Goal: Task Accomplishment & Management: Use online tool/utility

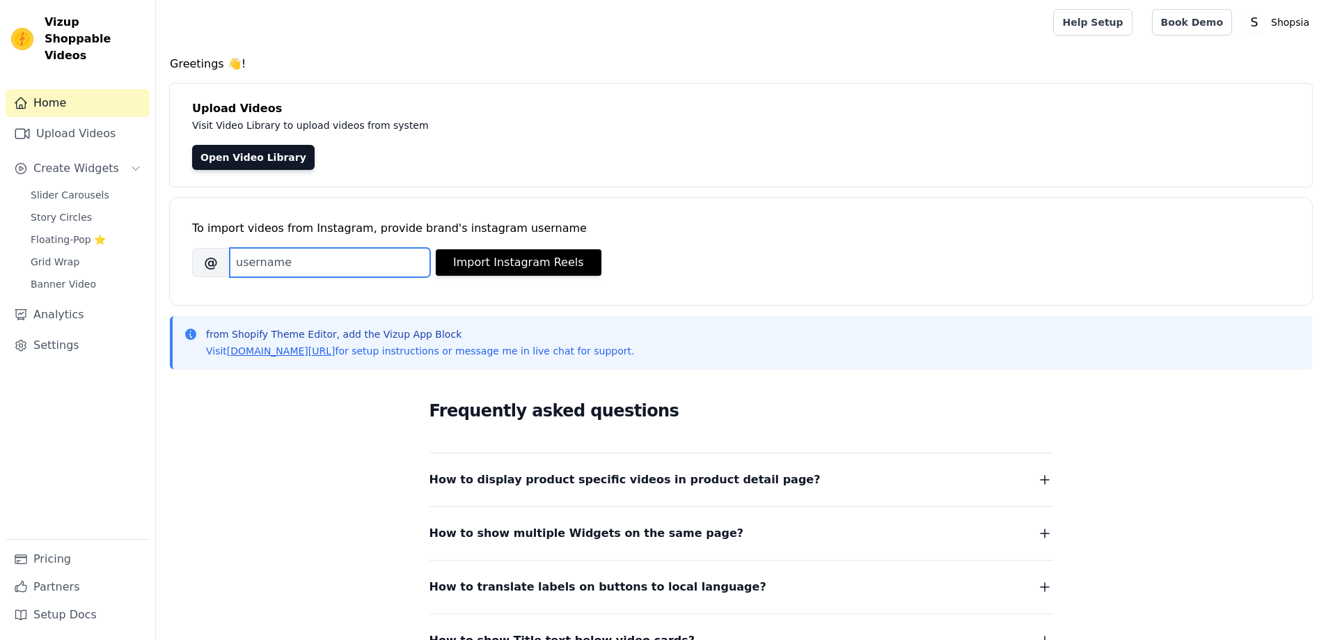
click at [301, 257] on input "Brand's Instagram Username" at bounding box center [330, 262] width 200 height 29
paste input "[URL][DOMAIN_NAME]"
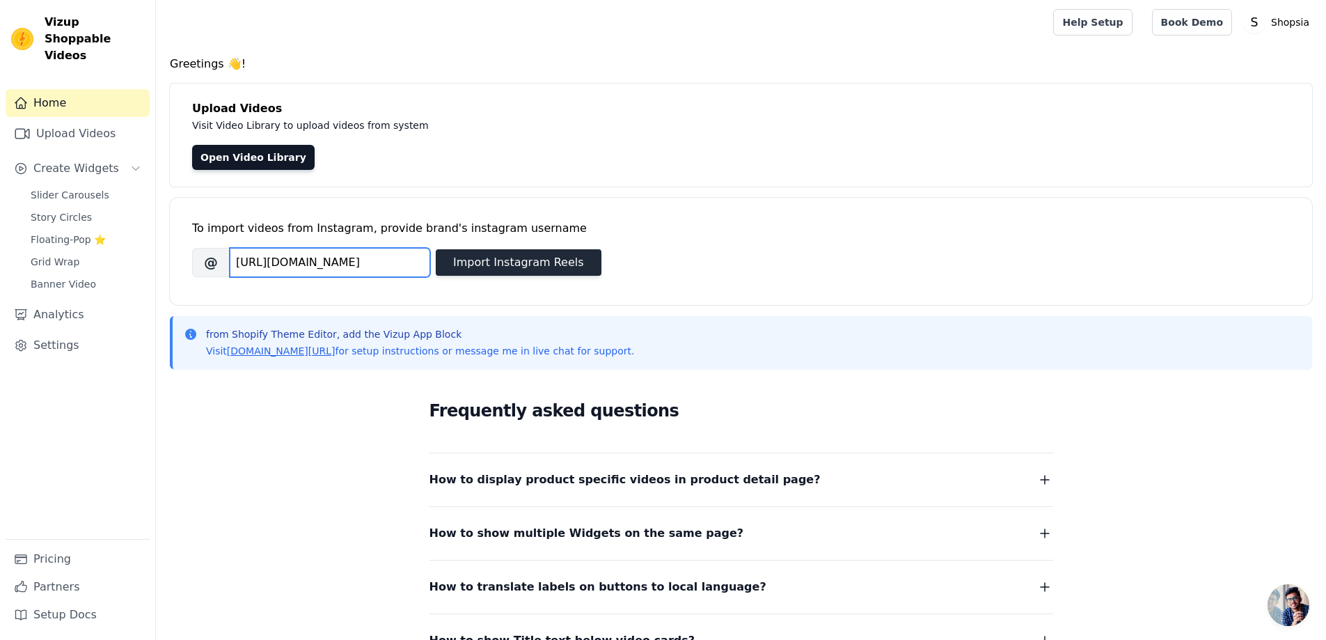
scroll to position [0, 78]
click at [294, 262] on input "[URL][DOMAIN_NAME]" at bounding box center [330, 262] width 200 height 29
click at [299, 262] on input "https://www.instagram.com/studio_of_indian_artisans/" at bounding box center [330, 262] width 200 height 29
click at [429, 261] on input "studio_of_indian_artisans/" at bounding box center [330, 262] width 200 height 29
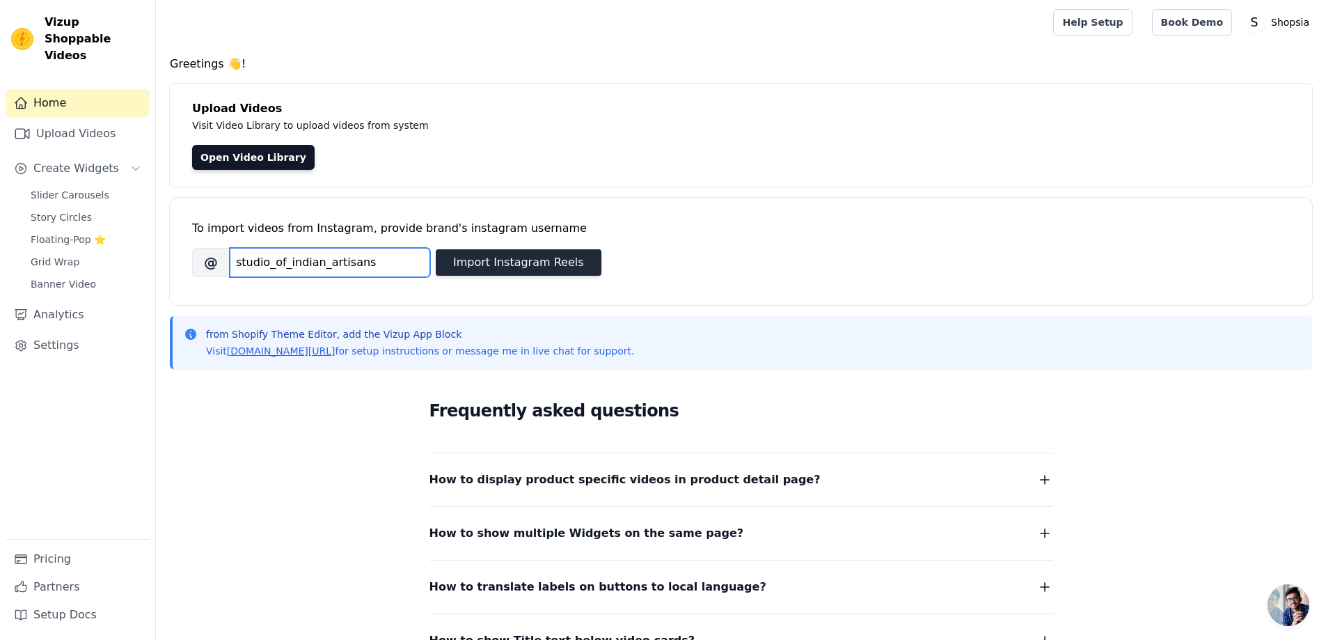
type input "studio_of_indian_artisans"
click at [491, 264] on button "Import Instagram Reels" at bounding box center [519, 262] width 166 height 26
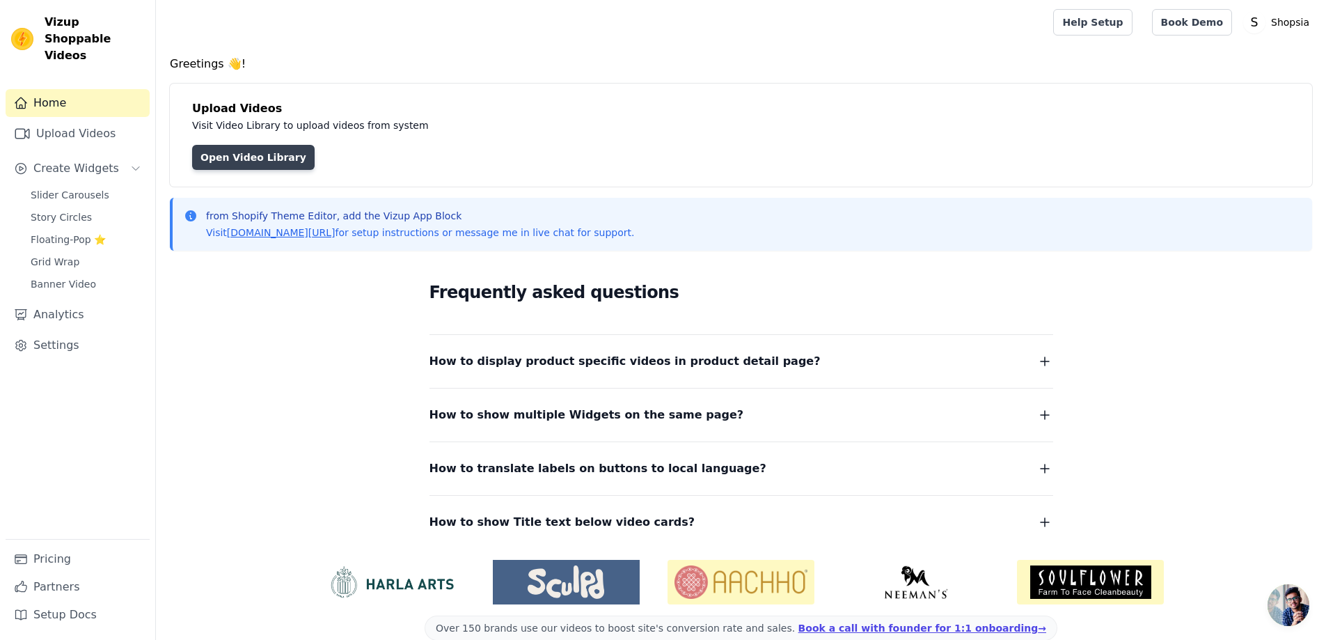
click at [251, 165] on link "Open Video Library" at bounding box center [253, 157] width 122 height 25
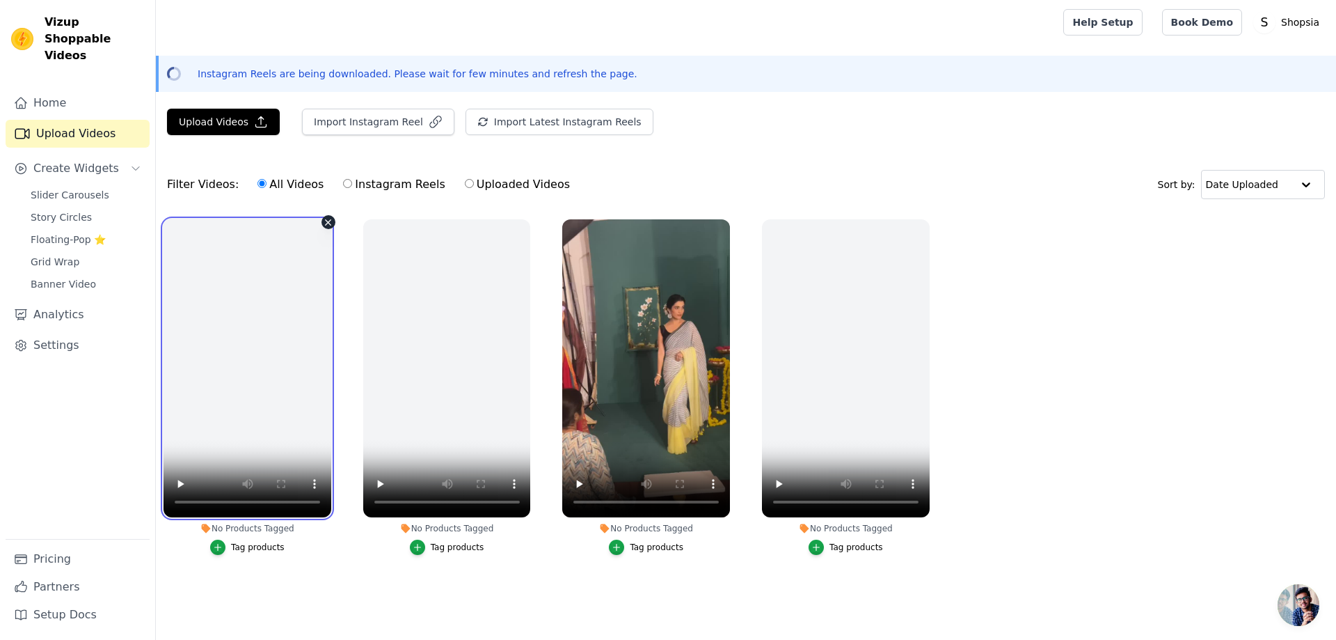
click at [268, 354] on video at bounding box center [248, 368] width 168 height 298
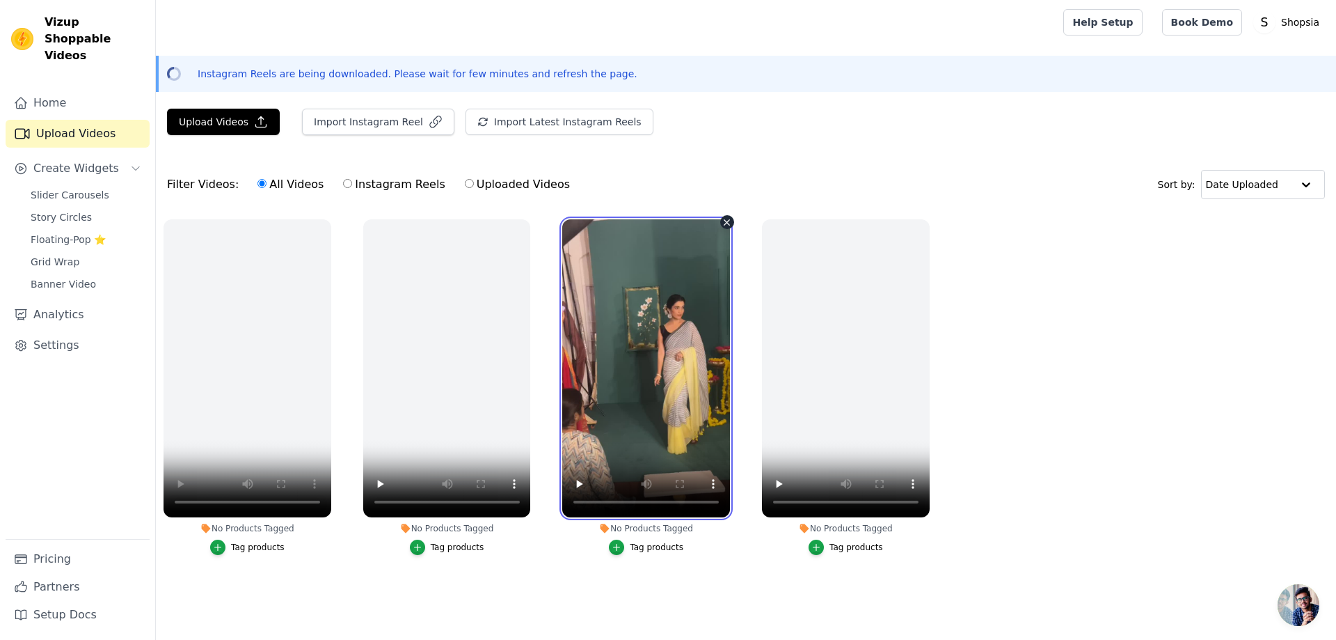
click at [626, 371] on video at bounding box center [646, 368] width 168 height 298
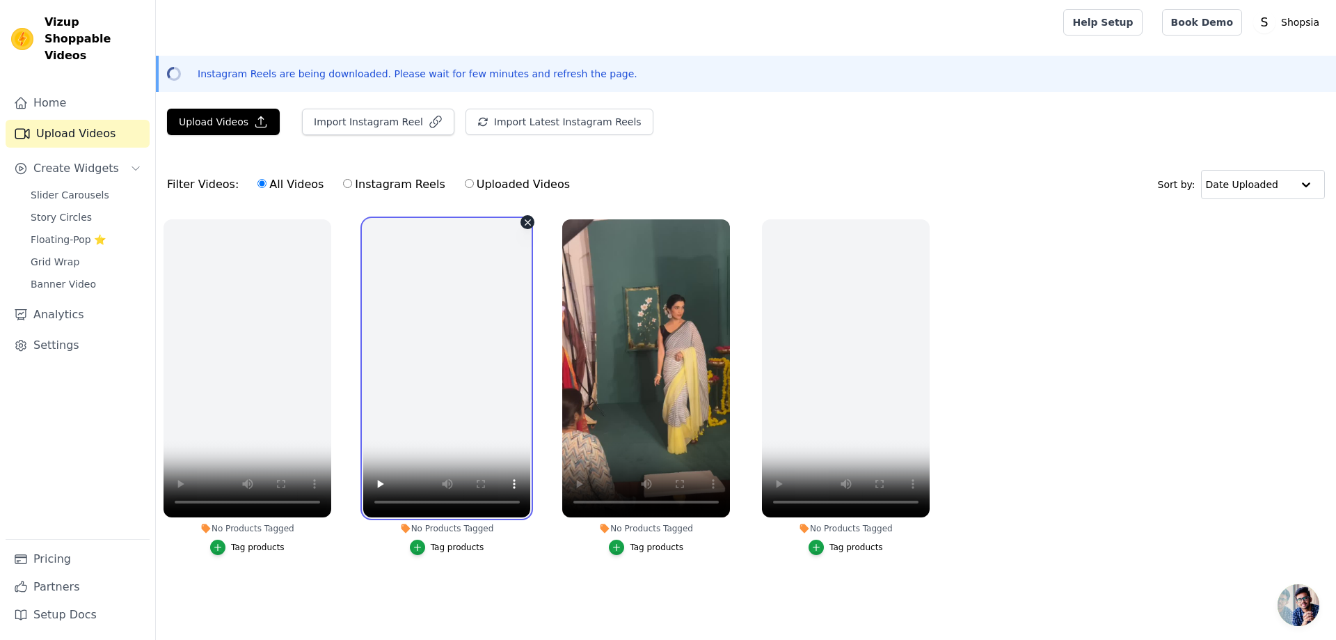
click at [445, 333] on video at bounding box center [447, 368] width 168 height 298
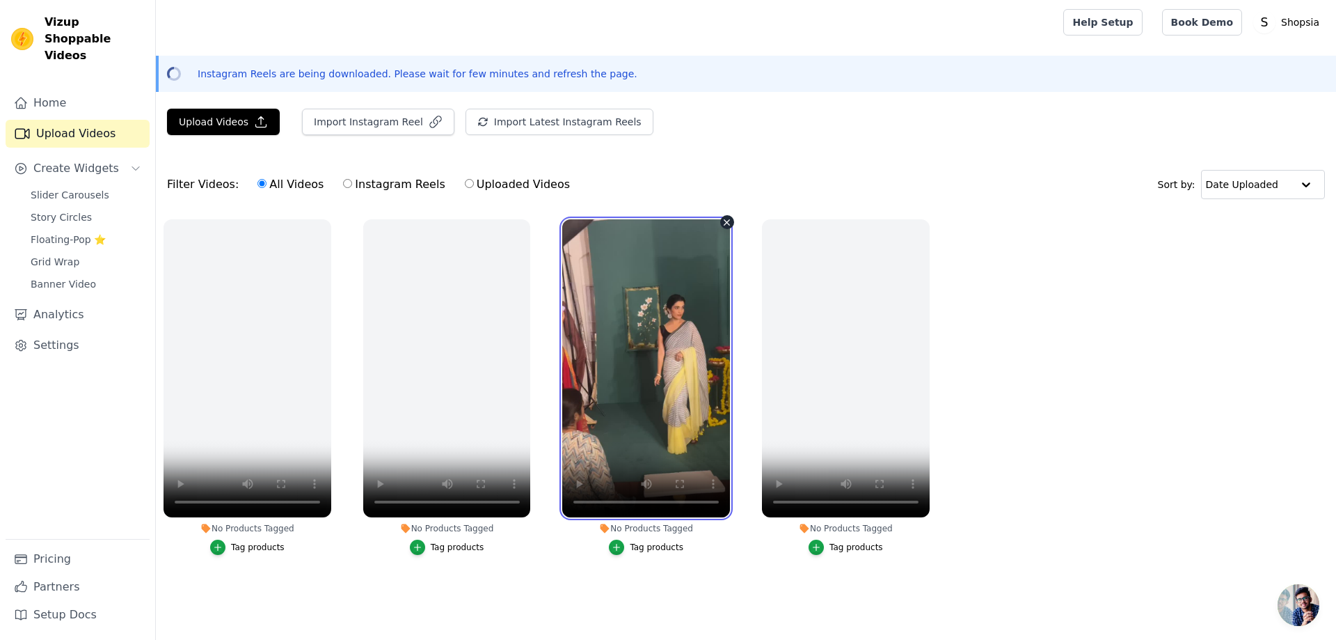
click at [646, 387] on video at bounding box center [646, 368] width 168 height 298
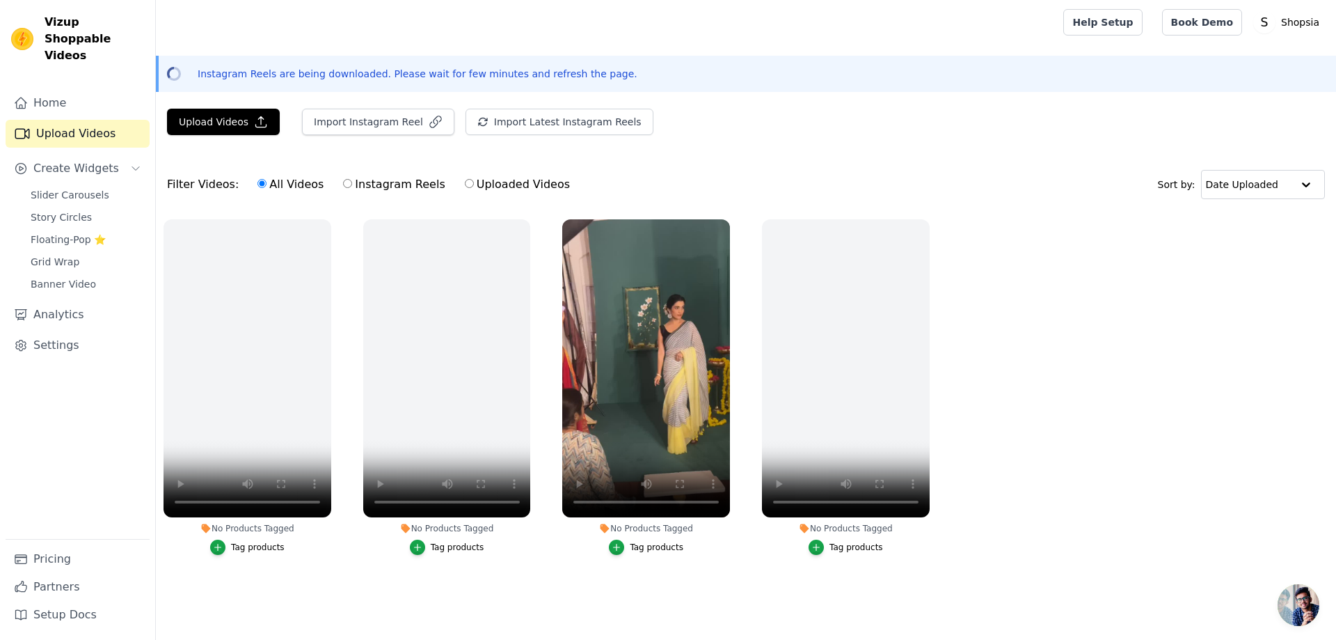
click at [649, 550] on div "Tag products" at bounding box center [657, 546] width 54 height 11
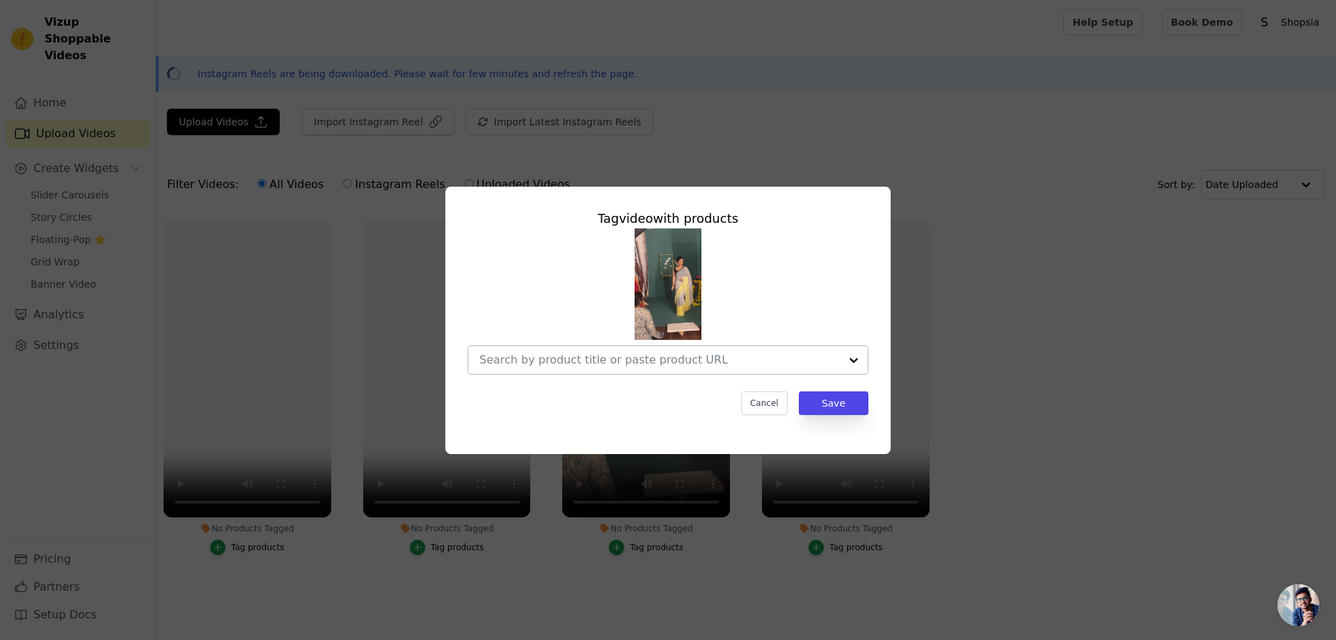
click at [609, 361] on input "No Products Tagged Tag video with products Cancel Save Tag products" at bounding box center [659, 359] width 360 height 13
click at [688, 350] on div at bounding box center [659, 360] width 360 height 28
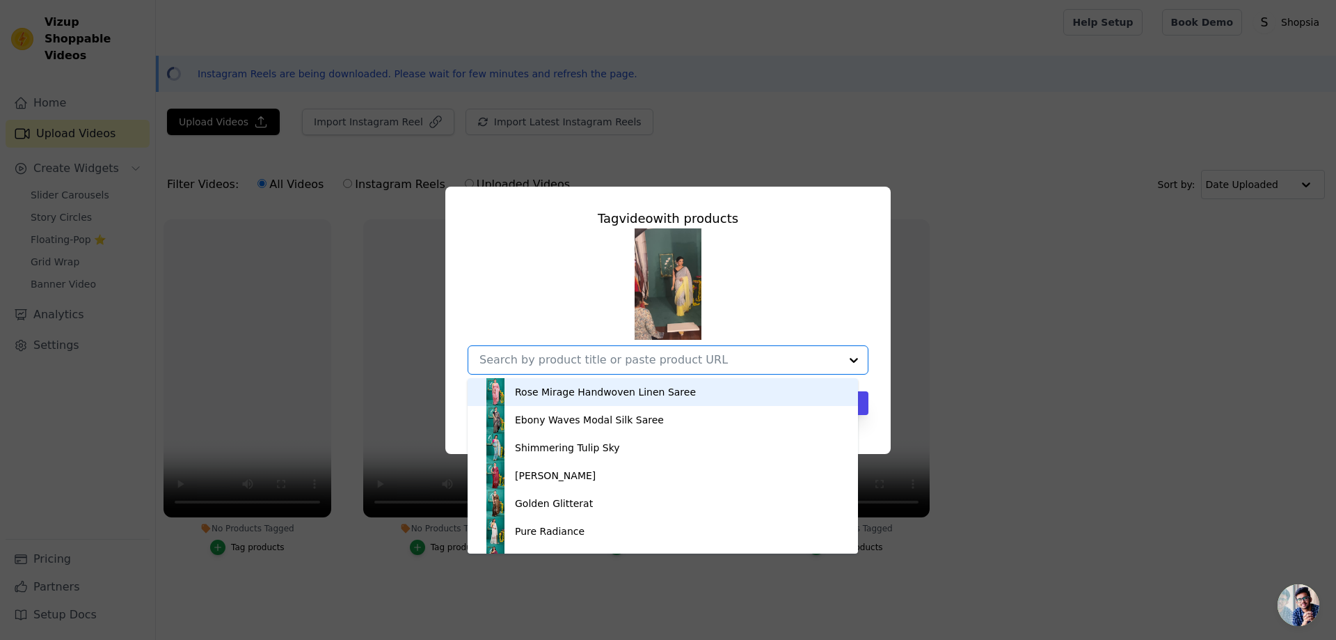
click at [682, 357] on input "No Products Tagged Tag video with products Rose Mirage Handwoven Linen Saree Eb…" at bounding box center [659, 359] width 360 height 13
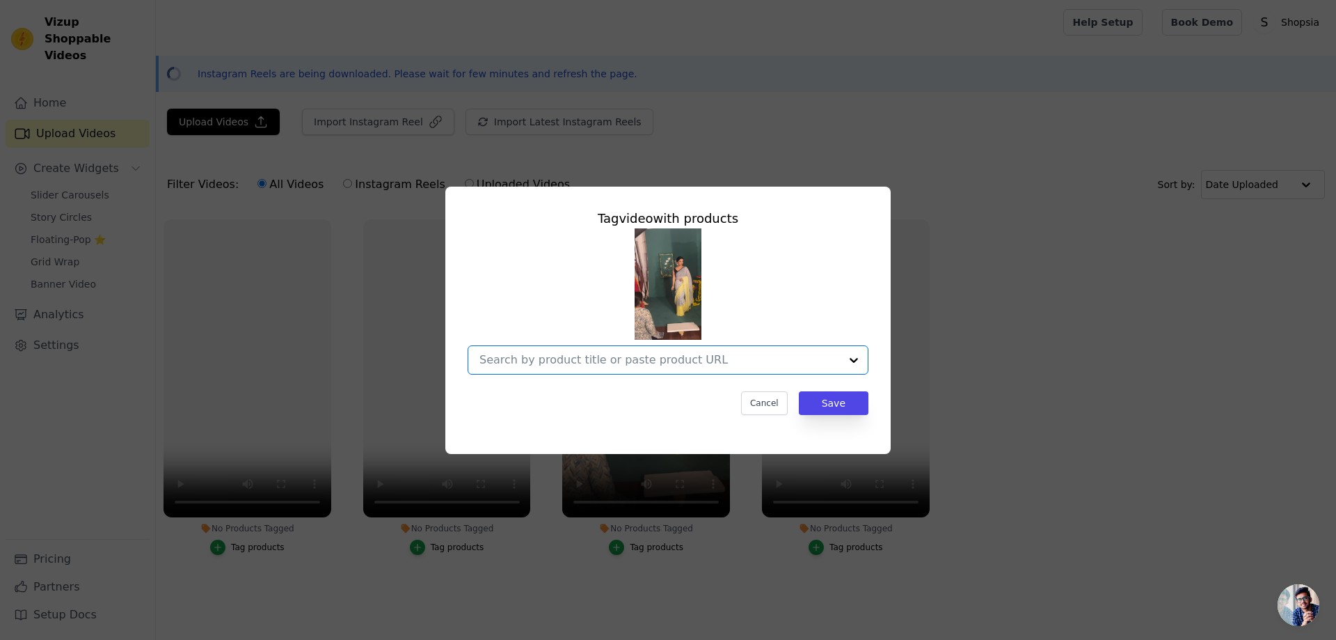
paste input "[URL][DOMAIN_NAME]"
type input "[URL][DOMAIN_NAME]"
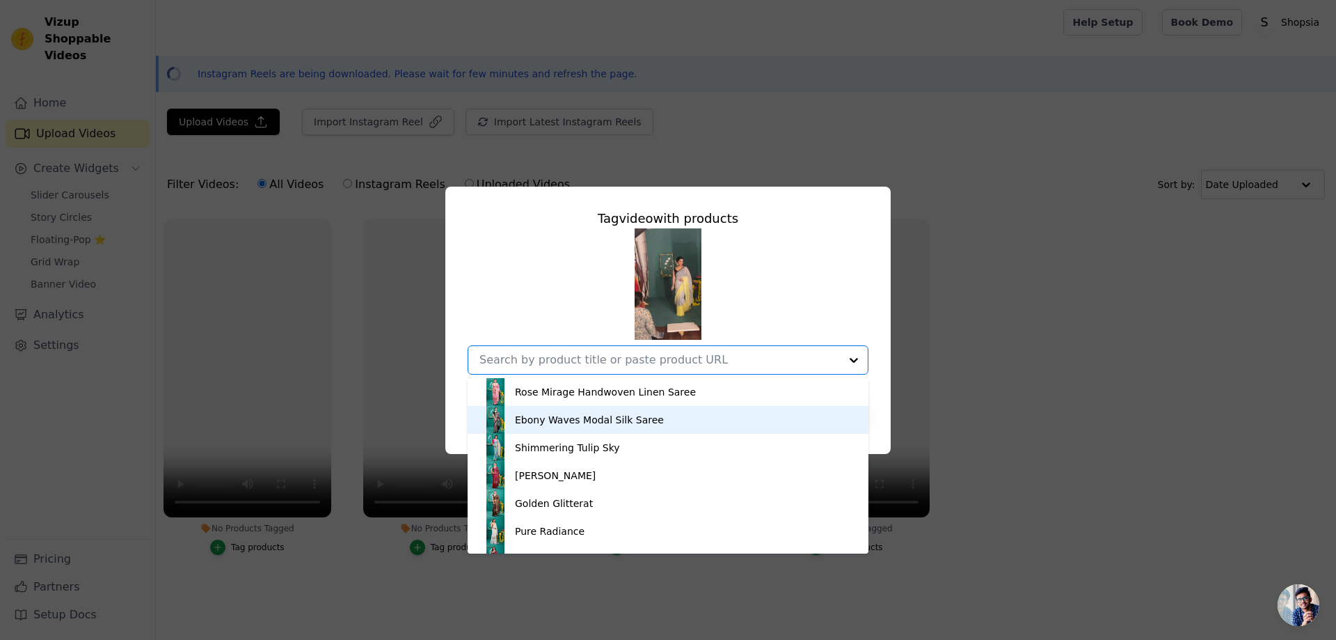
drag, startPoint x: 612, startPoint y: 392, endPoint x: 583, endPoint y: 253, distance: 141.4
click at [583, 253] on div "Rose Mirage Handwoven Linen Saree Ebony Waves Modal Silk Saree Shimmering Tulip…" at bounding box center [668, 301] width 401 height 146
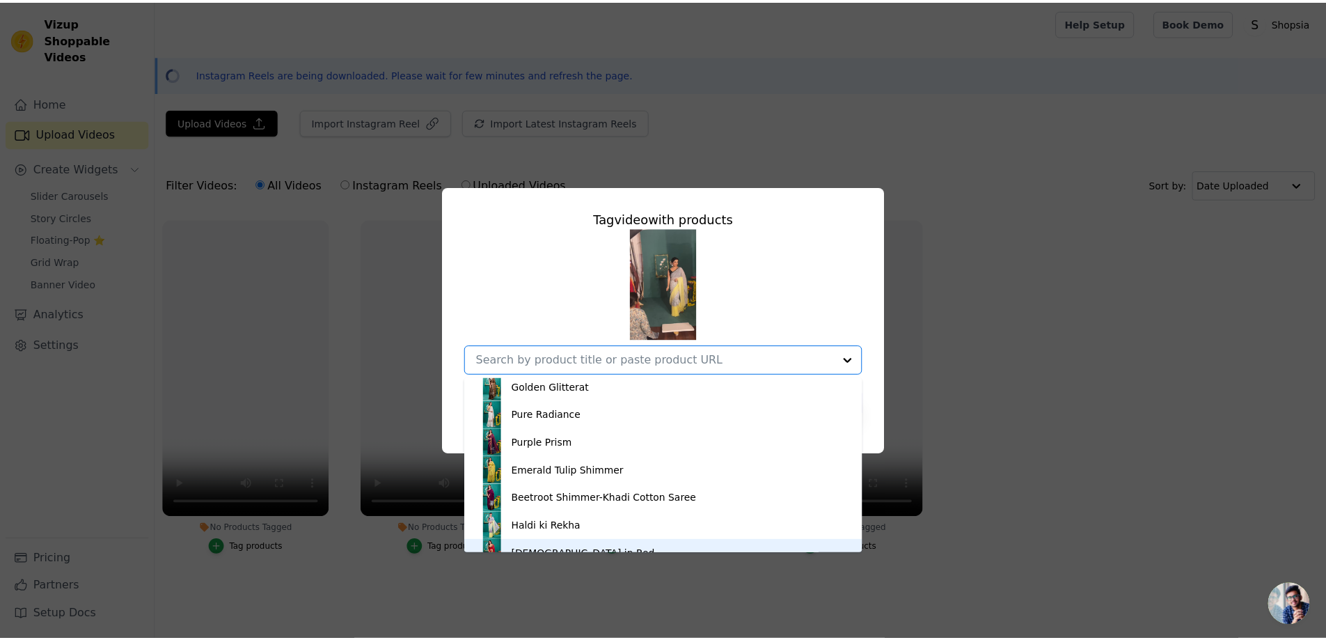
scroll to position [131, 0]
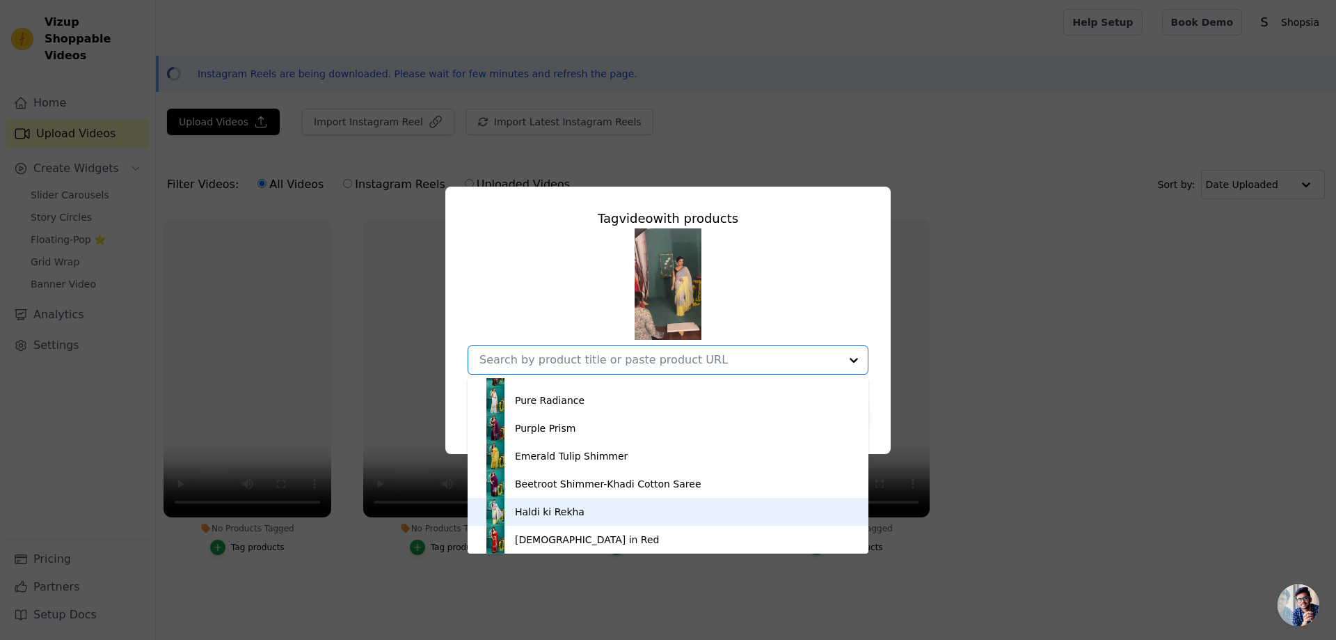
click at [557, 509] on div "Haldi ki Rekha" at bounding box center [550, 512] width 70 height 14
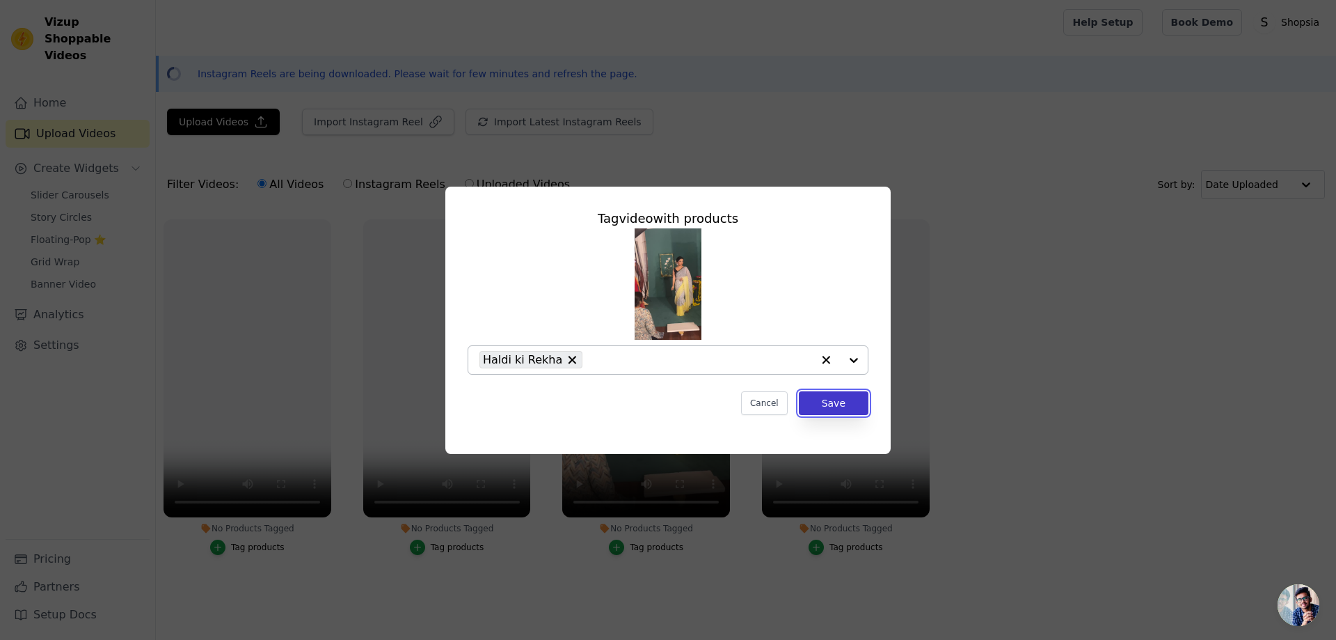
click at [843, 411] on button "Save" at bounding box center [834, 403] width 70 height 24
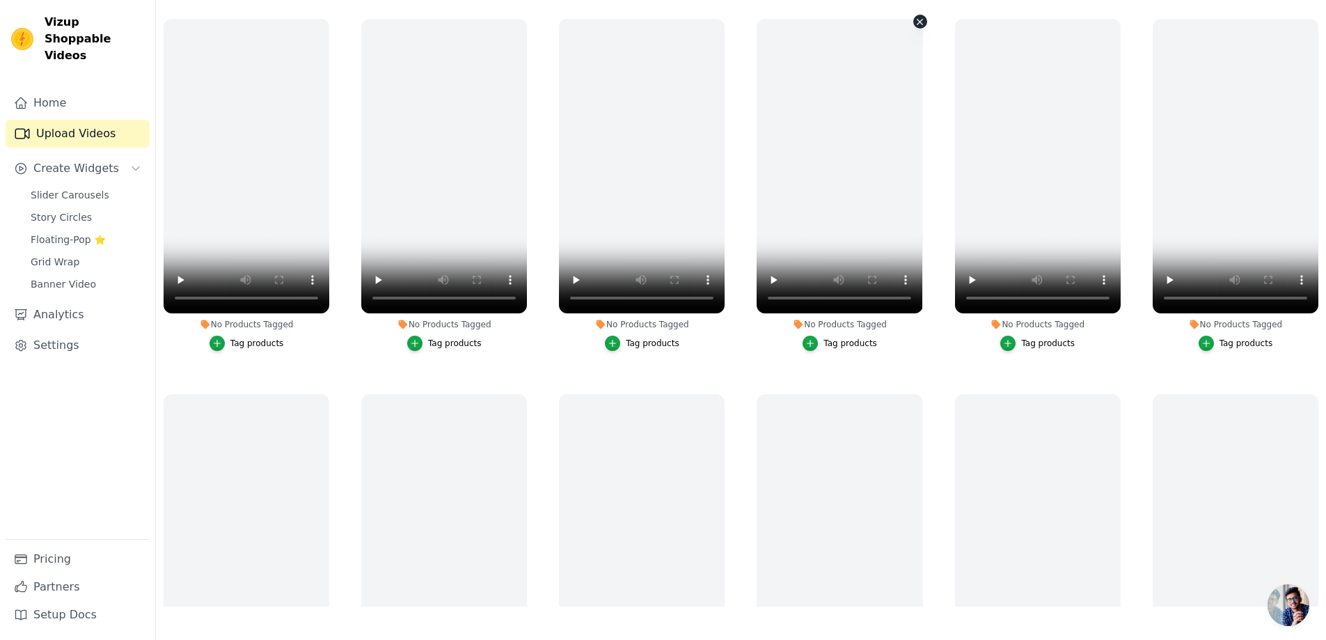
scroll to position [0, 0]
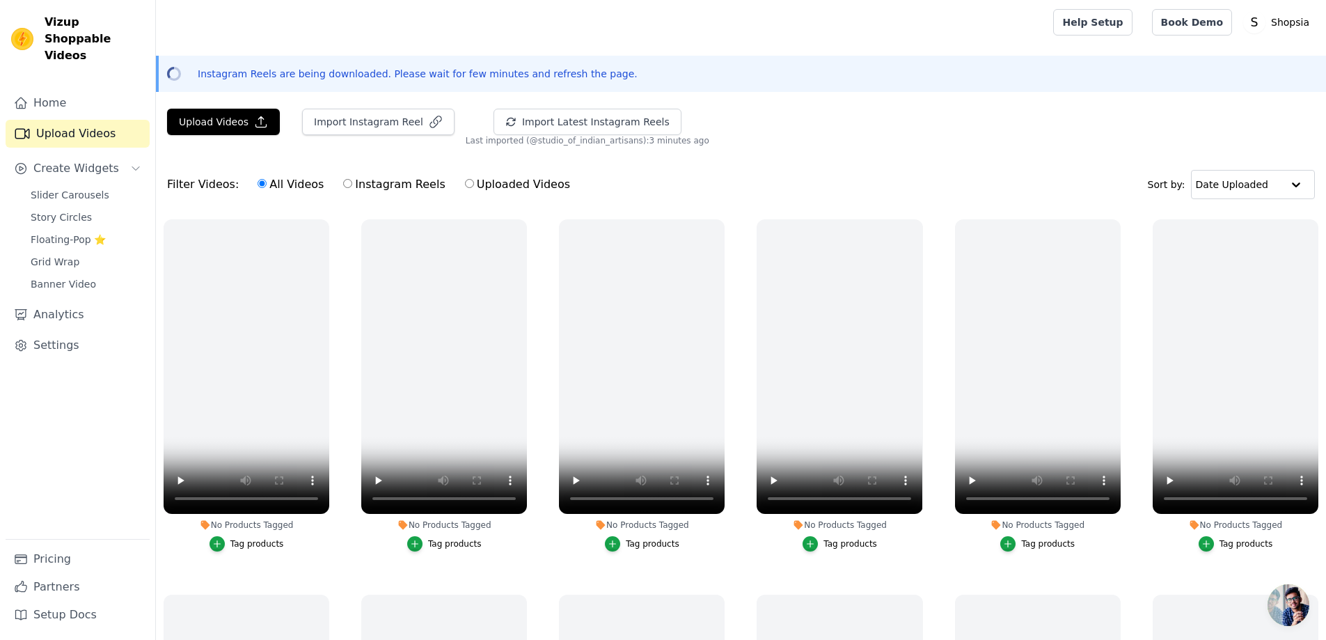
click at [815, 130] on div "Upload Videos Import Instagram Reel Import Latest Instagram Reels Import Latest…" at bounding box center [741, 128] width 1170 height 38
click at [36, 89] on link "Home" at bounding box center [78, 103] width 144 height 28
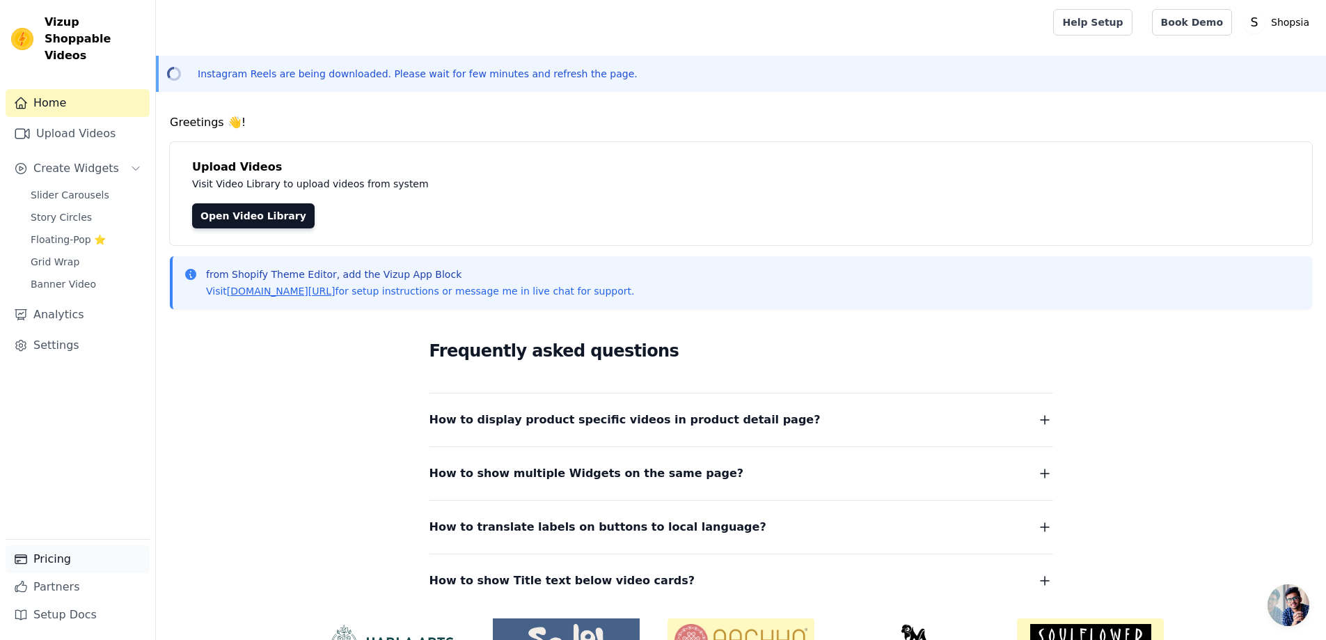
click at [43, 551] on link "Pricing" at bounding box center [78, 559] width 144 height 28
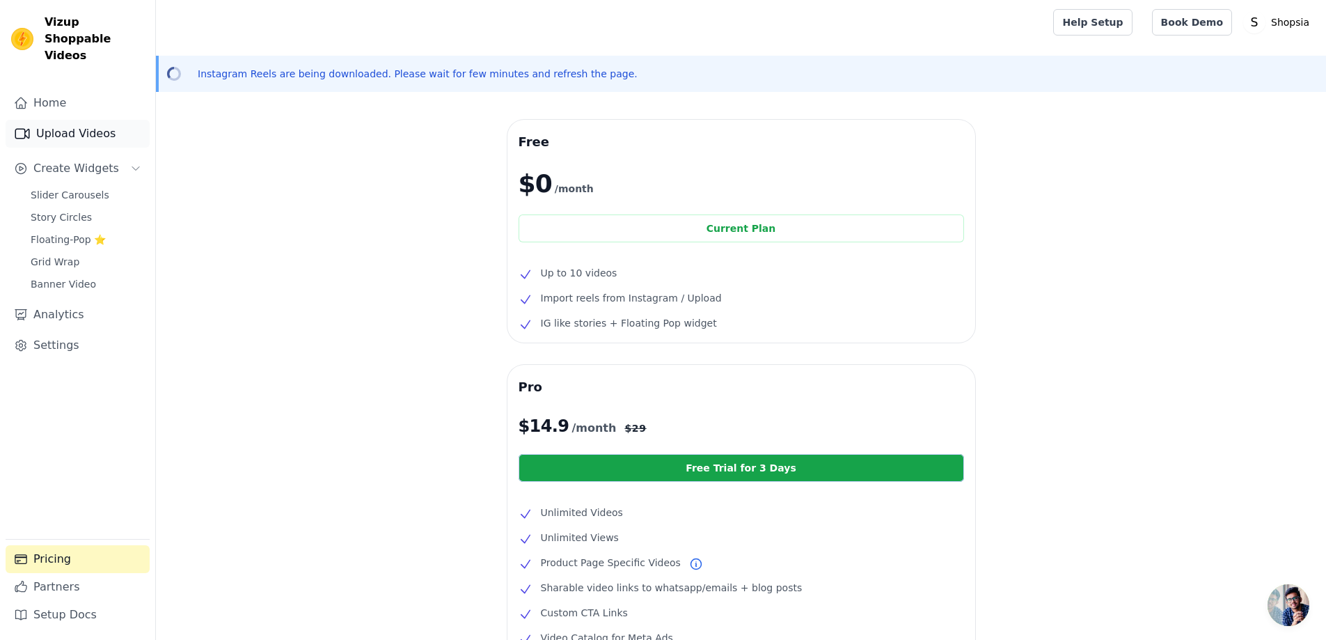
click at [87, 120] on link "Upload Videos" at bounding box center [78, 134] width 144 height 28
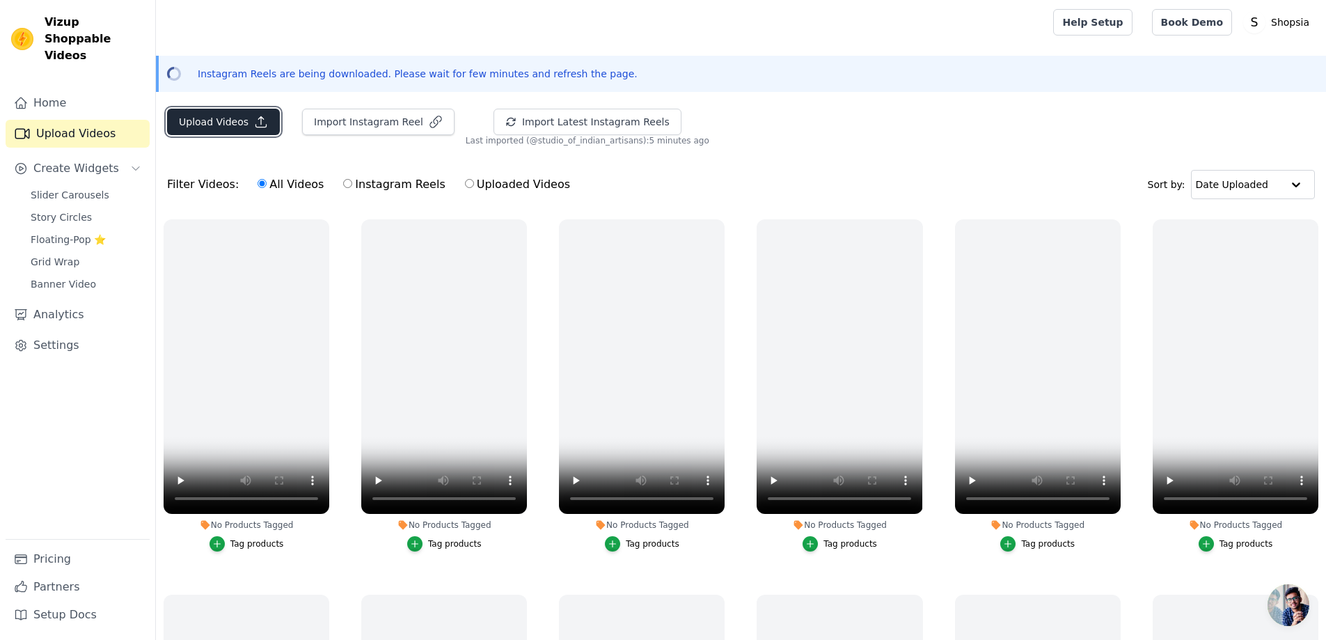
click at [254, 122] on icon "button" at bounding box center [261, 122] width 14 height 14
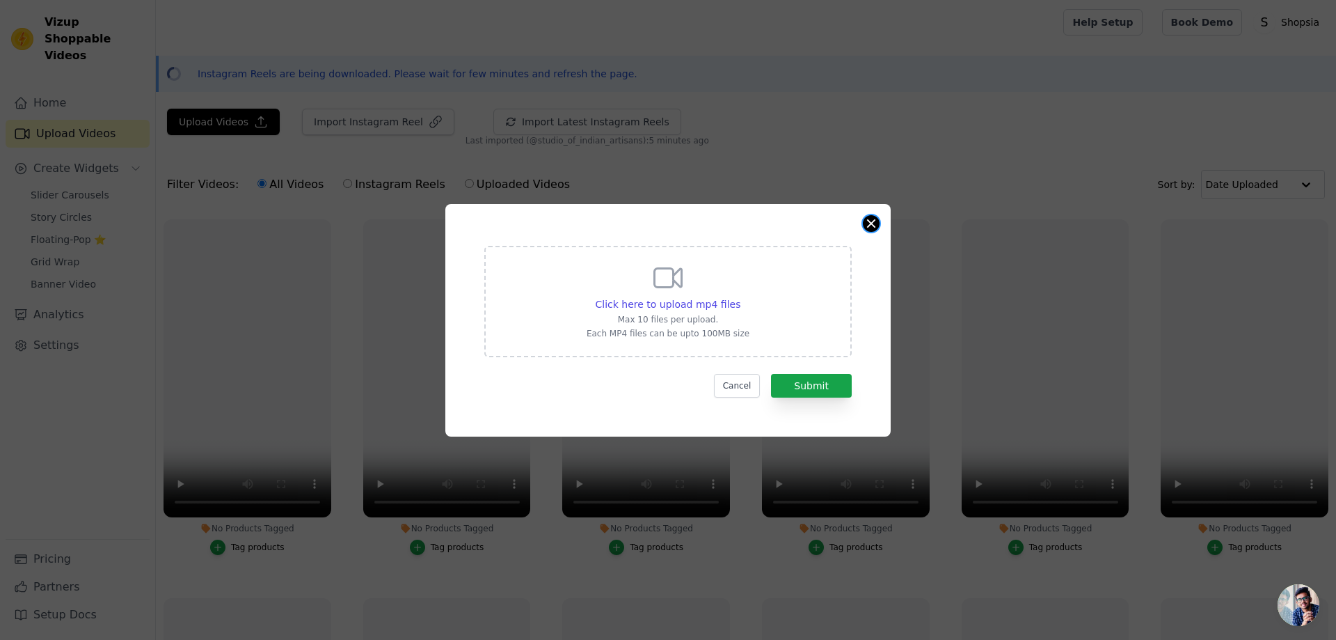
click at [873, 221] on button "Close modal" at bounding box center [871, 223] width 17 height 17
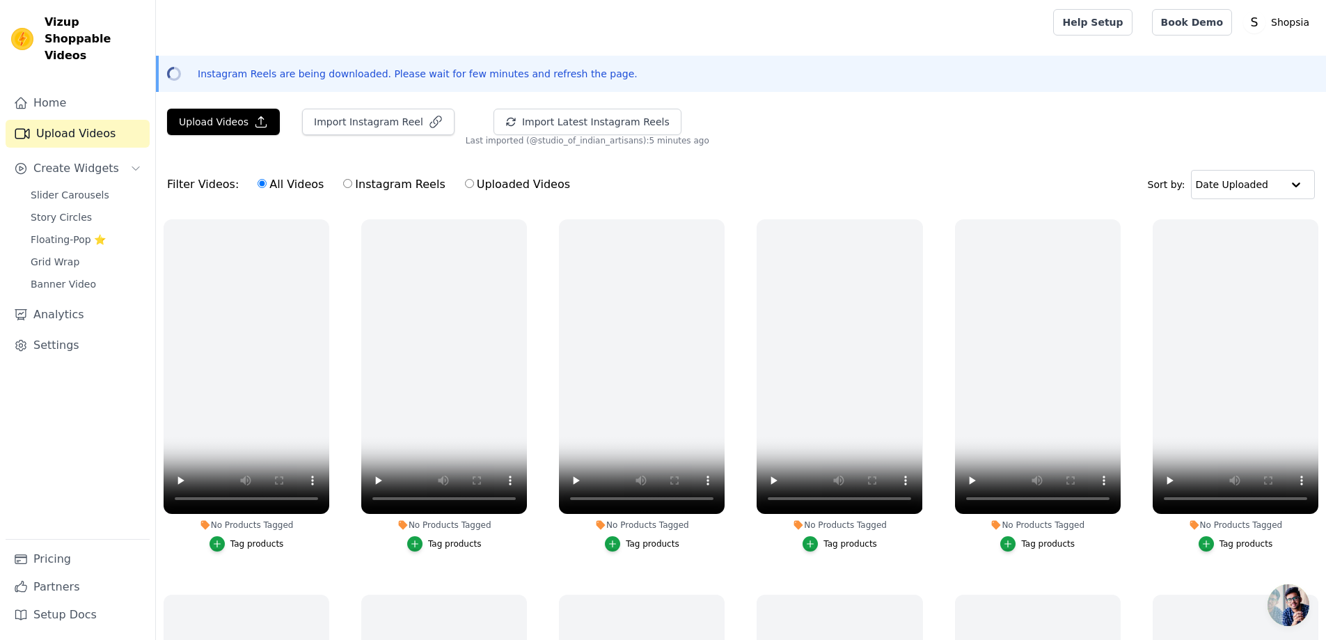
click at [736, 139] on div "Upload Videos Import Instagram Reel Import Latest Instagram Reels Import Latest…" at bounding box center [741, 128] width 1170 height 38
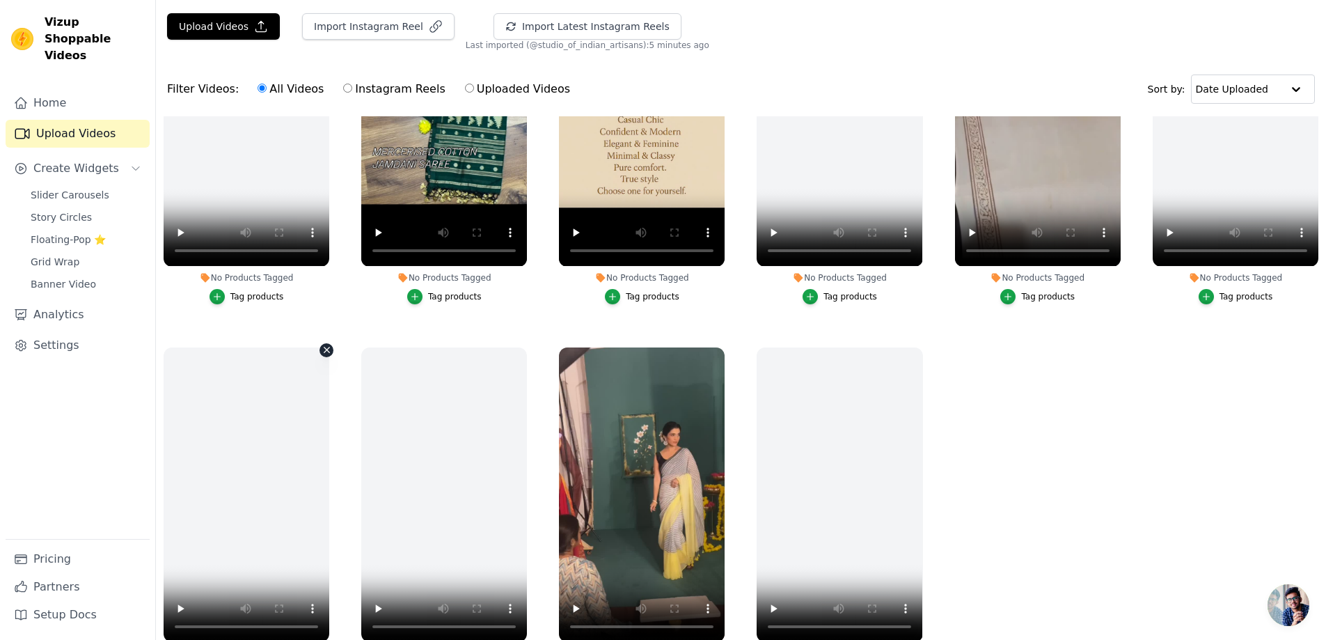
scroll to position [200, 0]
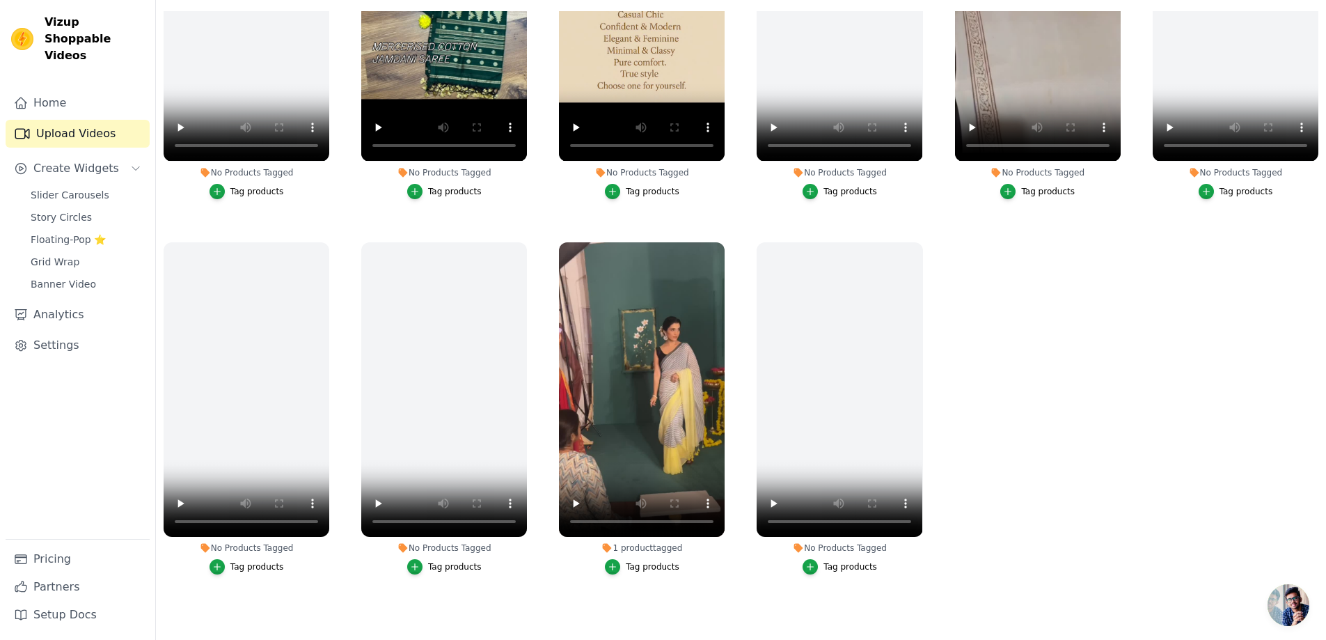
click at [348, 585] on ul "No Products Tagged Tag products No Products Tagged Tag products No Products Tag…" at bounding box center [741, 308] width 1170 height 595
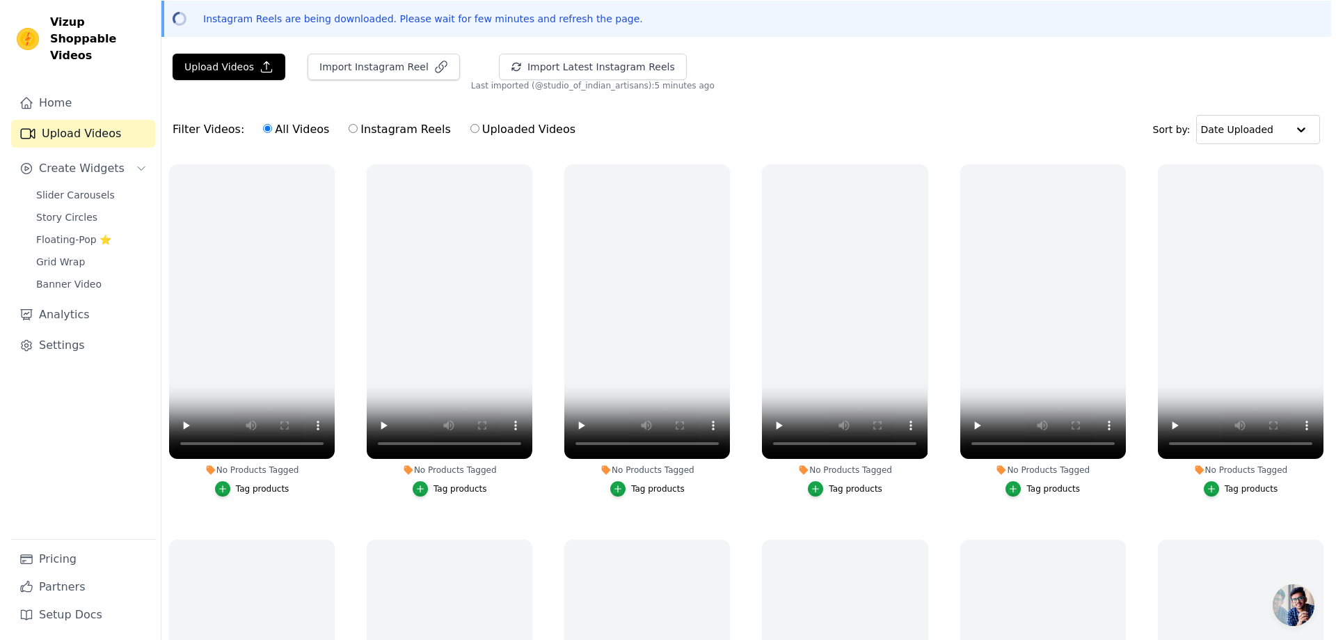
scroll to position [0, 0]
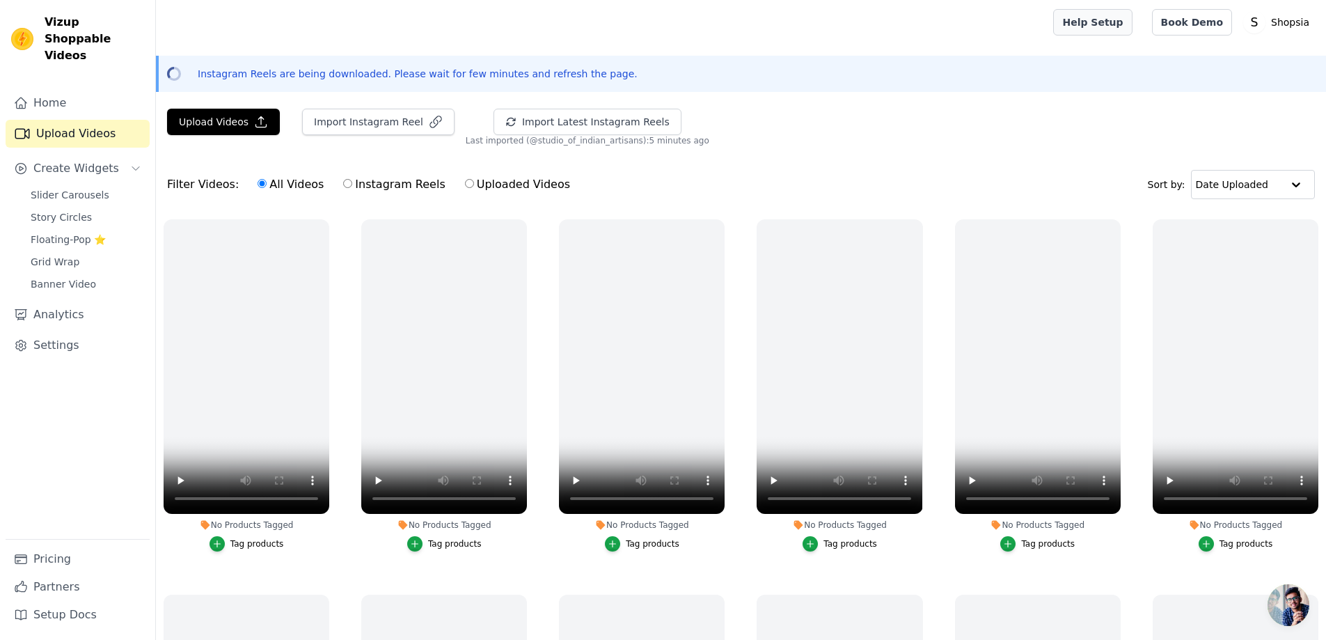
click at [1131, 18] on link "Help Setup" at bounding box center [1092, 22] width 79 height 26
click at [695, 33] on div at bounding box center [601, 22] width 869 height 45
click at [63, 232] on span "Floating-Pop ⭐" at bounding box center [68, 239] width 75 height 14
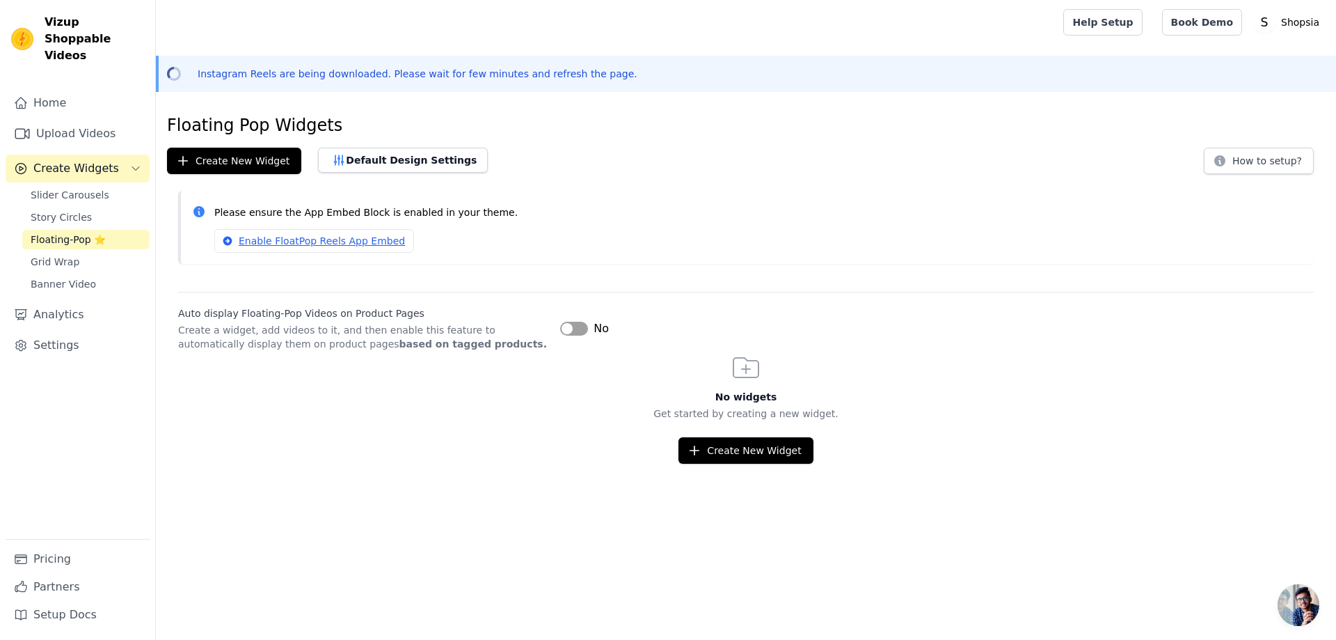
click at [569, 333] on button "Label" at bounding box center [574, 329] width 28 height 14
click at [1090, 363] on div "No widgets Get started by creating a new widget. Create New Widget" at bounding box center [746, 407] width 1180 height 113
click at [699, 182] on div "Floating Pop Widgets Create New Widget Default Design Settings How to setup? Pl…" at bounding box center [746, 288] width 1180 height 349
click at [79, 277] on span "Banner Video" at bounding box center [63, 284] width 65 height 14
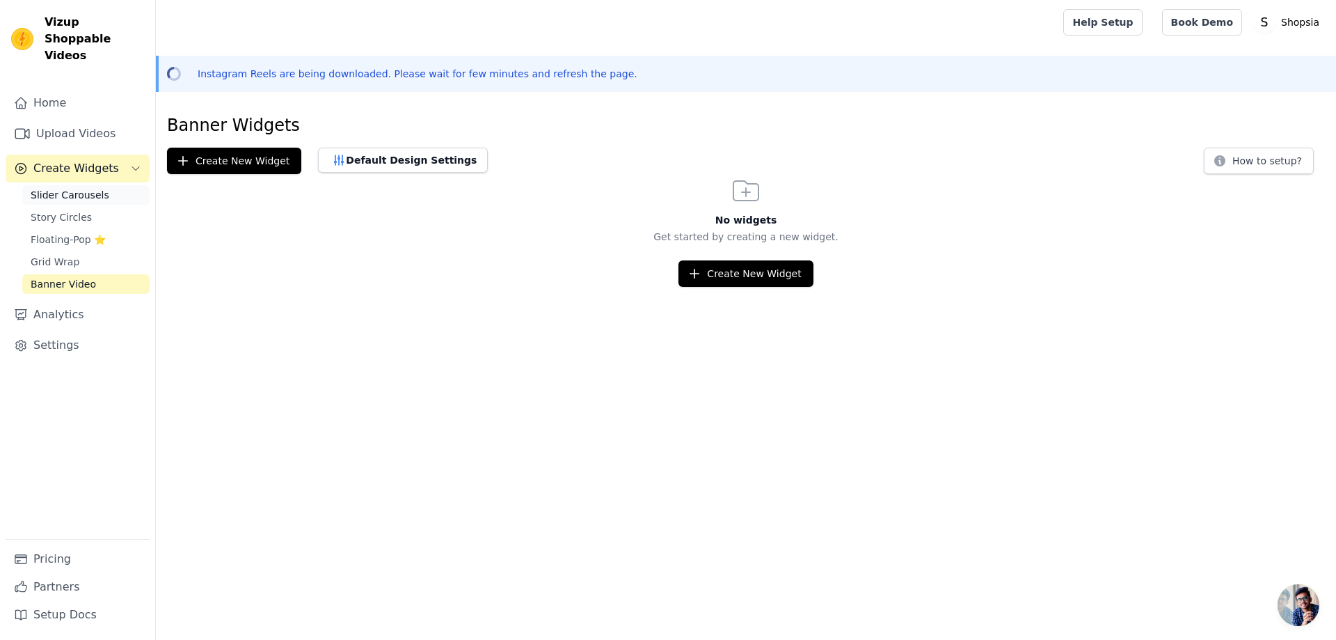
click at [79, 188] on span "Slider Carousels" at bounding box center [70, 195] width 79 height 14
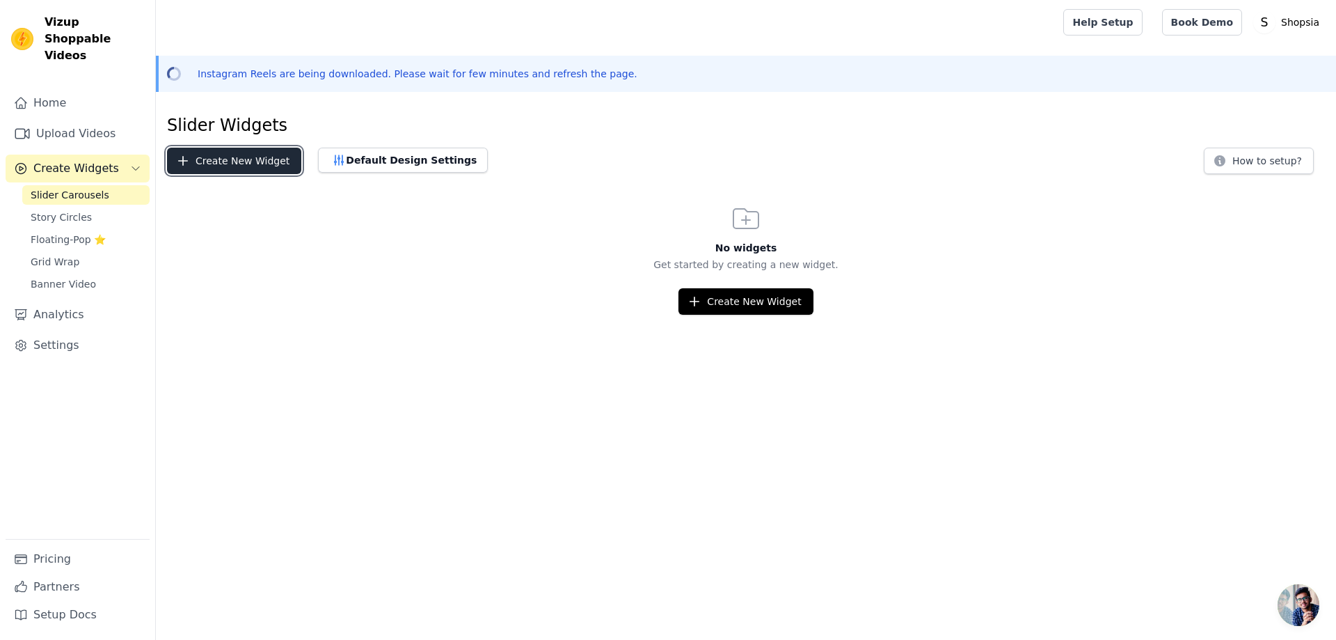
click at [207, 163] on button "Create New Widget" at bounding box center [234, 161] width 134 height 26
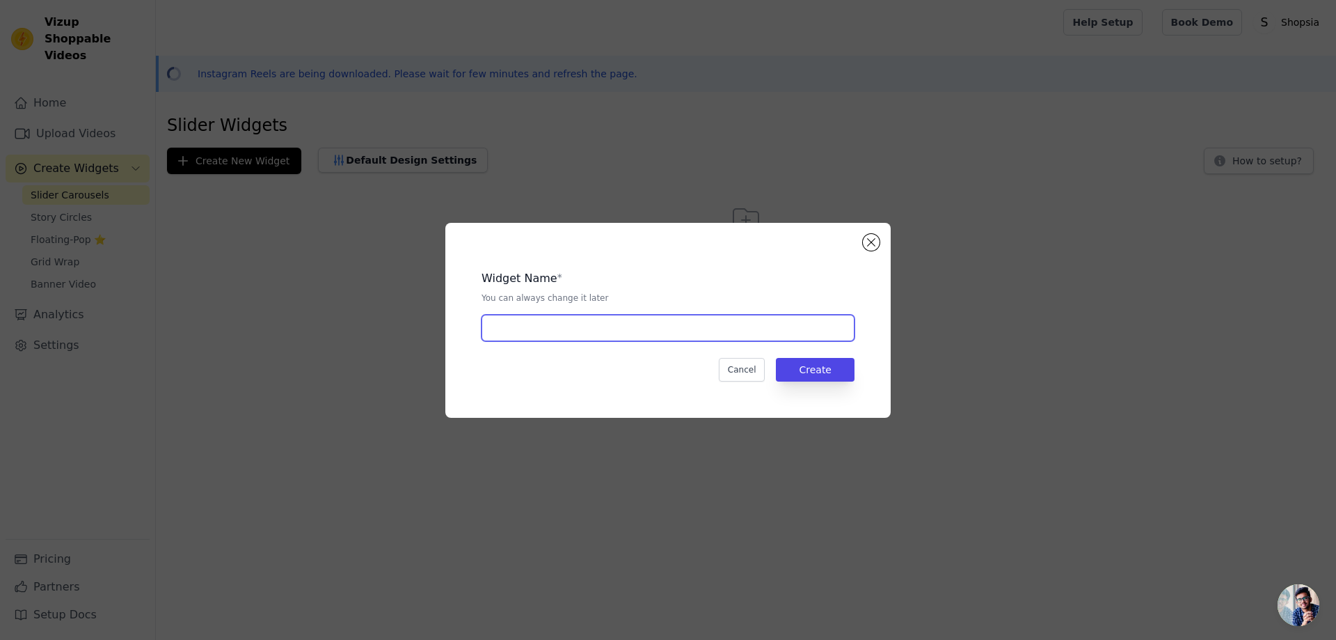
click at [555, 324] on input "text" at bounding box center [668, 328] width 373 height 26
type input "Carousels"
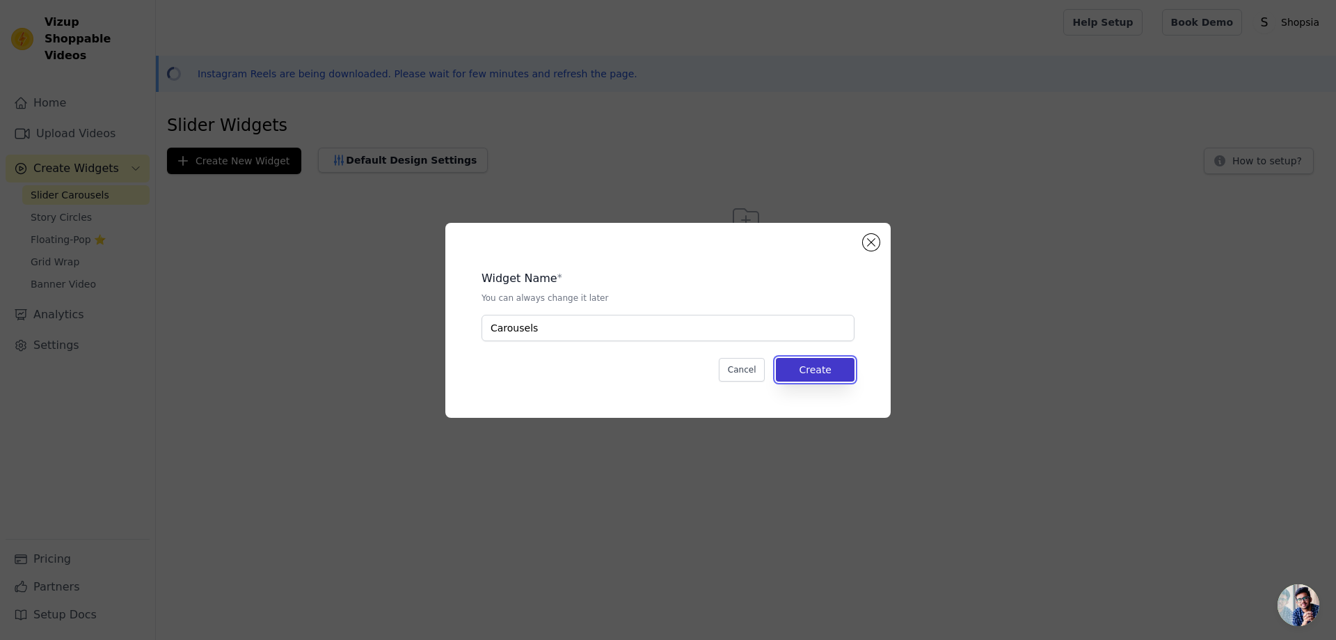
click at [833, 366] on button "Create" at bounding box center [815, 370] width 79 height 24
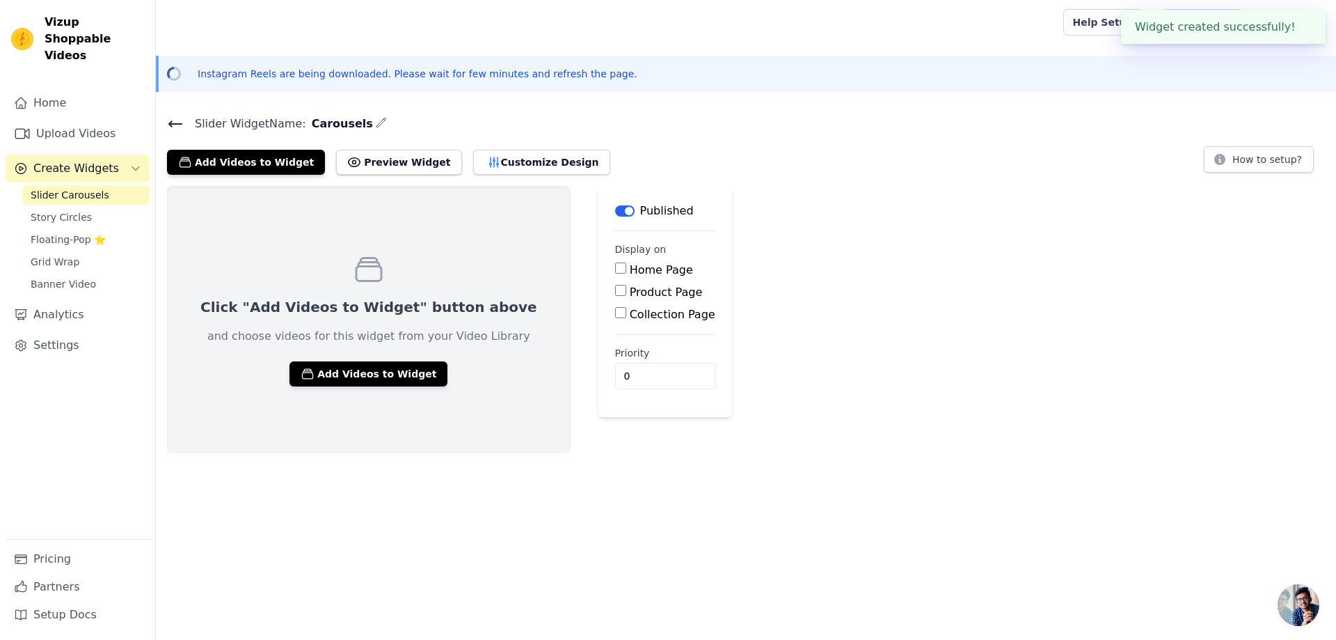
click at [630, 292] on label "Product Page" at bounding box center [666, 291] width 73 height 13
click at [615, 292] on input "Product Page" at bounding box center [620, 290] width 11 height 11
checkbox input "true"
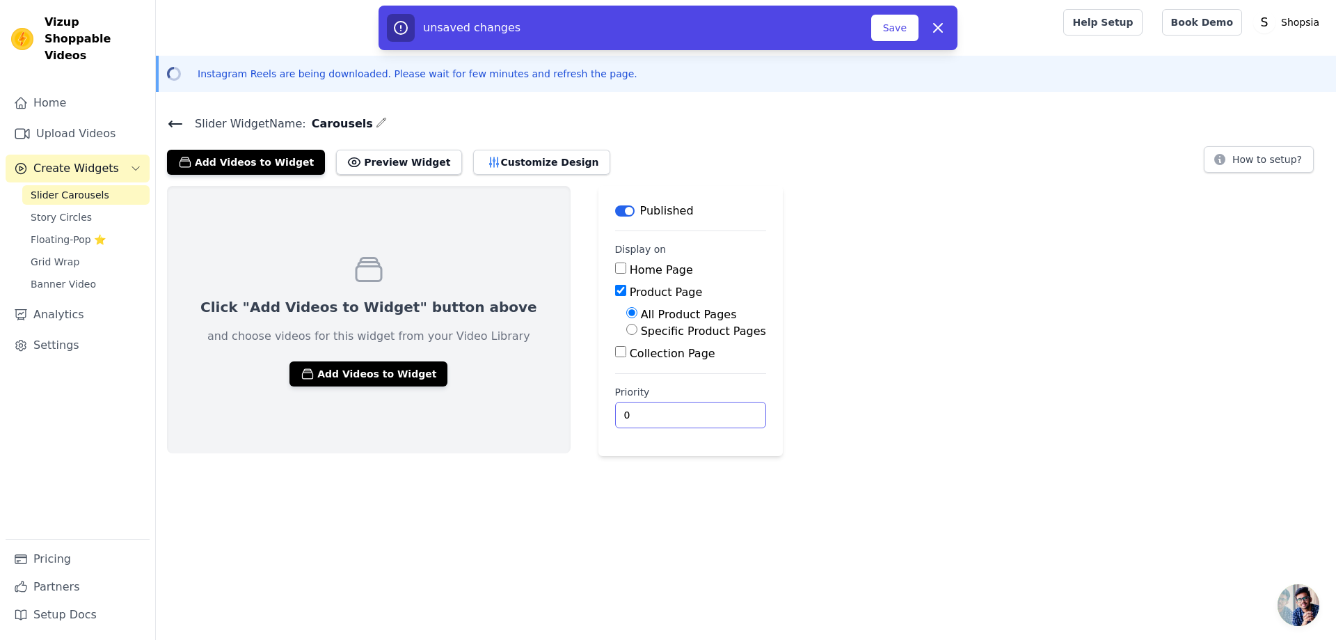
click at [615, 416] on input "0" at bounding box center [690, 415] width 151 height 26
click at [665, 420] on input "0" at bounding box center [690, 415] width 151 height 26
click at [665, 409] on input "1" at bounding box center [690, 415] width 151 height 26
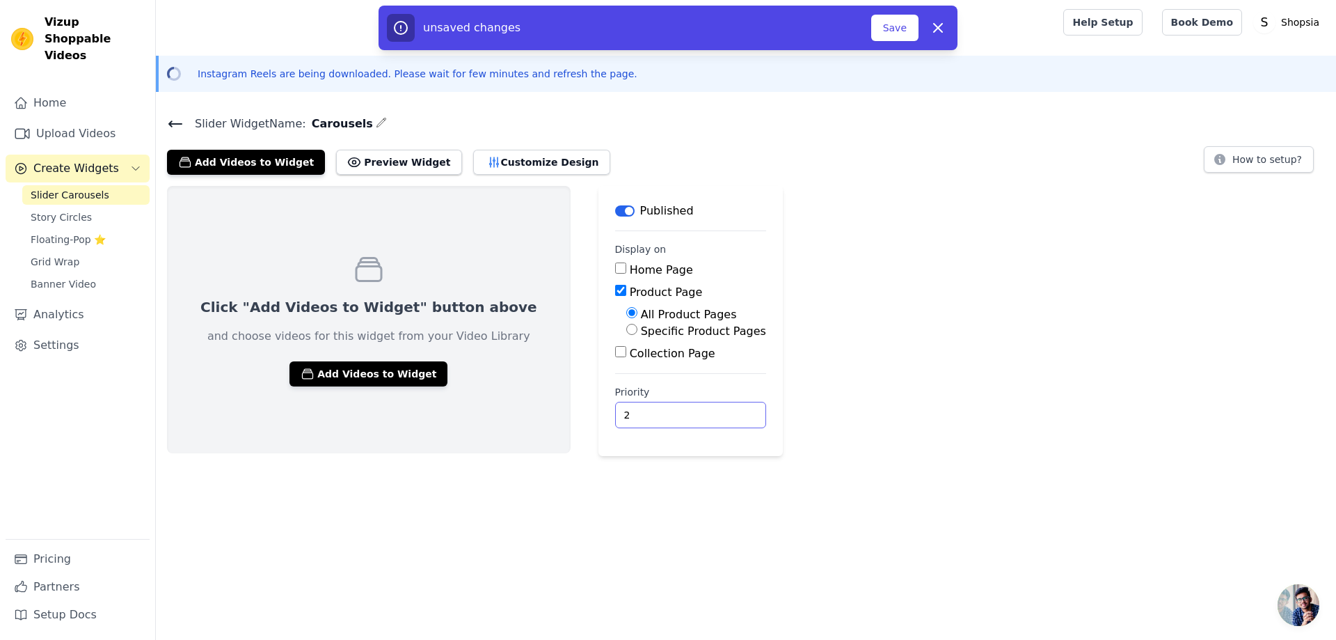
click at [665, 409] on input "2" at bounding box center [690, 415] width 151 height 26
click at [665, 409] on input "3" at bounding box center [690, 415] width 151 height 26
type input "4"
click at [665, 409] on input "4" at bounding box center [690, 415] width 151 height 26
click at [894, 31] on button "Save" at bounding box center [894, 28] width 47 height 26
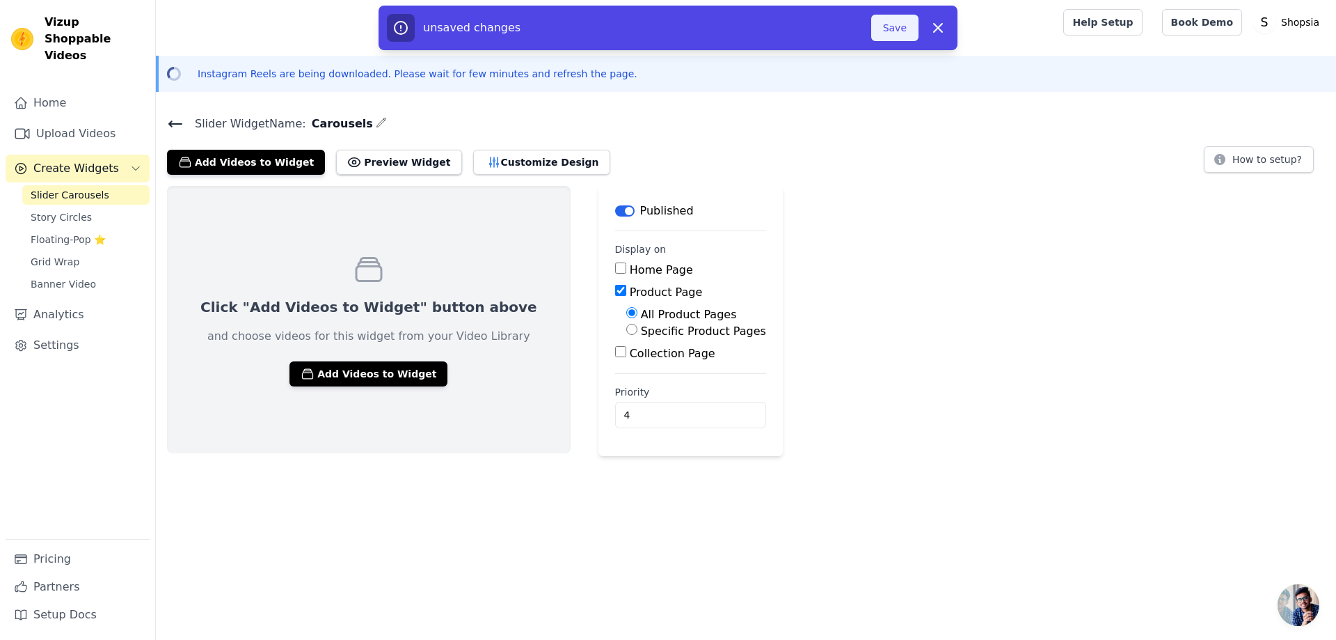
click at [887, 29] on button "Save" at bounding box center [894, 28] width 47 height 26
click at [938, 26] on icon "button" at bounding box center [938, 27] width 17 height 17
checkbox input "false"
type input "0"
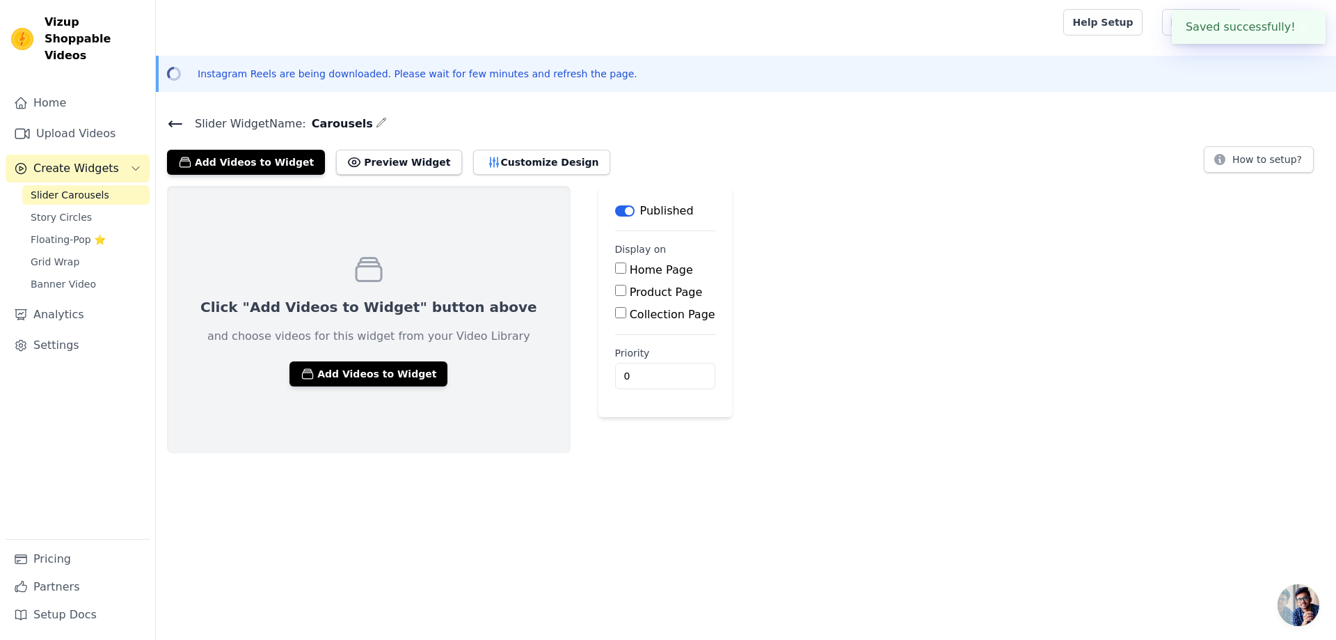
click at [630, 288] on label "Product Page" at bounding box center [666, 291] width 73 height 13
click at [615, 288] on input "Product Page" at bounding box center [620, 290] width 11 height 11
checkbox input "true"
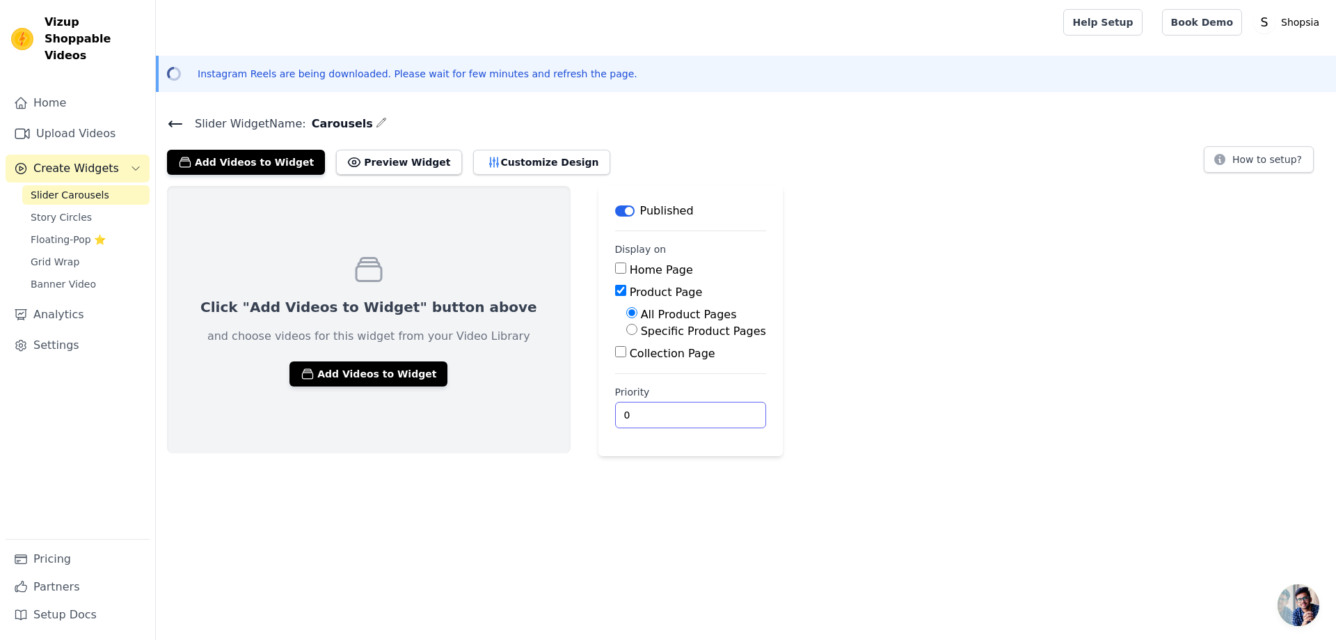
click at [665, 417] on input "0" at bounding box center [690, 415] width 151 height 26
click at [663, 404] on input "0" at bounding box center [690, 415] width 151 height 26
drag, startPoint x: 619, startPoint y: 411, endPoint x: 536, endPoint y: 409, distance: 83.5
click at [536, 409] on div "Click "Add Videos to Widget" button above and choose videos for this widget fro…" at bounding box center [746, 321] width 1180 height 270
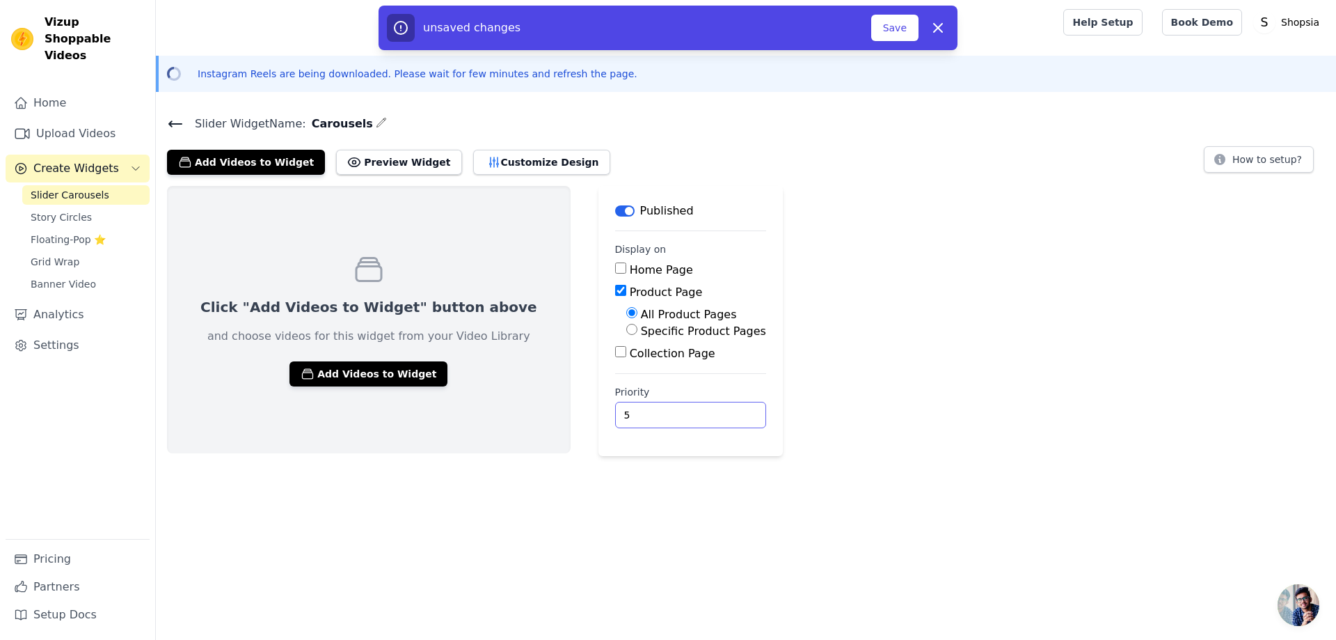
drag, startPoint x: 603, startPoint y: 398, endPoint x: 570, endPoint y: 403, distance: 33.1
click at [615, 403] on div "Priority 5" at bounding box center [690, 406] width 151 height 43
type input "10"
click at [896, 33] on button "Save" at bounding box center [894, 28] width 47 height 26
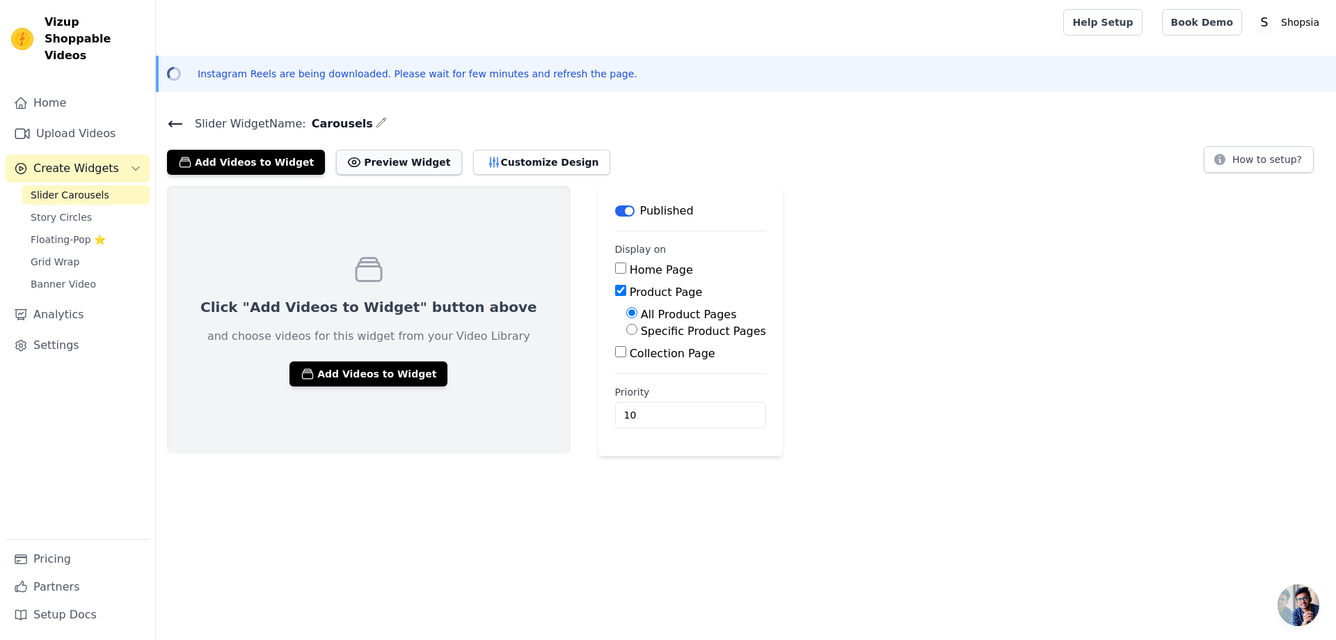
click at [353, 161] on icon at bounding box center [354, 162] width 3 height 3
click at [486, 166] on button "Customize Design" at bounding box center [541, 162] width 137 height 25
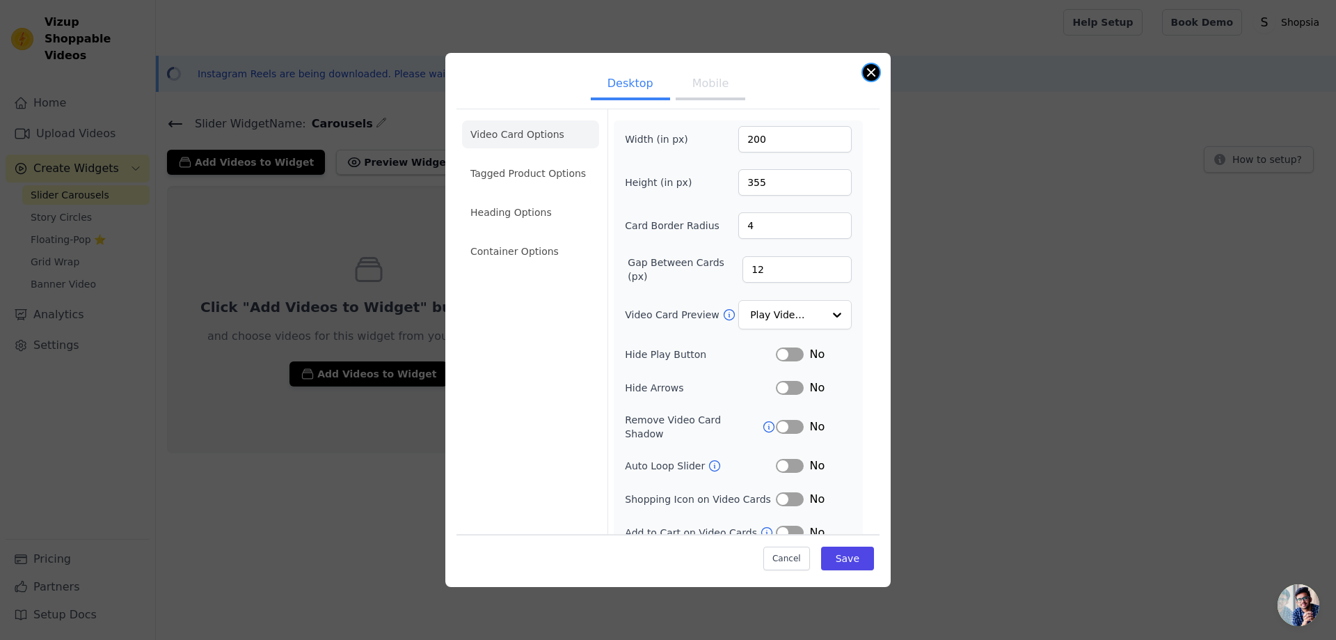
click at [868, 74] on button "Close modal" at bounding box center [871, 72] width 17 height 17
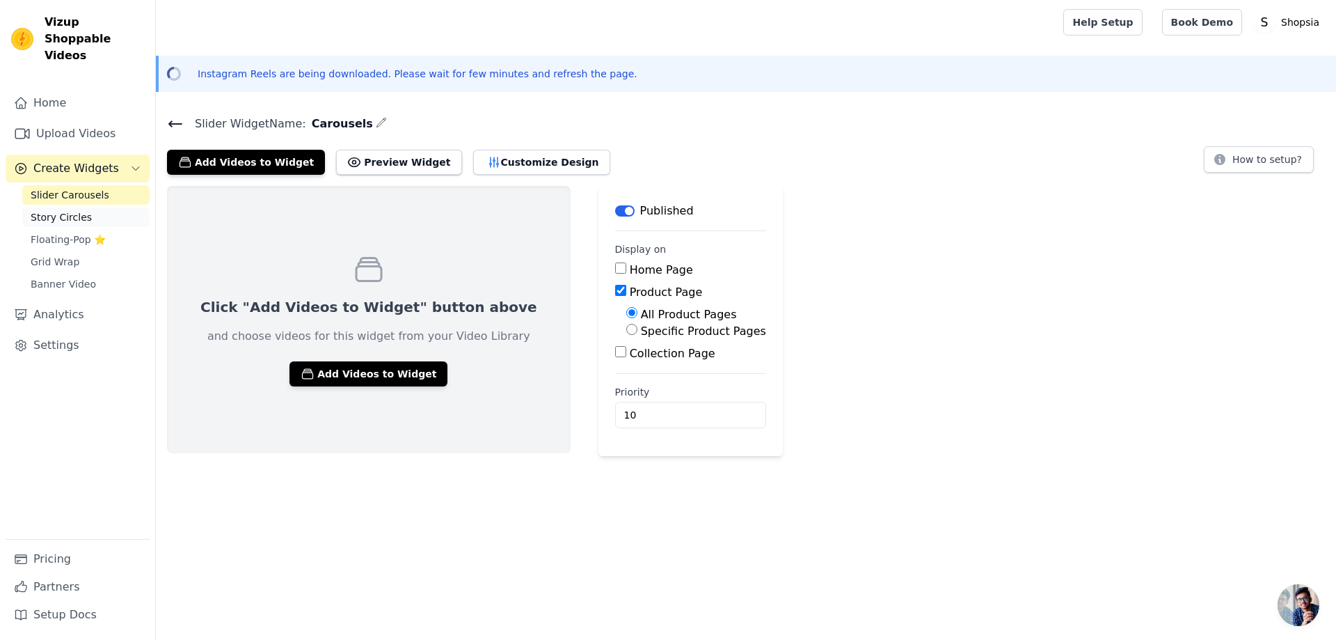
click at [50, 210] on span "Story Circles" at bounding box center [61, 217] width 61 height 14
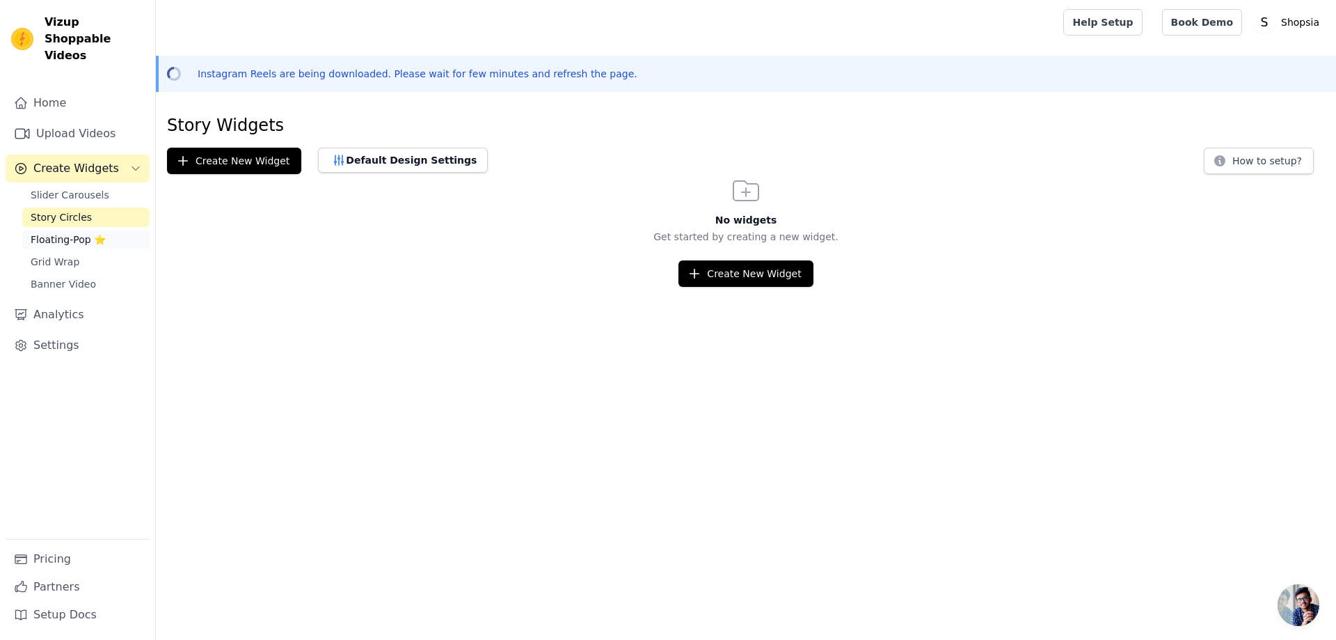
click at [52, 232] on span "Floating-Pop ⭐" at bounding box center [68, 239] width 75 height 14
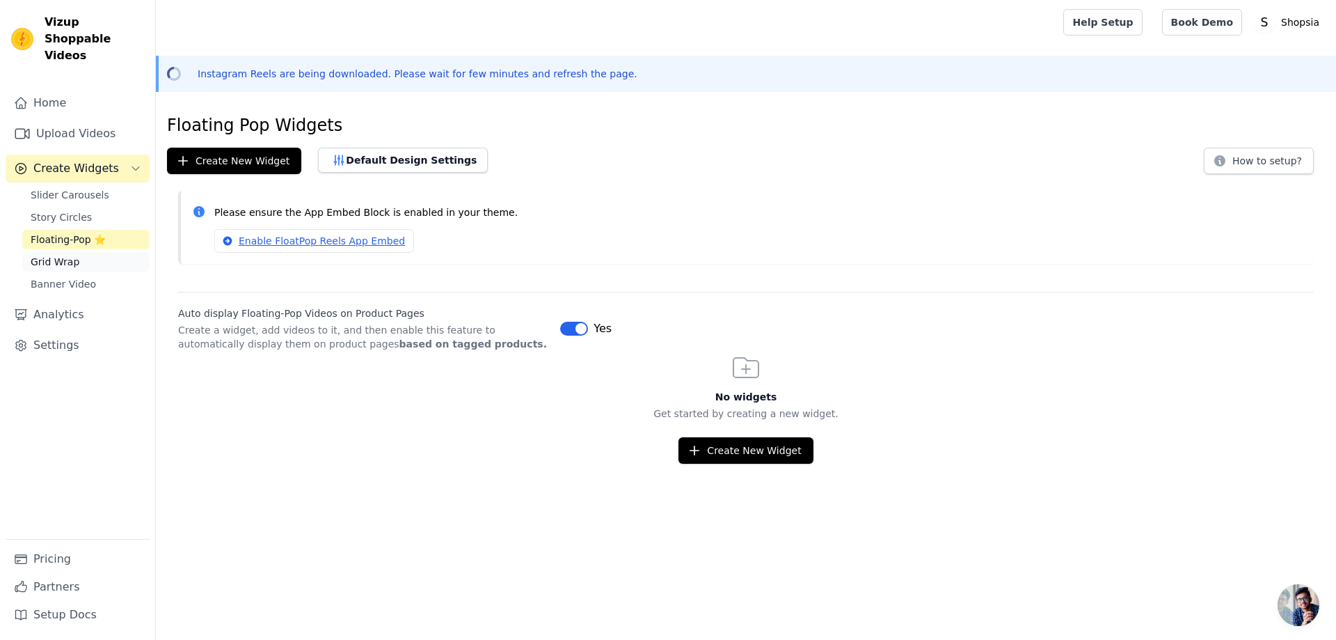
click at [49, 255] on span "Grid Wrap" at bounding box center [55, 262] width 49 height 14
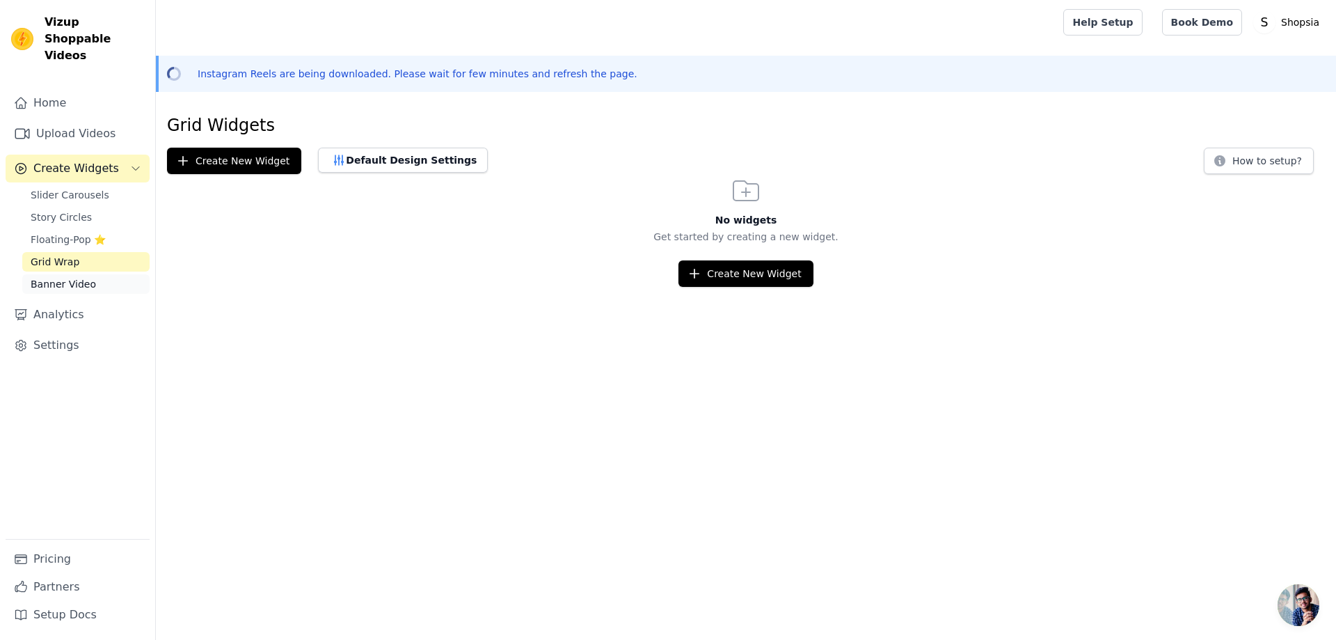
click at [67, 277] on span "Banner Video" at bounding box center [63, 284] width 65 height 14
click at [95, 124] on link "Upload Videos" at bounding box center [78, 134] width 144 height 28
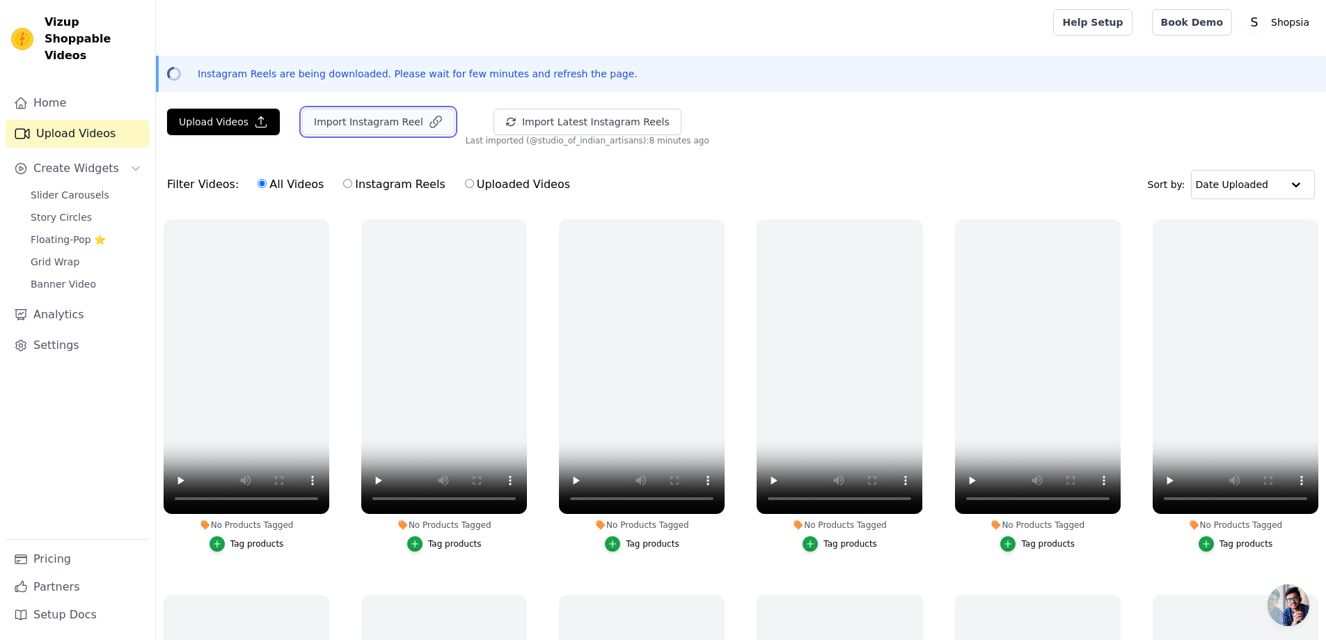
click at [328, 128] on button "Import Instagram Reel" at bounding box center [378, 122] width 152 height 26
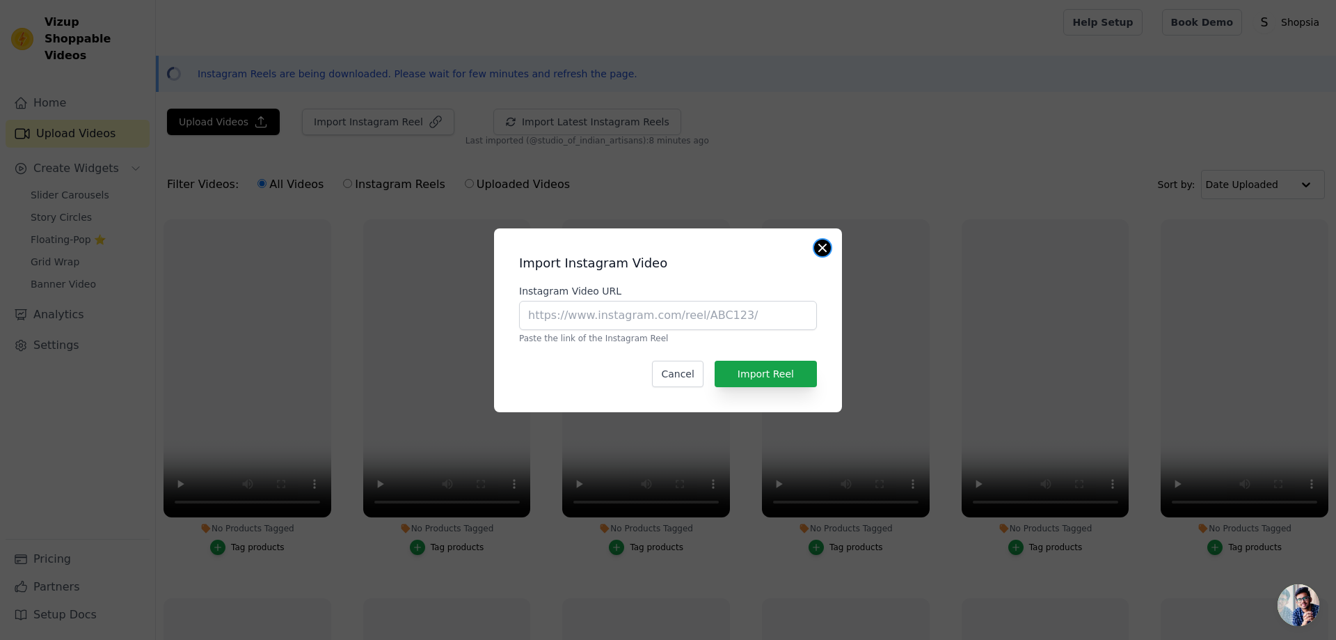
click at [827, 243] on button "Close modal" at bounding box center [822, 247] width 17 height 17
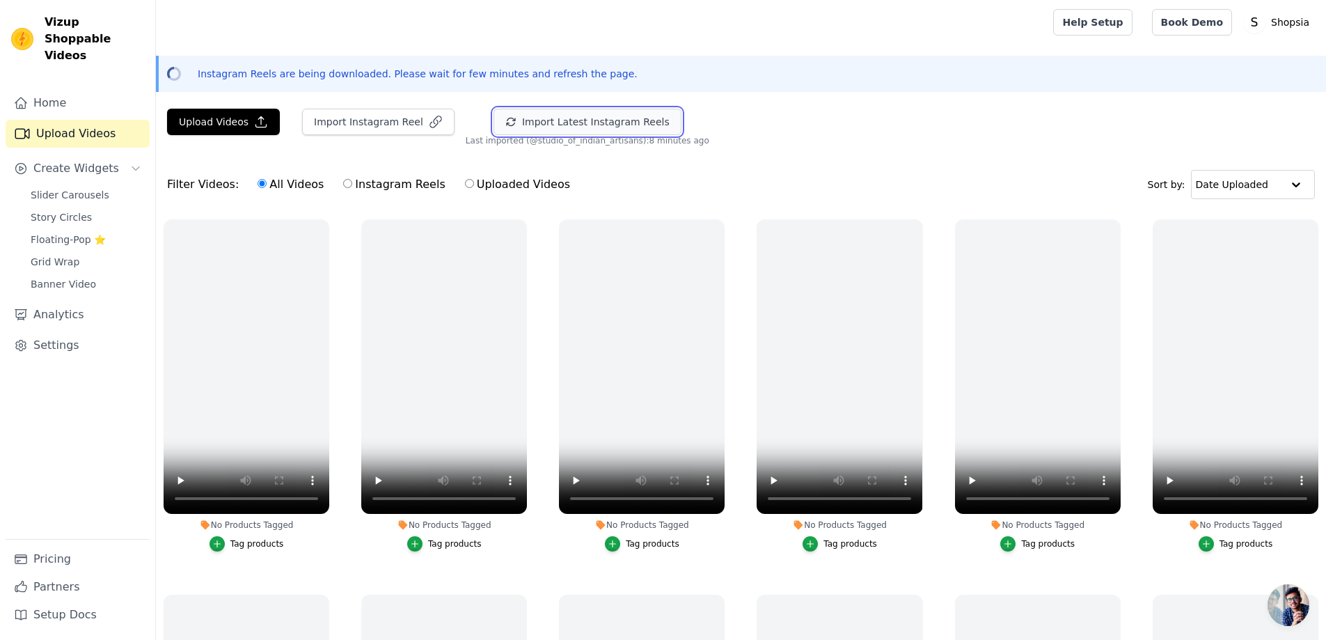
click at [520, 115] on button "Import Latest Instagram Reels" at bounding box center [587, 122] width 188 height 26
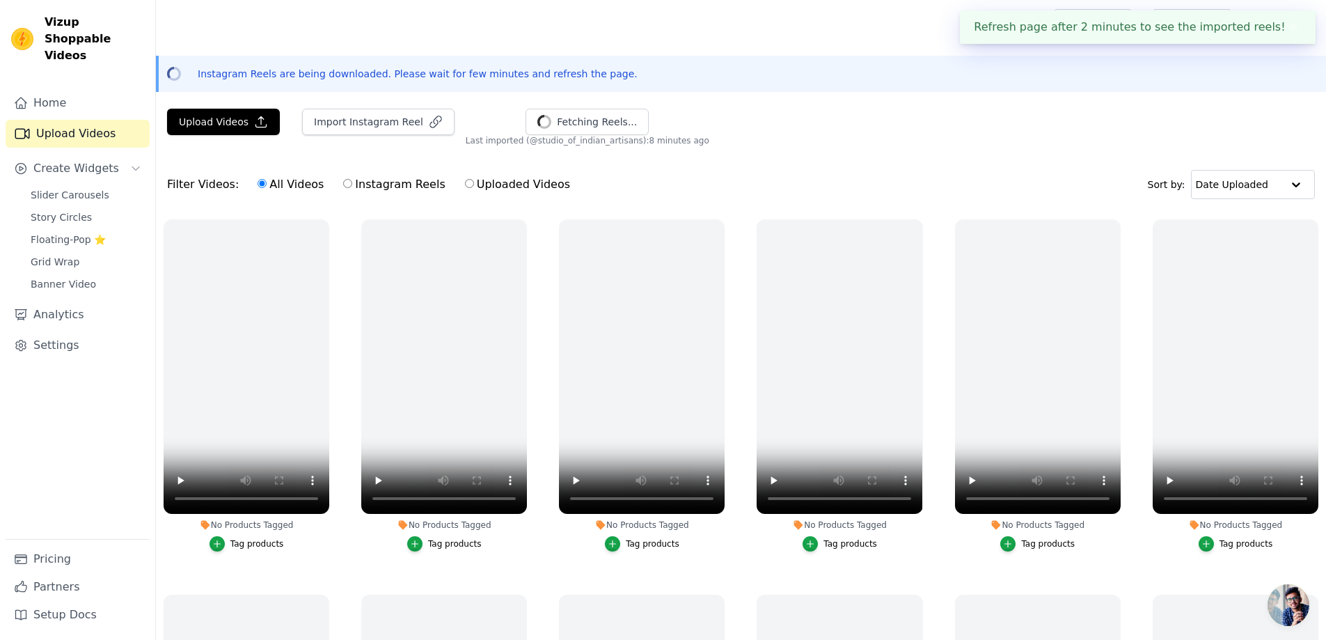
click at [773, 137] on div "Upload Videos Import Instagram [PERSON_NAME] Reels... Import Latest IG Reels La…" at bounding box center [741, 128] width 1170 height 38
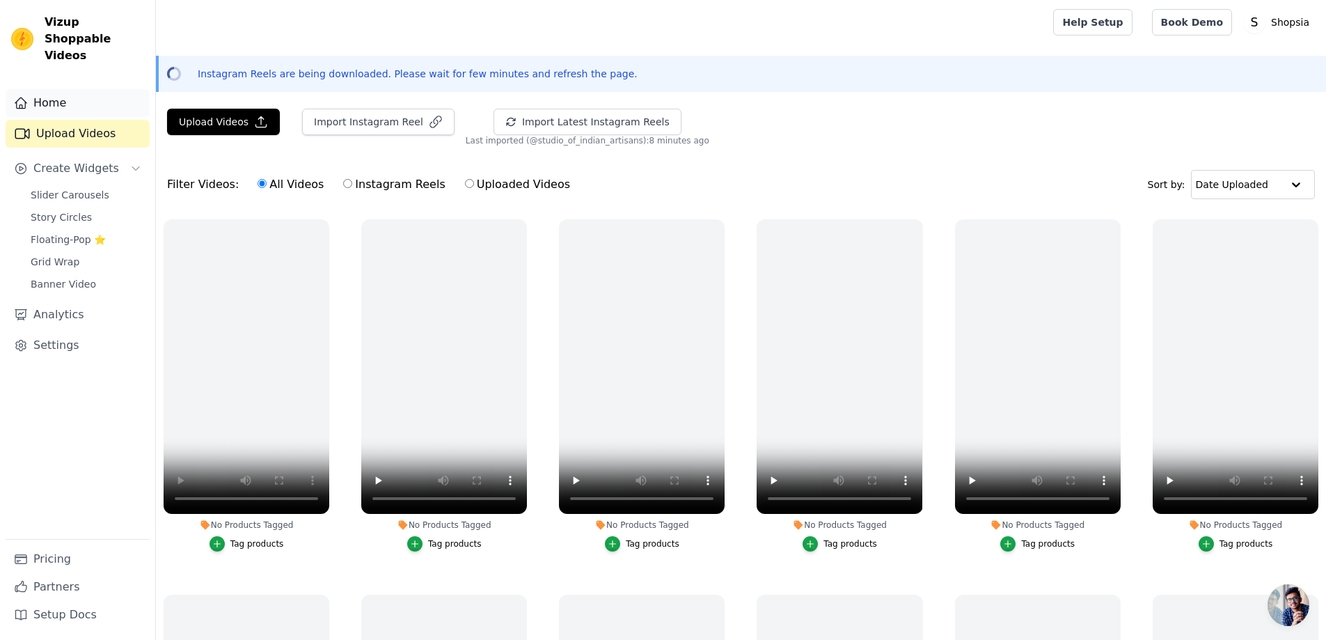
click at [39, 89] on link "Home" at bounding box center [78, 103] width 144 height 28
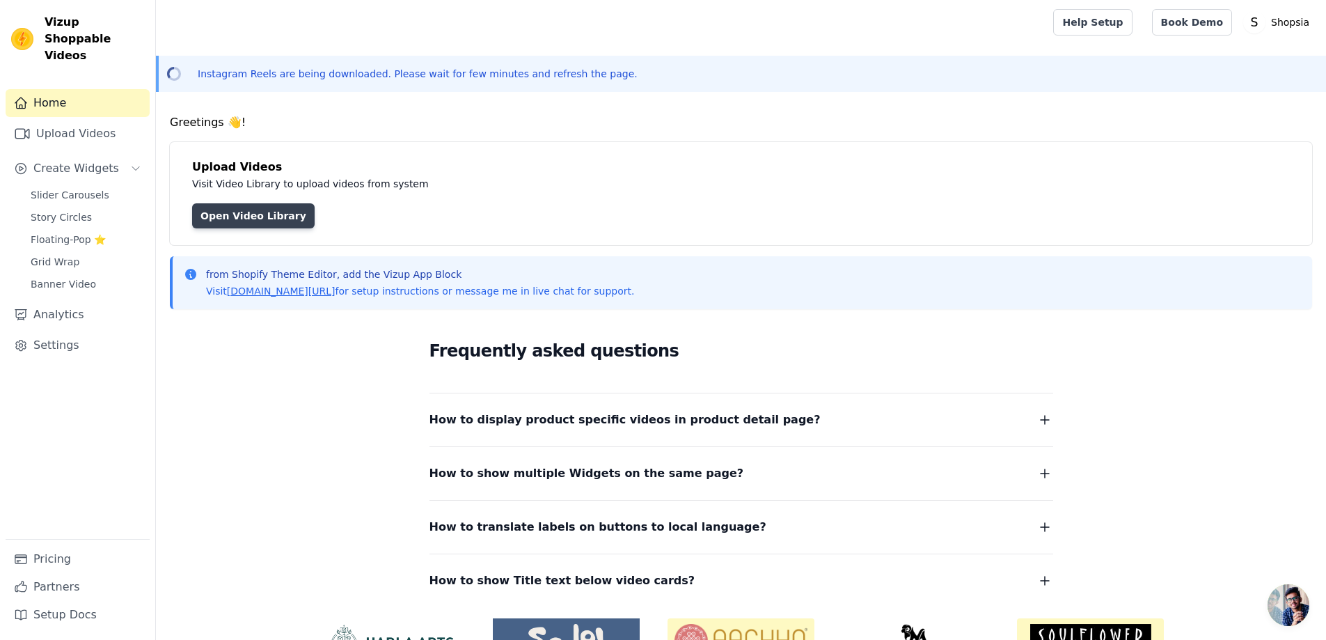
click at [225, 221] on link "Open Video Library" at bounding box center [253, 215] width 122 height 25
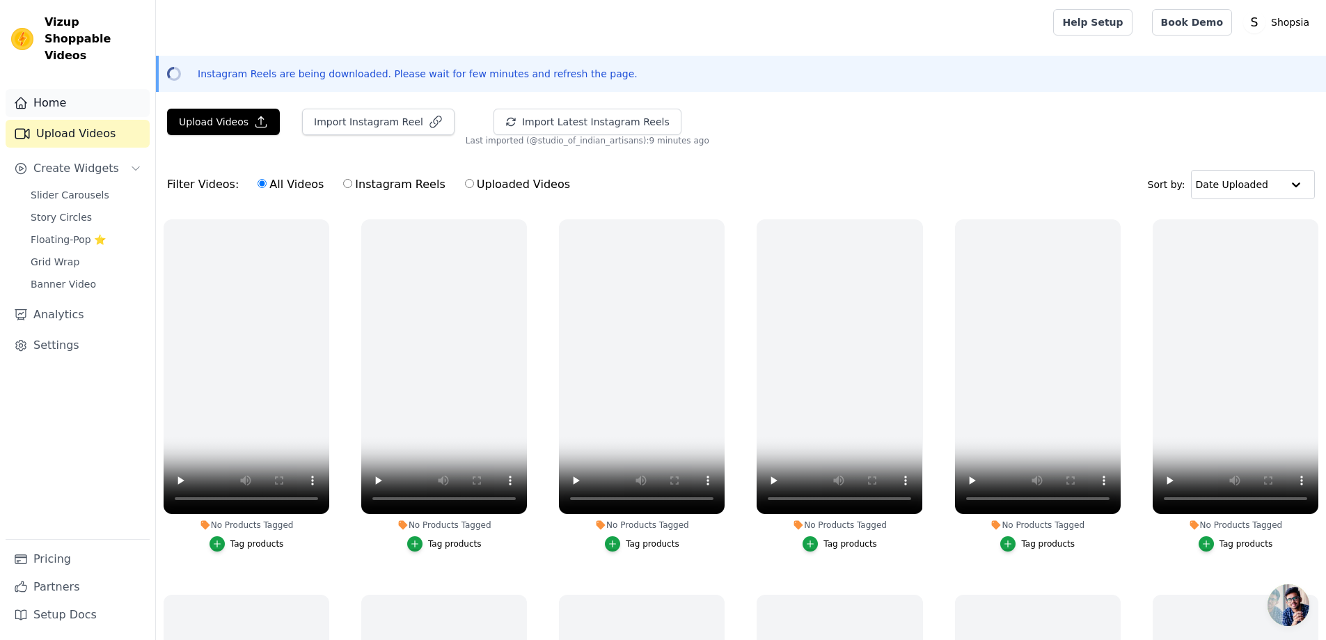
click at [72, 89] on link "Home" at bounding box center [78, 103] width 144 height 28
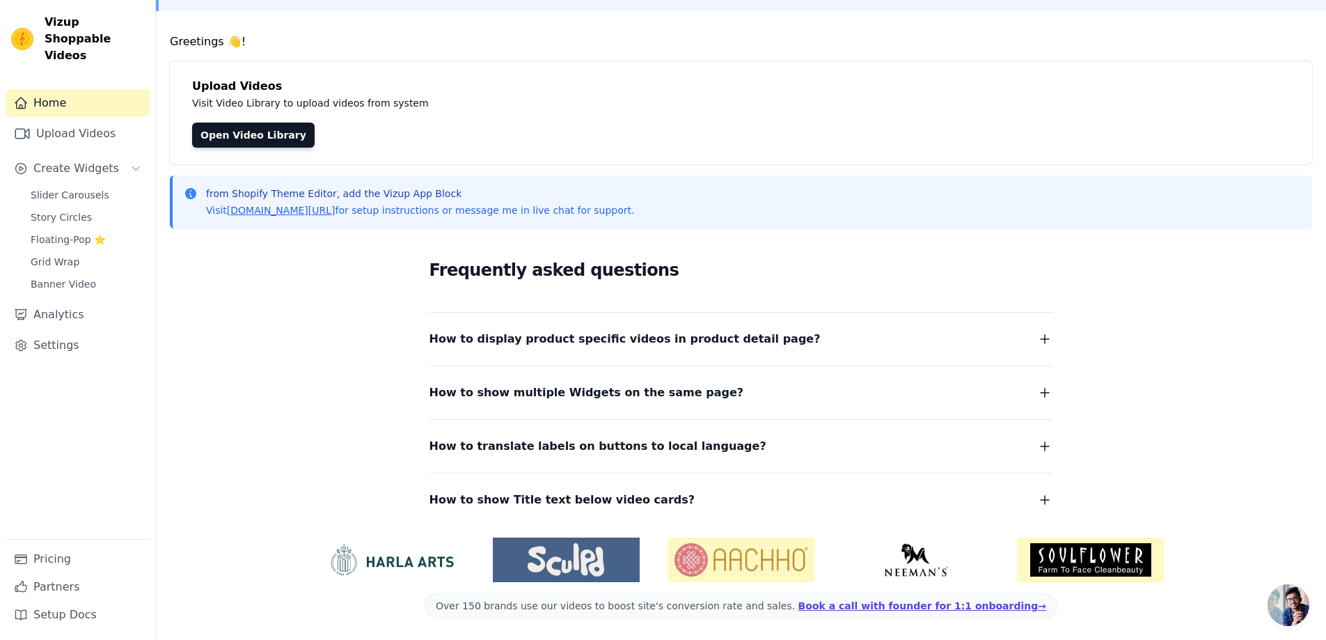
scroll to position [81, 0]
click at [1045, 340] on icon "button" at bounding box center [1044, 338] width 17 height 17
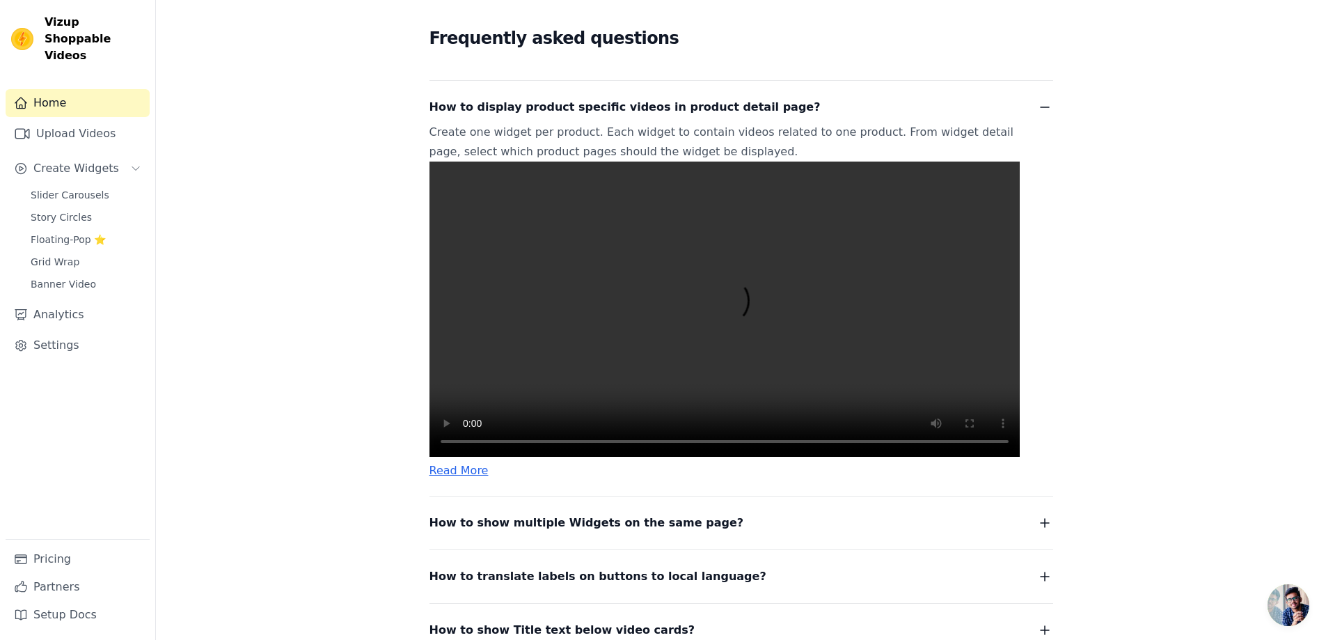
scroll to position [313, 0]
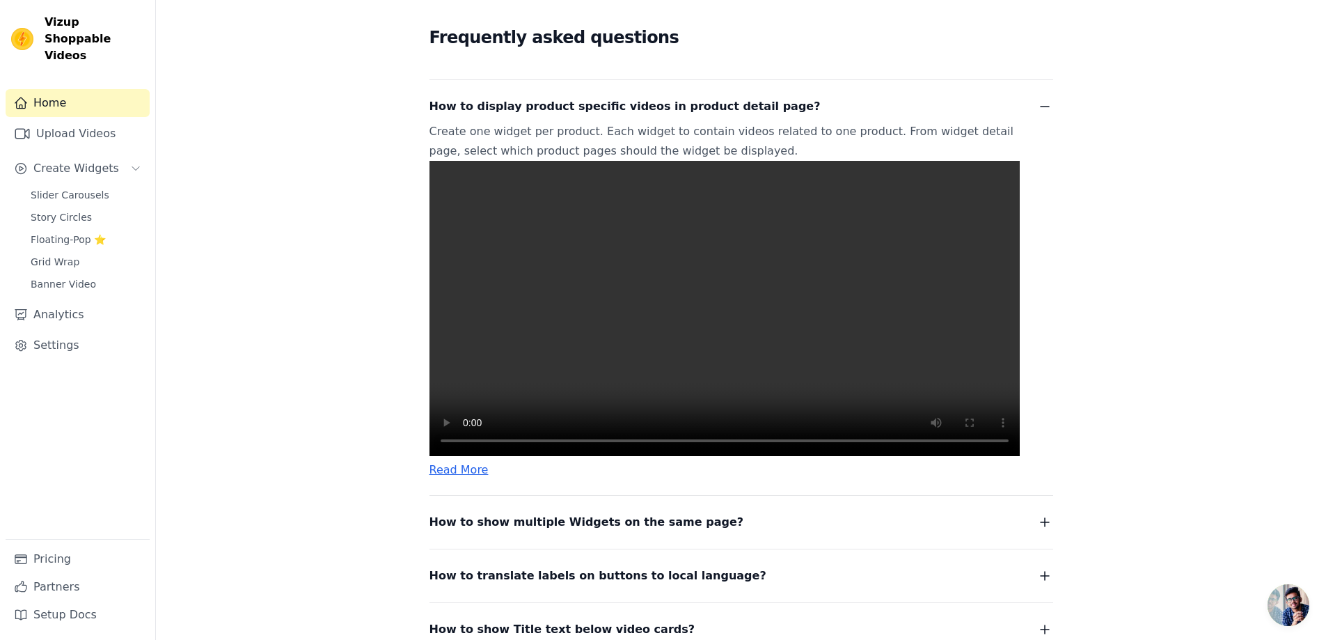
click at [770, 382] on video at bounding box center [724, 308] width 590 height 295
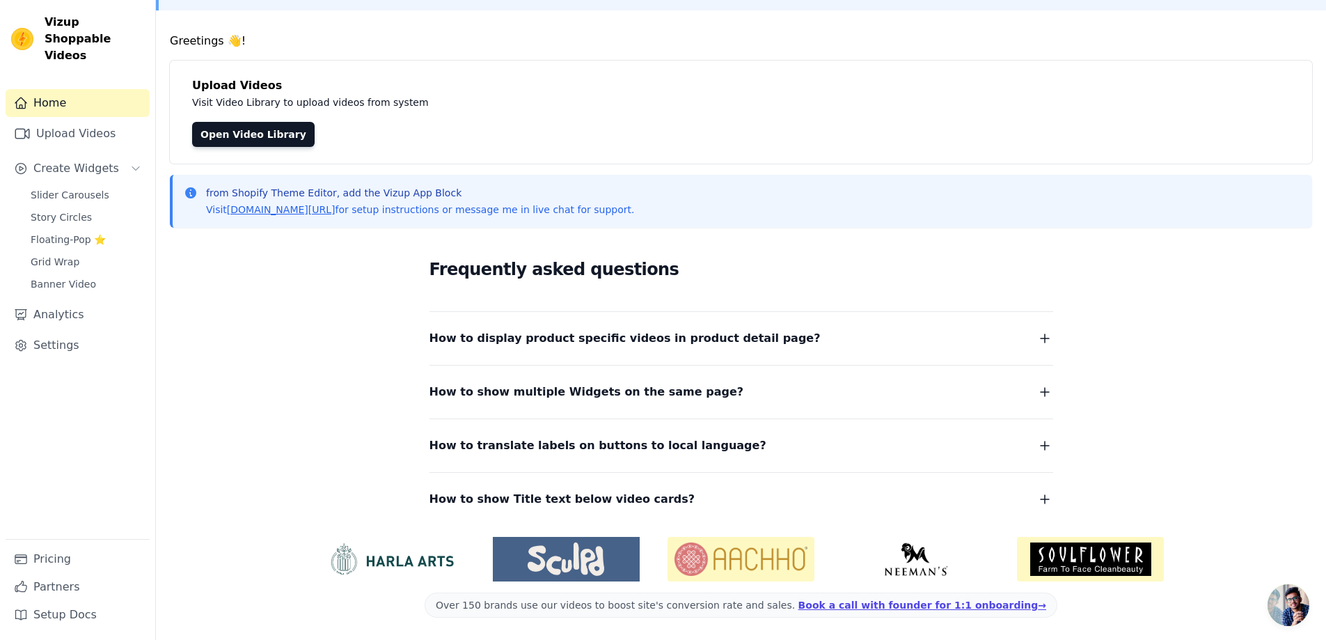
click at [663, 335] on span "How to display product specific videos in product detail page?" at bounding box center [624, 337] width 391 height 19
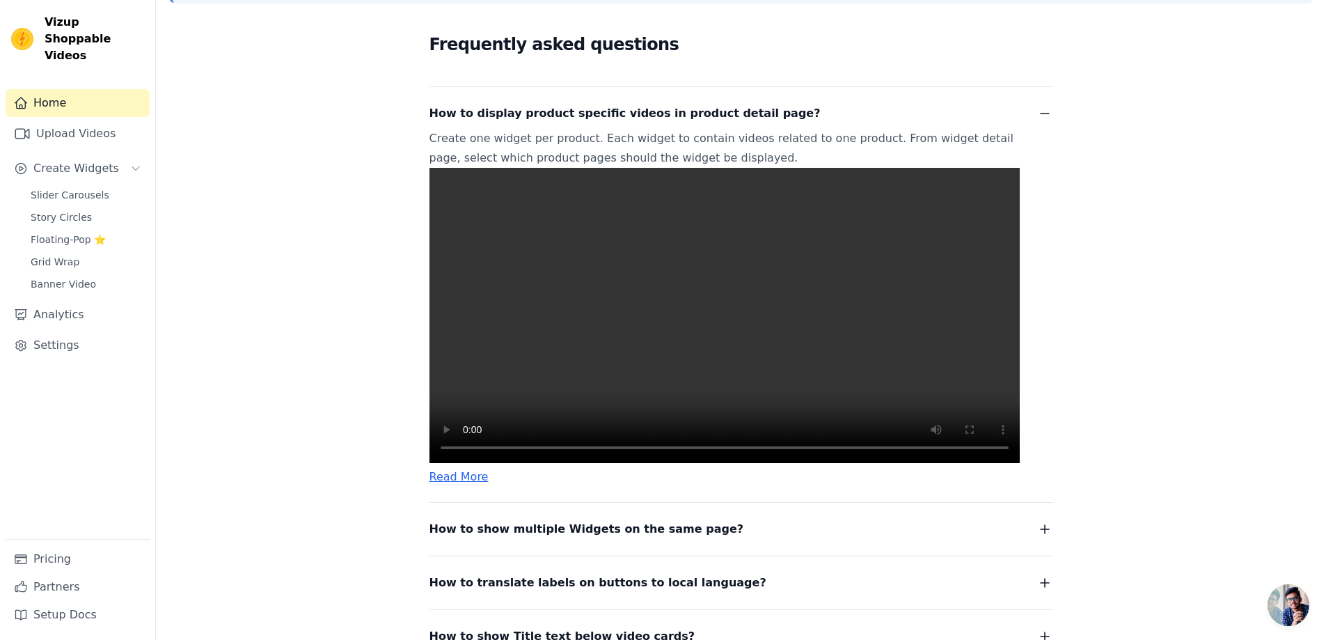
scroll to position [313, 0]
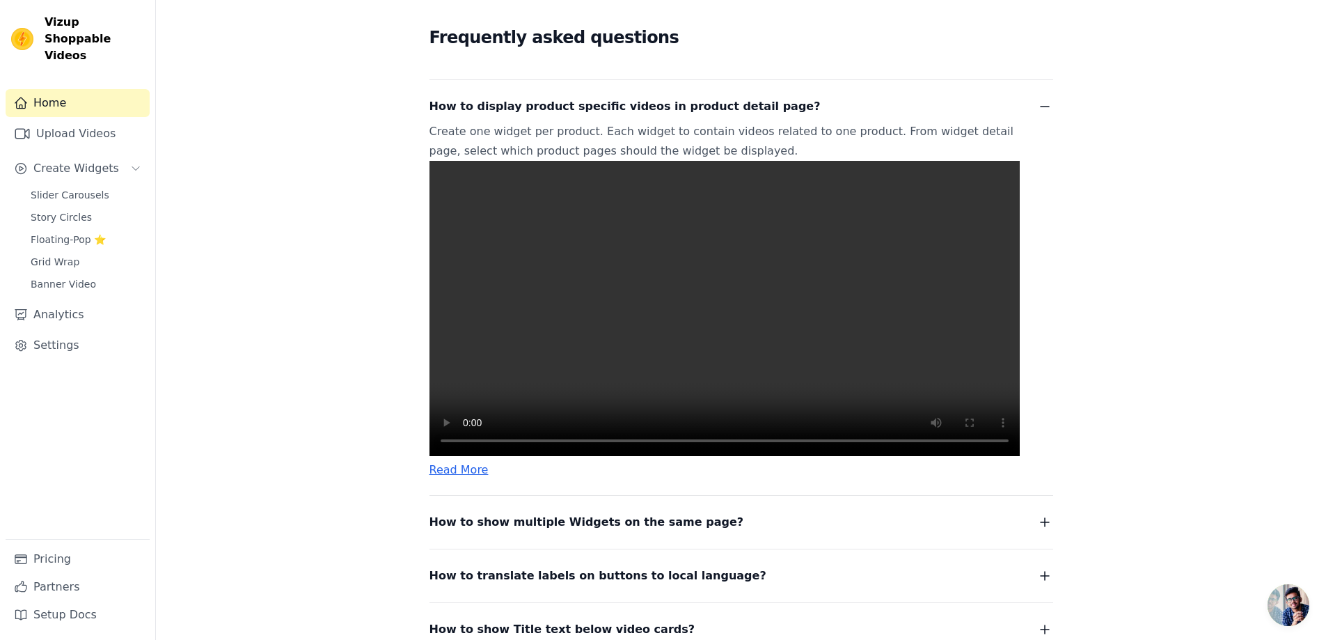
click at [672, 390] on video at bounding box center [724, 308] width 590 height 295
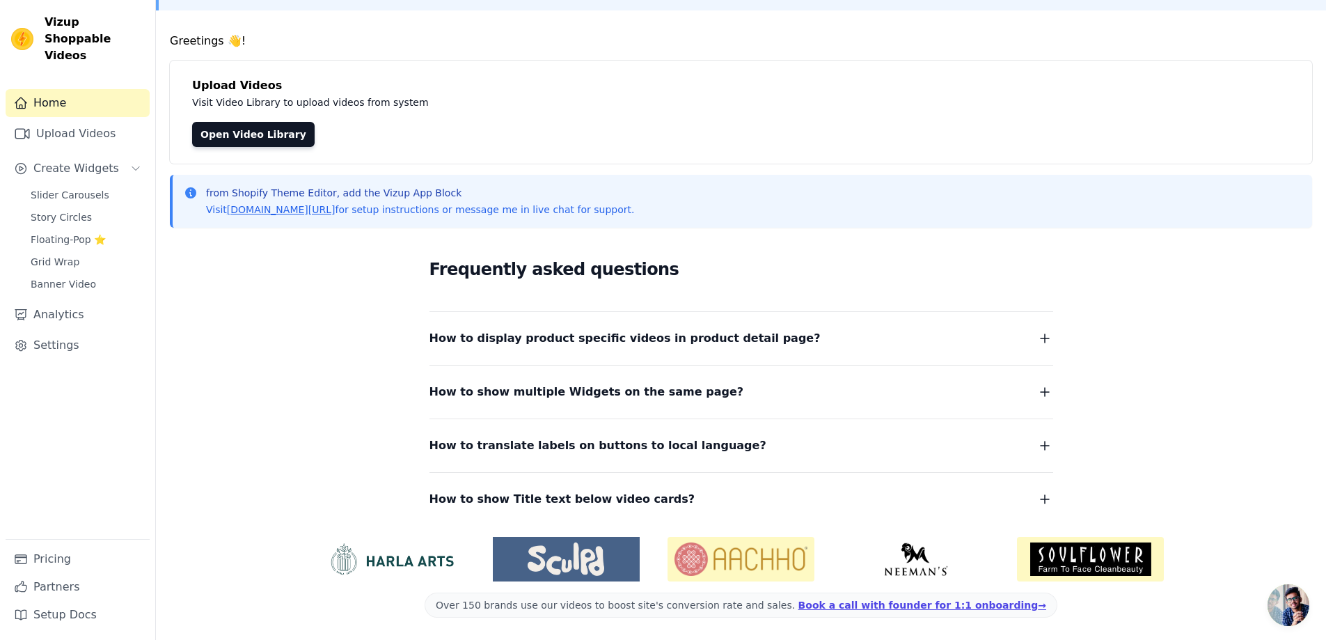
scroll to position [81, 0]
click at [664, 351] on dl "How to display product specific videos in product detail page? Create one widge…" at bounding box center [741, 410] width 624 height 198
drag, startPoint x: 669, startPoint y: 316, endPoint x: 669, endPoint y: 334, distance: 18.1
click at [669, 317] on div "How to display product specific videos in product detail page? Create one widge…" at bounding box center [741, 330] width 624 height 36
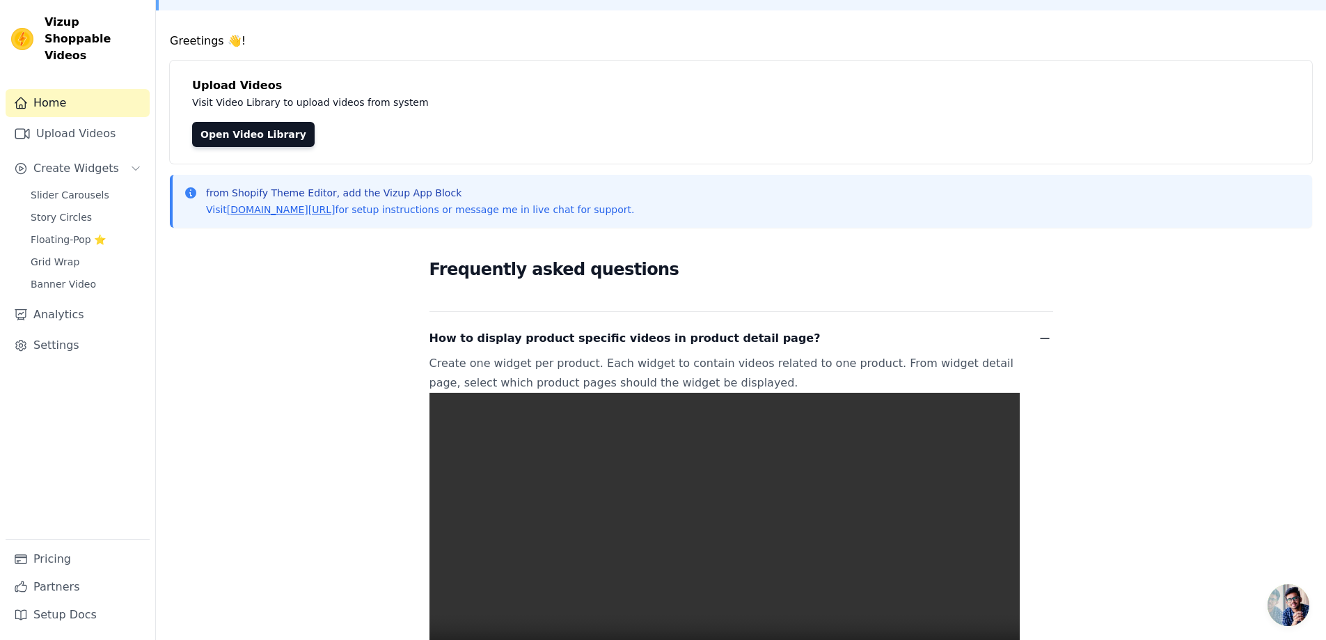
click at [669, 334] on span "How to display product specific videos in product detail page?" at bounding box center [624, 337] width 391 height 19
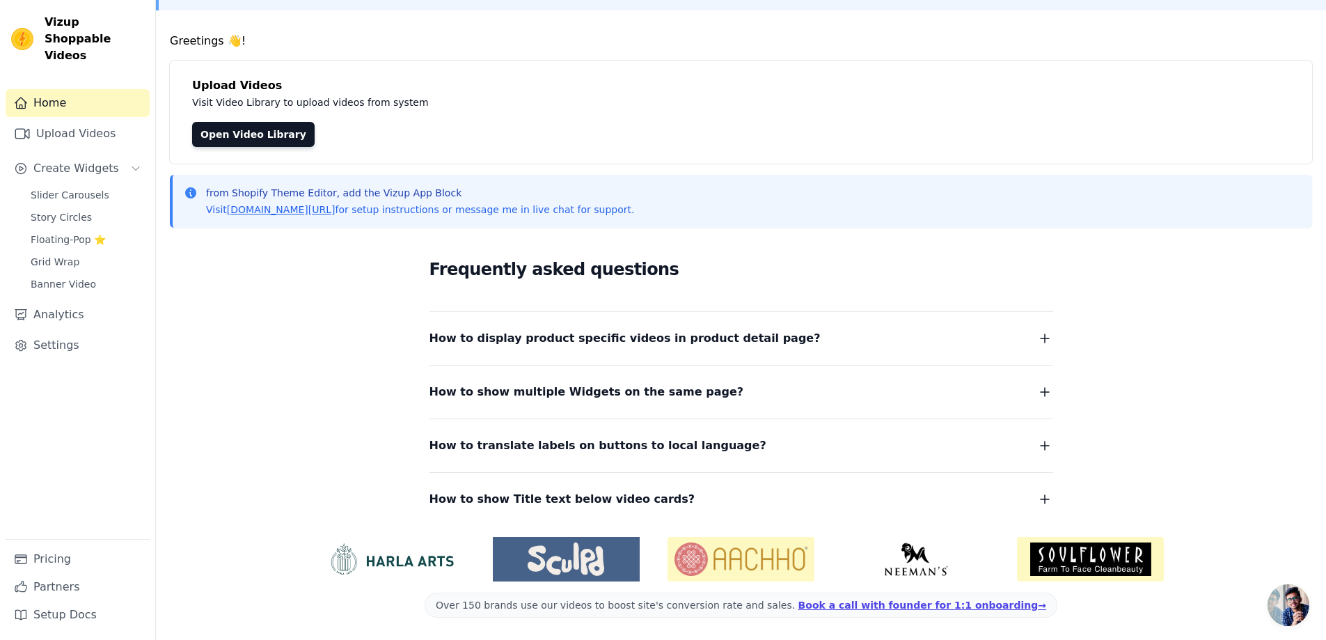
click at [669, 334] on span "How to display product specific videos in product detail page?" at bounding box center [624, 337] width 391 height 19
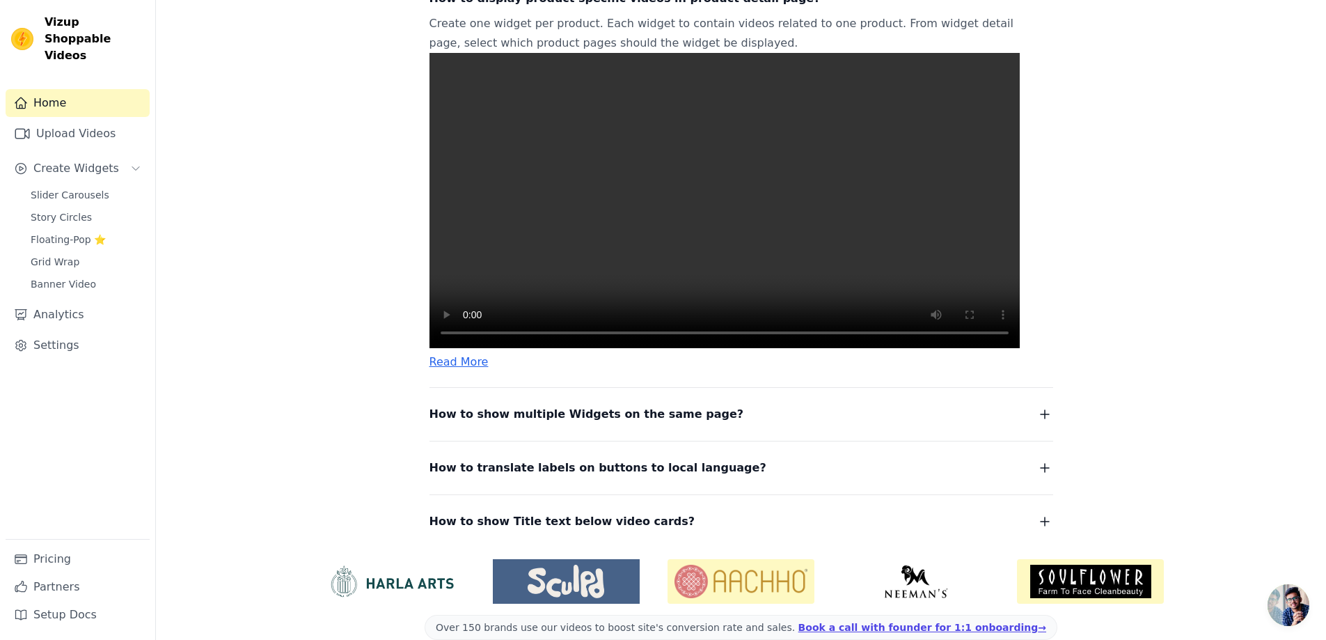
scroll to position [429, 0]
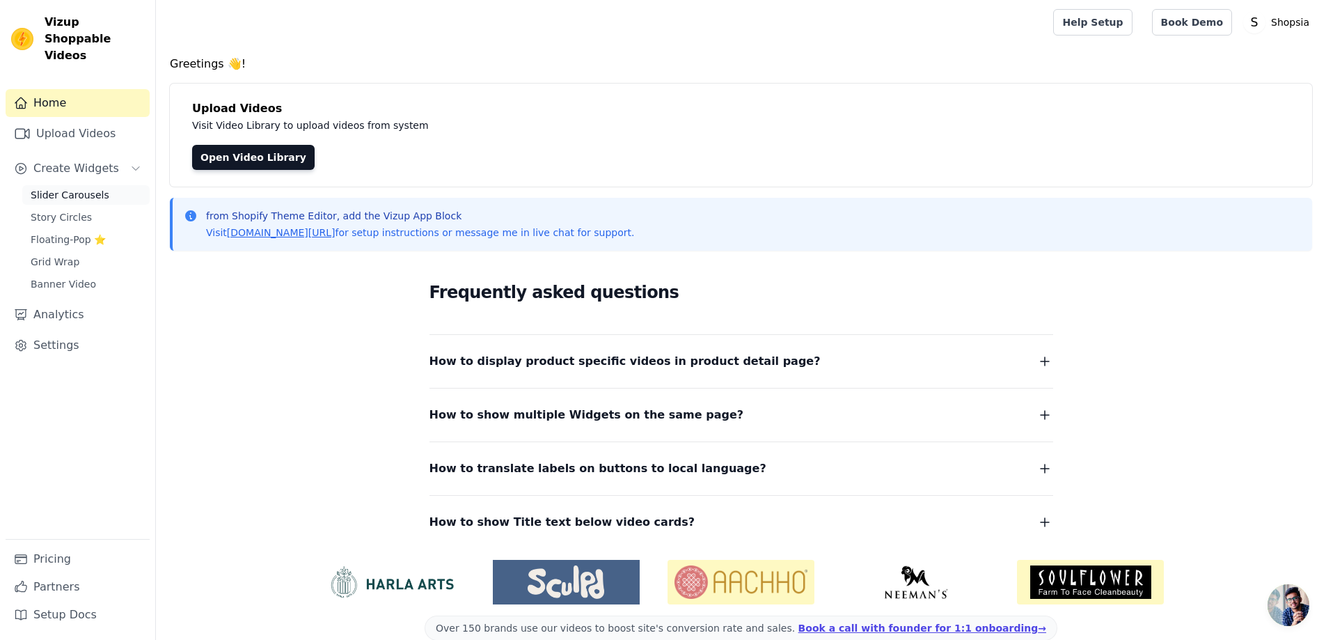
click at [72, 188] on span "Slider Carousels" at bounding box center [70, 195] width 79 height 14
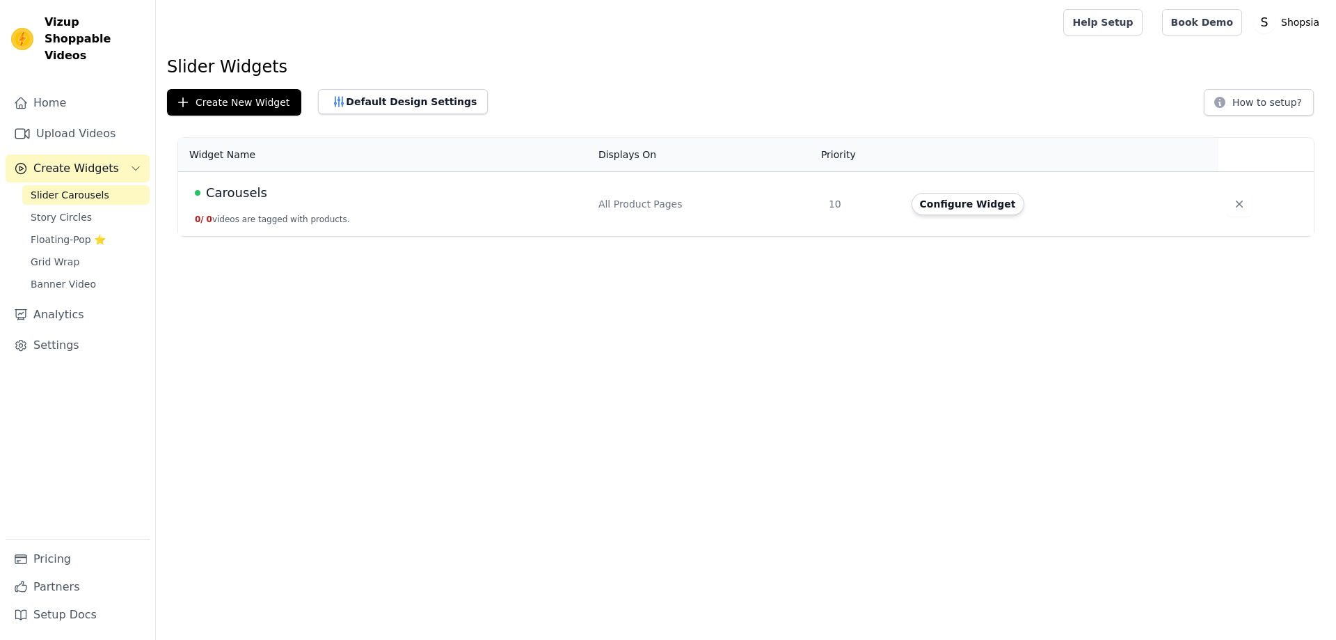
click at [303, 200] on div "Carousels" at bounding box center [388, 192] width 387 height 19
click at [960, 212] on button "Configure Widget" at bounding box center [968, 204] width 113 height 22
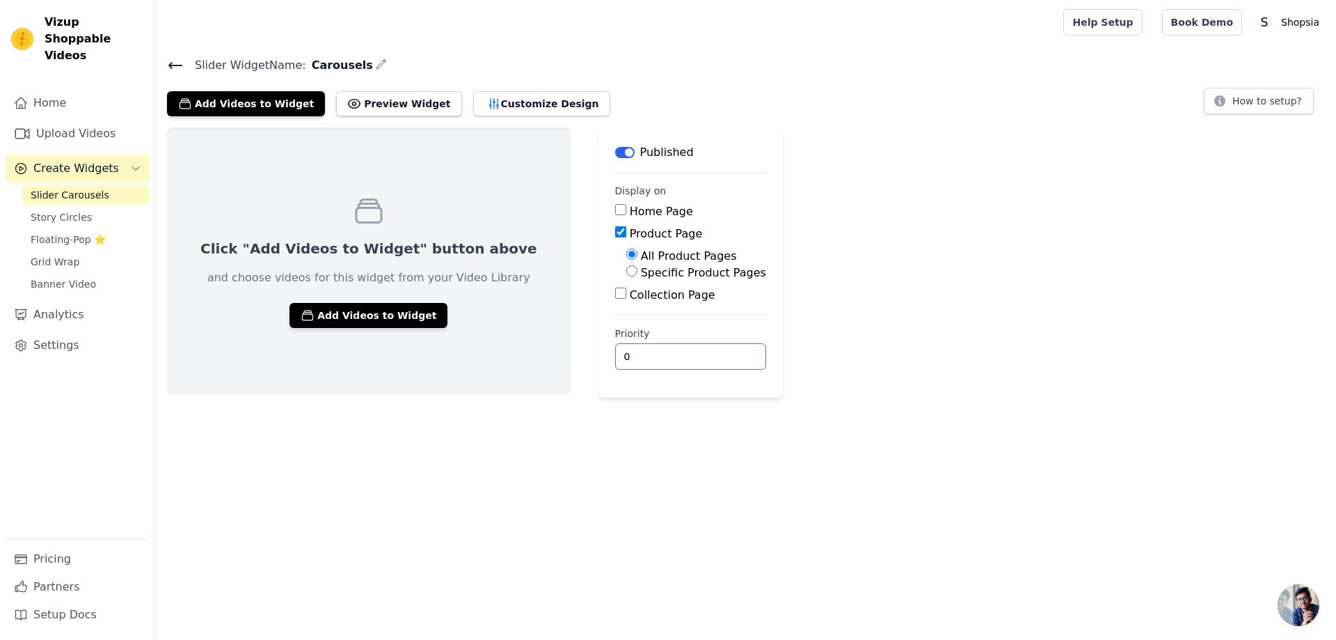
click at [615, 353] on input "0" at bounding box center [690, 356] width 151 height 26
click at [630, 298] on label "Collection Page" at bounding box center [673, 294] width 86 height 13
click at [615, 298] on input "Collection Page" at bounding box center [620, 292] width 11 height 11
checkbox input "true"
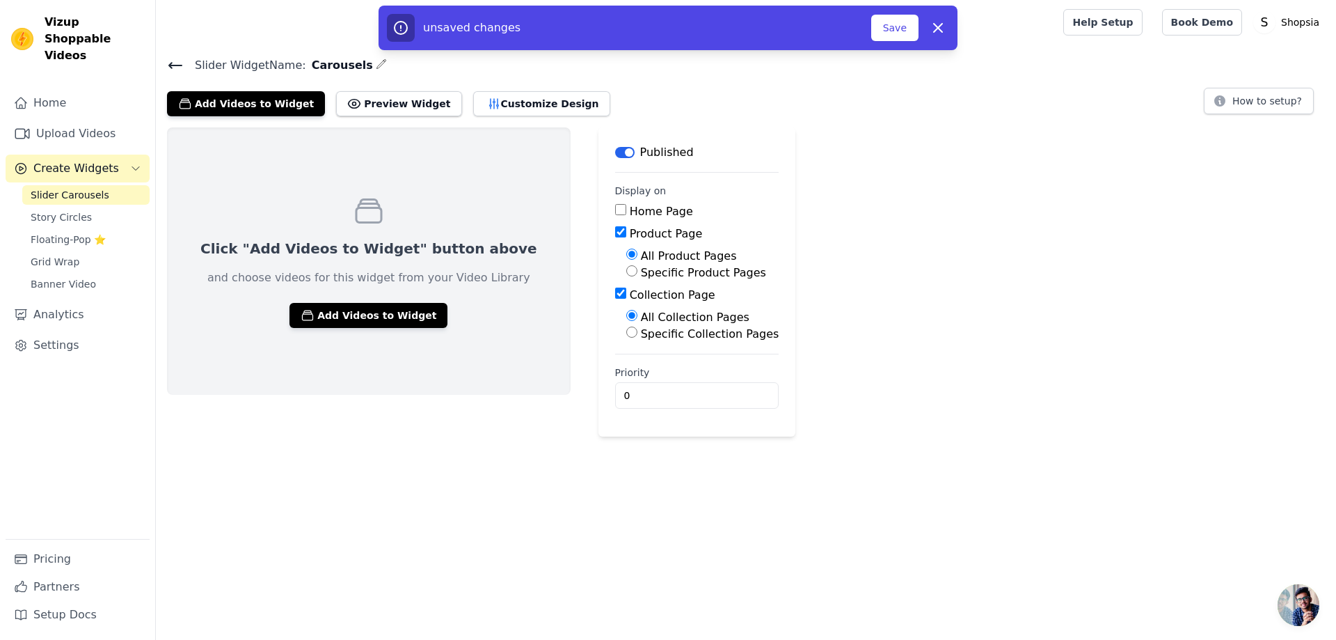
click at [641, 331] on label "Specific Collection Pages" at bounding box center [710, 333] width 138 height 13
click at [626, 331] on input "Specific Collection Pages" at bounding box center [631, 331] width 11 height 11
radio input "true"
click at [641, 315] on label "All Collection Pages" at bounding box center [695, 316] width 109 height 13
click at [626, 315] on input "All Collection Pages" at bounding box center [631, 315] width 11 height 11
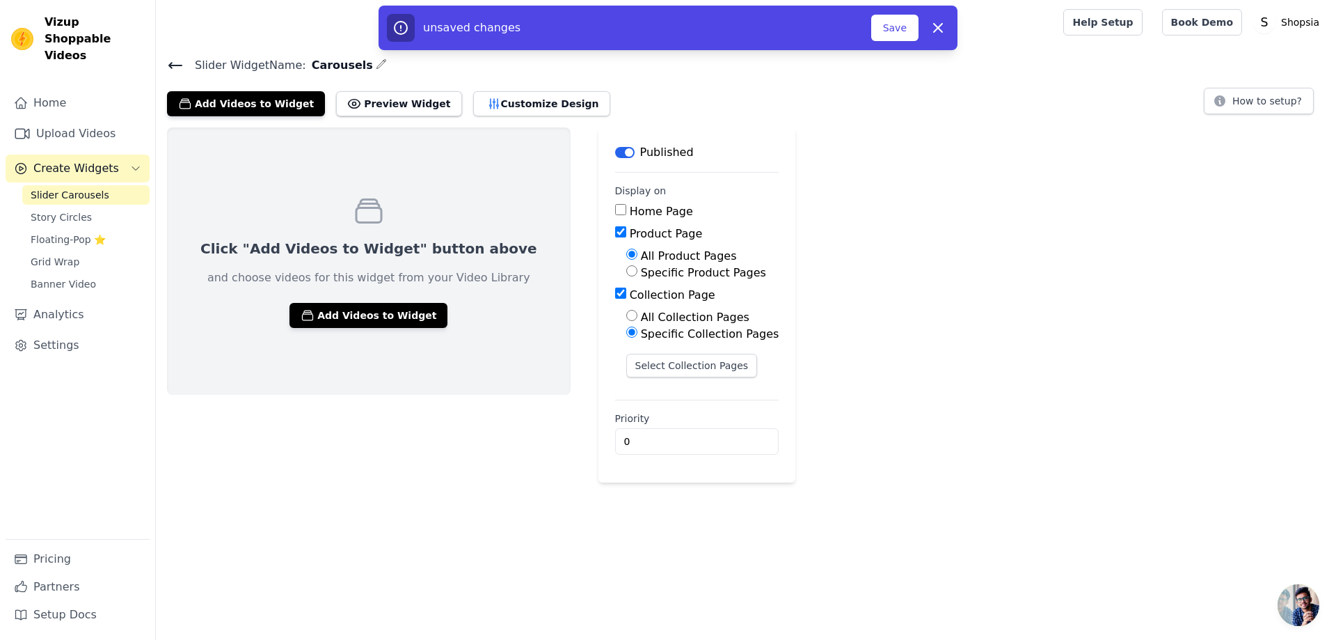
radio input "true"
click at [615, 292] on input "Collection Page" at bounding box center [620, 292] width 11 height 11
checkbox input "false"
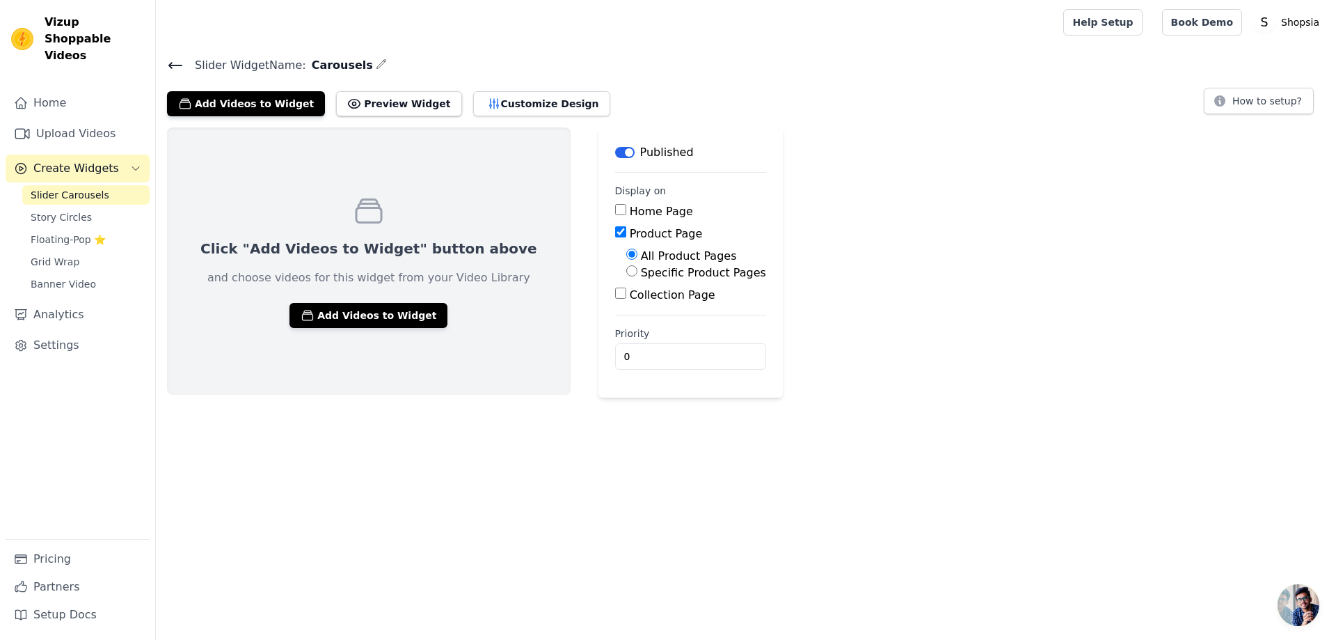
click at [641, 257] on label "All Product Pages" at bounding box center [689, 255] width 96 height 13
click at [626, 257] on input "All Product Pages" at bounding box center [631, 253] width 11 height 11
click at [641, 270] on label "Specific Product Pages" at bounding box center [703, 272] width 125 height 13
click at [626, 270] on input "Specific Product Pages" at bounding box center [631, 270] width 11 height 11
radio input "true"
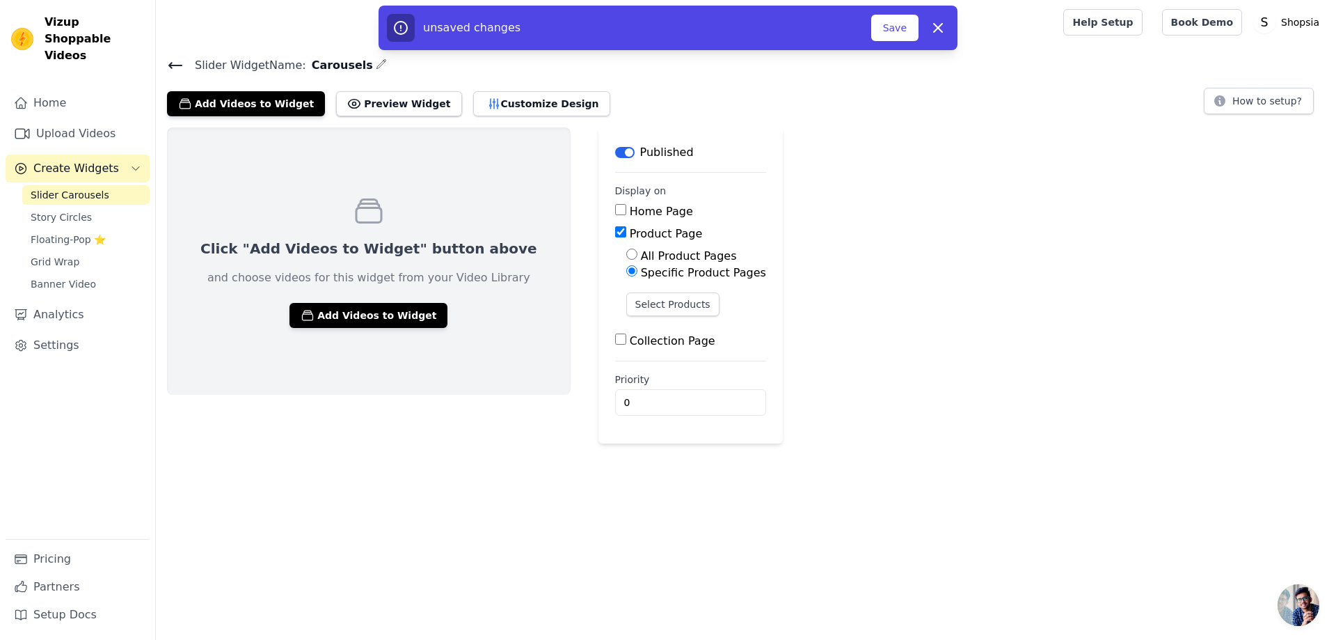
click at [641, 257] on label "All Product Pages" at bounding box center [689, 255] width 96 height 13
click at [626, 257] on input "All Product Pages" at bounding box center [631, 253] width 11 height 11
radio input "true"
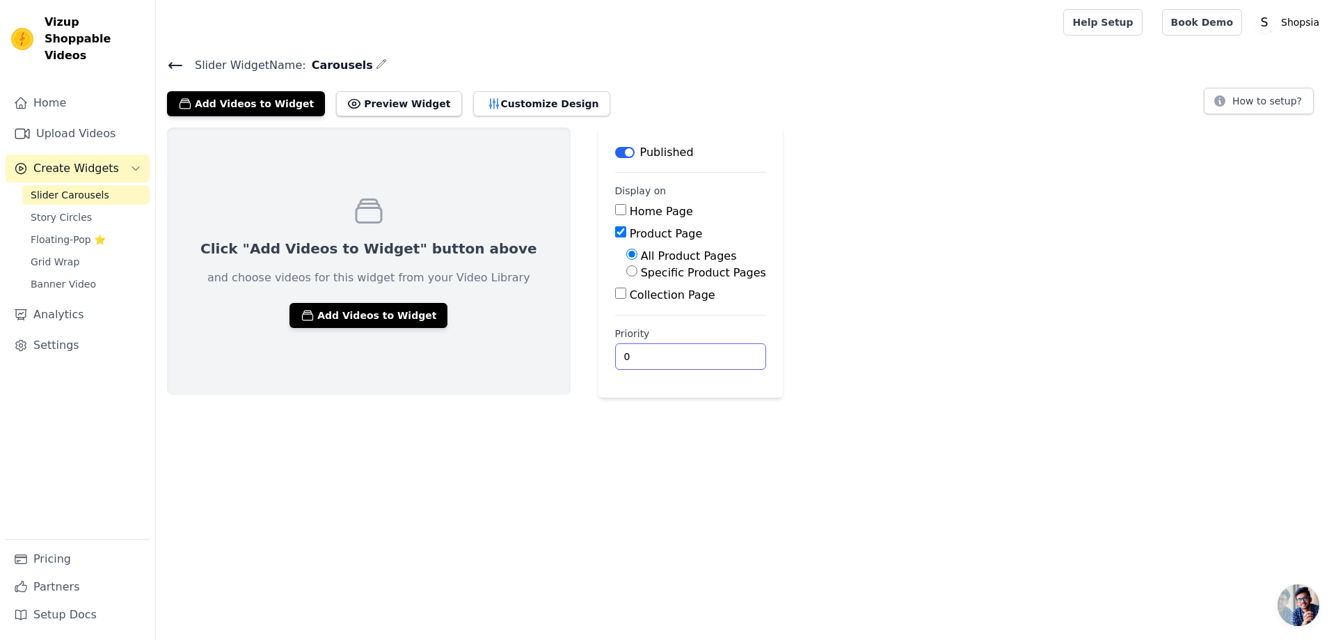
click at [615, 353] on input "0" at bounding box center [690, 356] width 151 height 26
click at [518, 100] on button "Customize Design" at bounding box center [541, 103] width 137 height 25
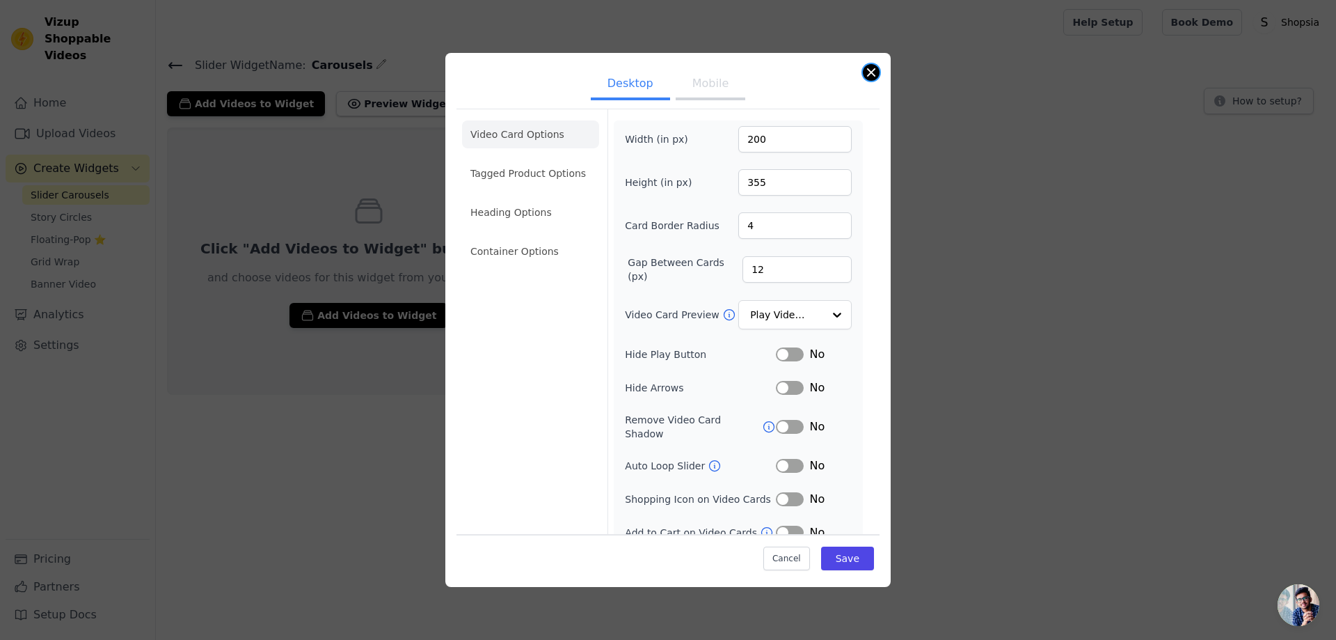
click at [864, 70] on button "Close modal" at bounding box center [871, 72] width 17 height 17
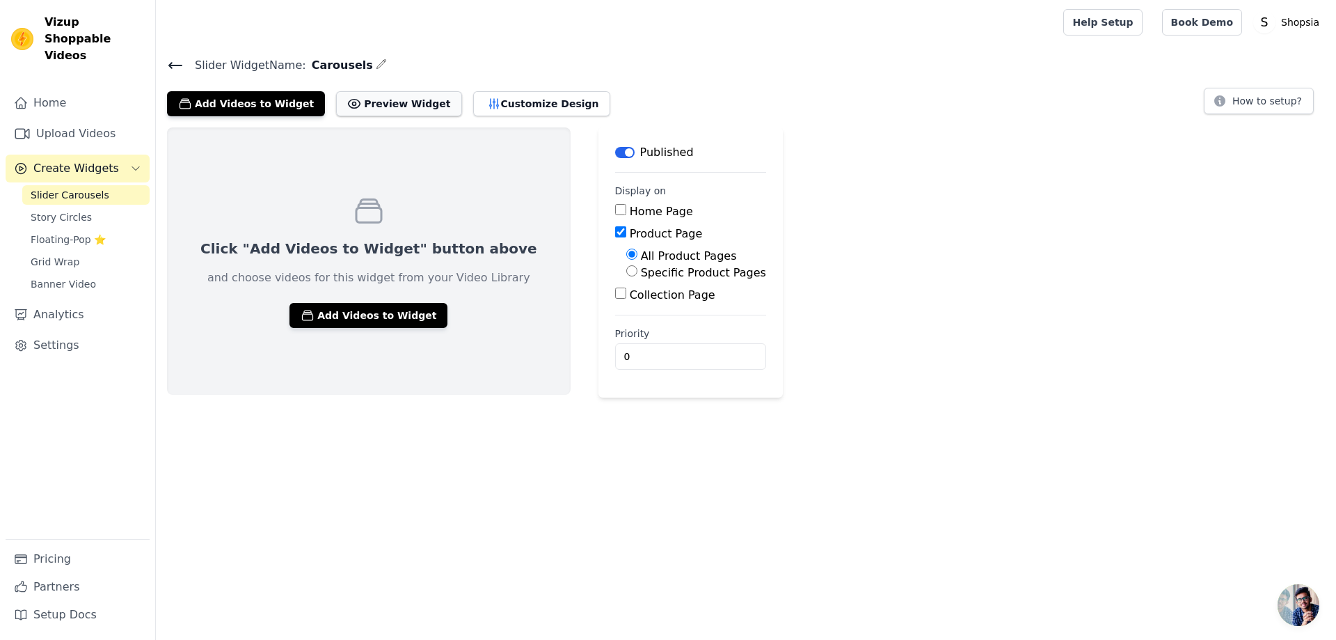
click at [395, 109] on button "Preview Widget" at bounding box center [398, 103] width 125 height 25
click at [376, 58] on button "button" at bounding box center [381, 64] width 11 height 17
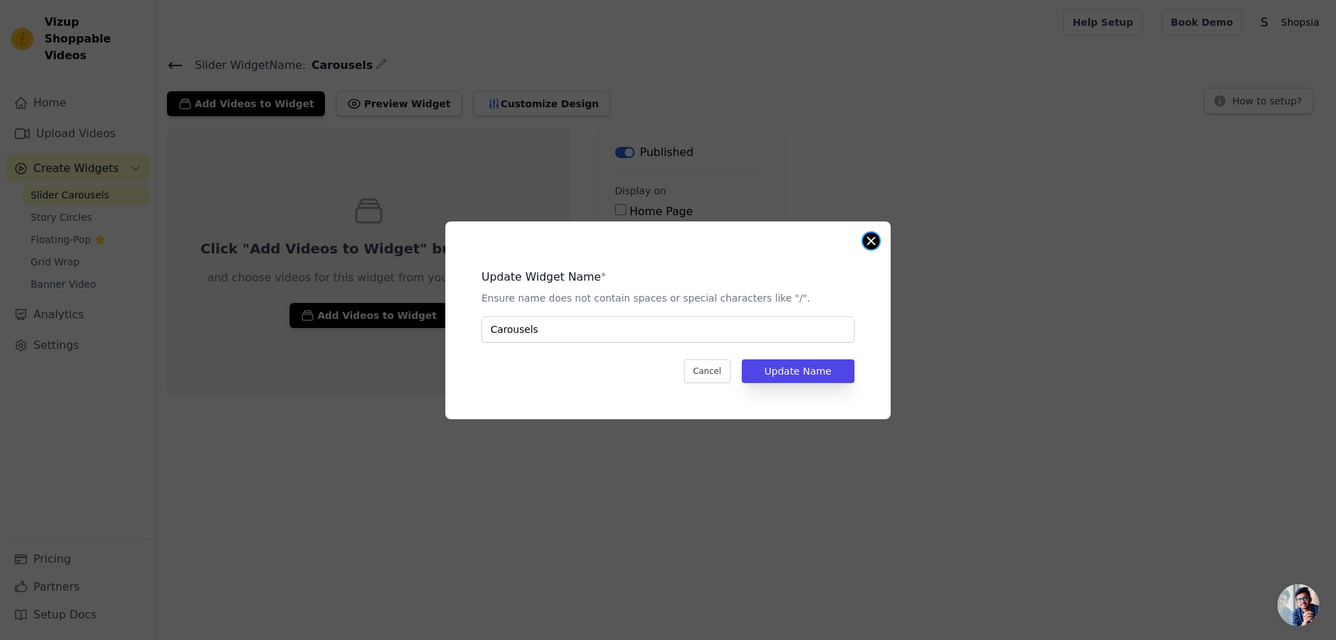
click at [873, 239] on button "Close modal" at bounding box center [871, 240] width 17 height 17
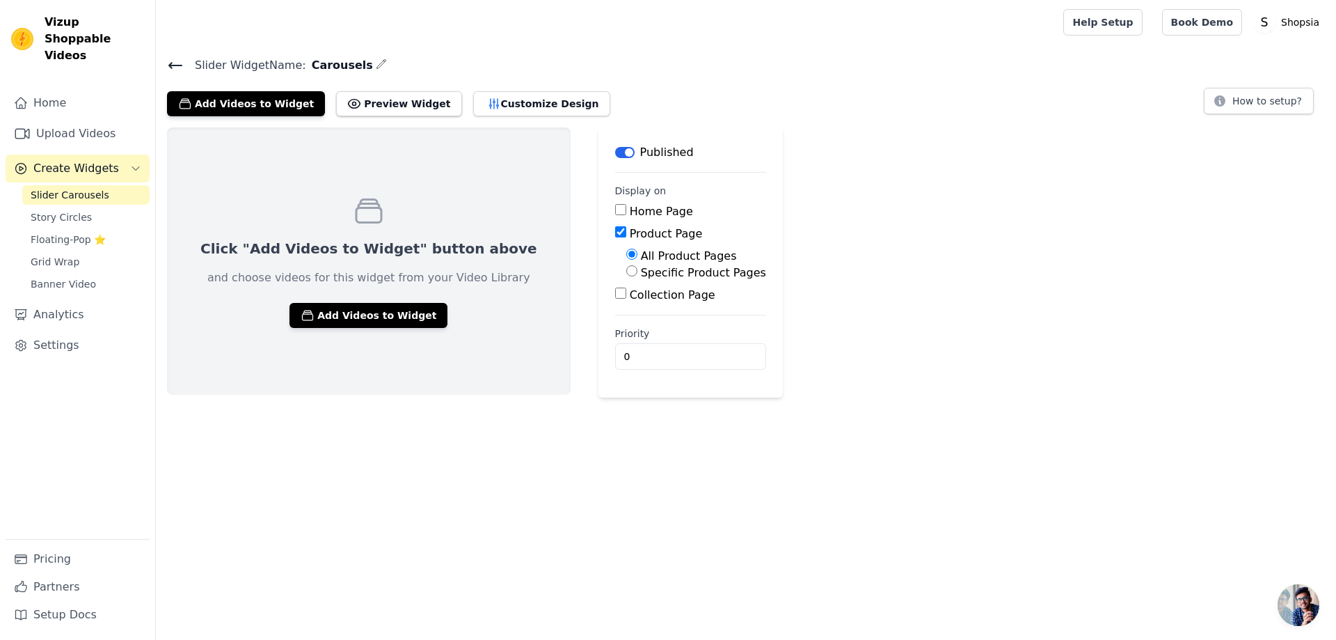
click at [630, 213] on label "Home Page" at bounding box center [661, 211] width 63 height 13
click at [615, 213] on input "Home Page" at bounding box center [620, 209] width 11 height 11
checkbox input "true"
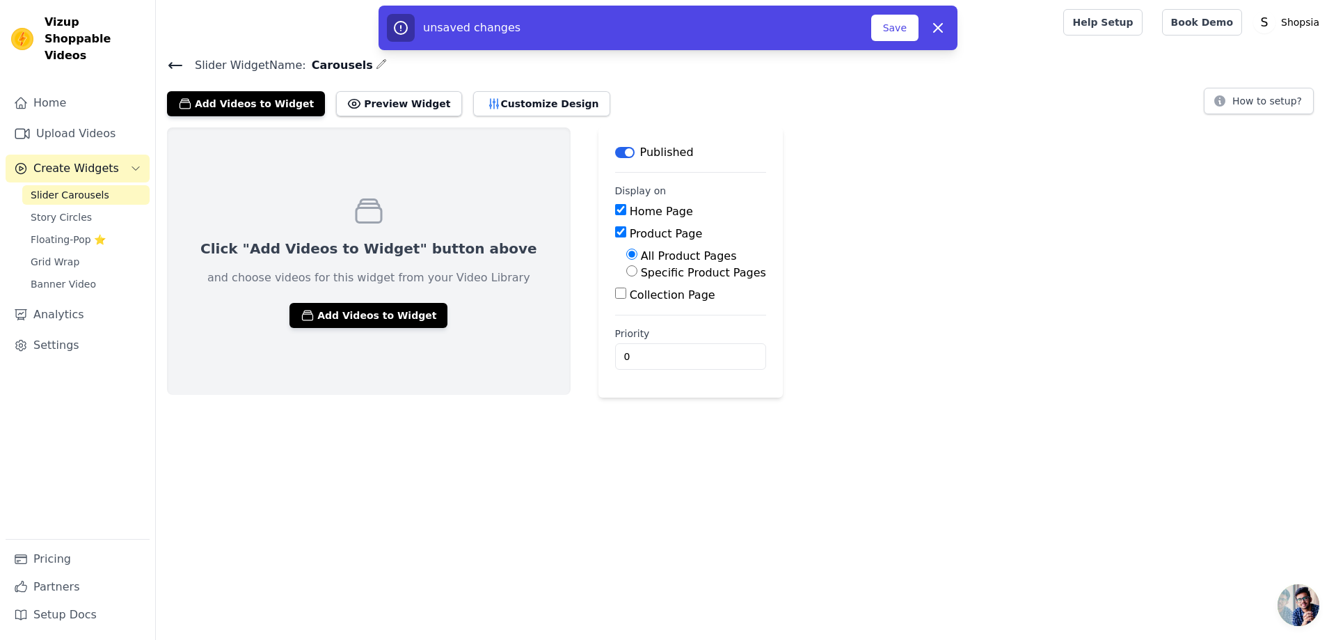
click at [630, 294] on label "Collection Page" at bounding box center [673, 294] width 86 height 13
click at [615, 294] on input "Collection Page" at bounding box center [620, 292] width 11 height 11
checkbox input "true"
click at [615, 397] on input "0" at bounding box center [697, 395] width 164 height 26
click at [674, 402] on input "0" at bounding box center [697, 395] width 164 height 26
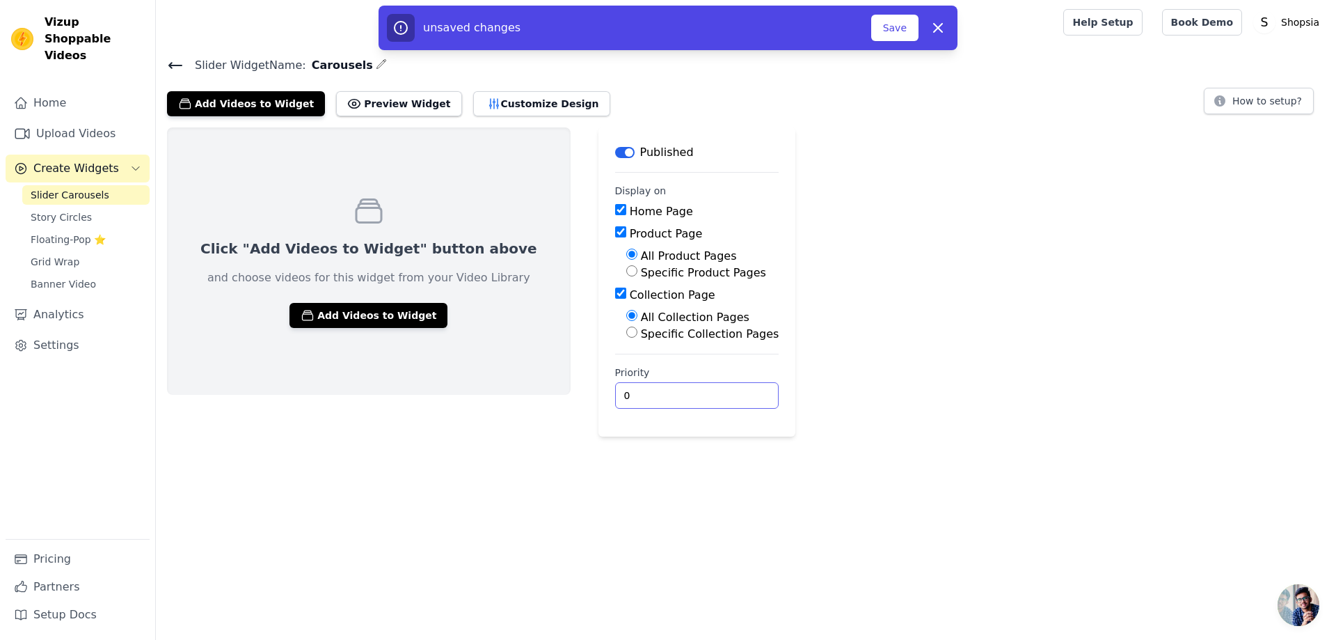
click at [675, 395] on input "0" at bounding box center [697, 395] width 164 height 26
click at [675, 391] on input "3" at bounding box center [697, 395] width 164 height 26
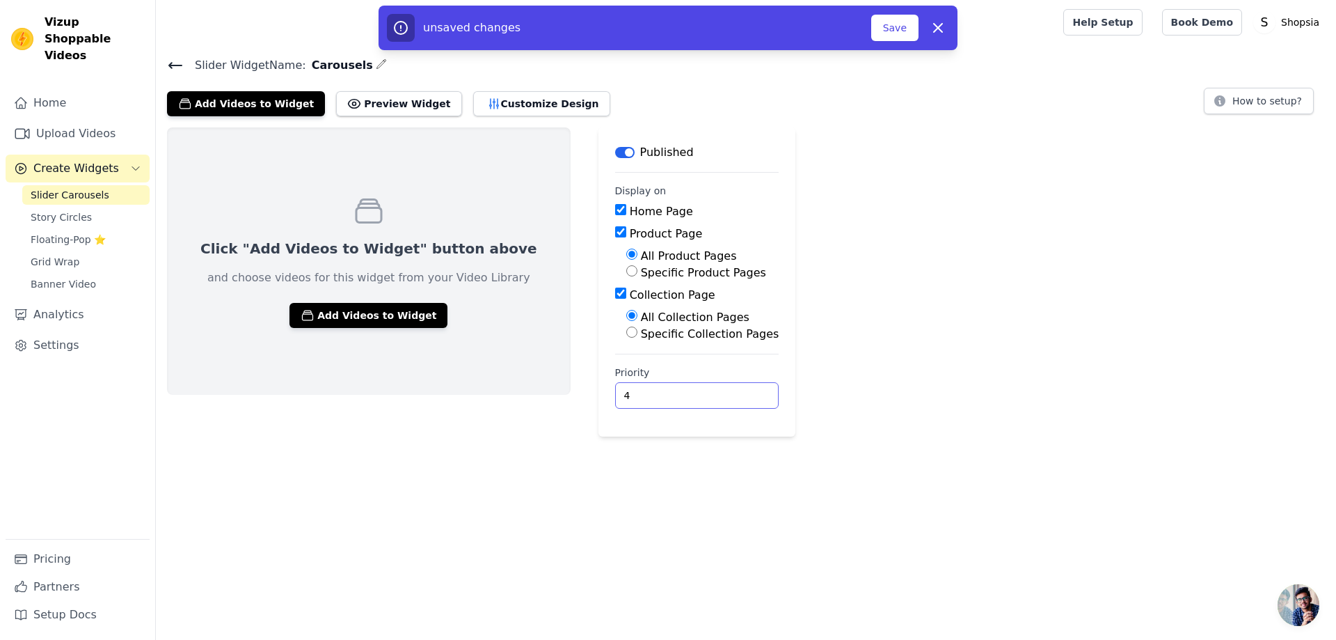
click at [675, 391] on input "4" at bounding box center [697, 395] width 164 height 26
click at [675, 391] on input "5" at bounding box center [697, 395] width 164 height 26
click at [675, 397] on input "4" at bounding box center [697, 395] width 164 height 26
click at [675, 397] on input "3" at bounding box center [697, 395] width 164 height 26
click at [675, 397] on input "1" at bounding box center [697, 395] width 164 height 26
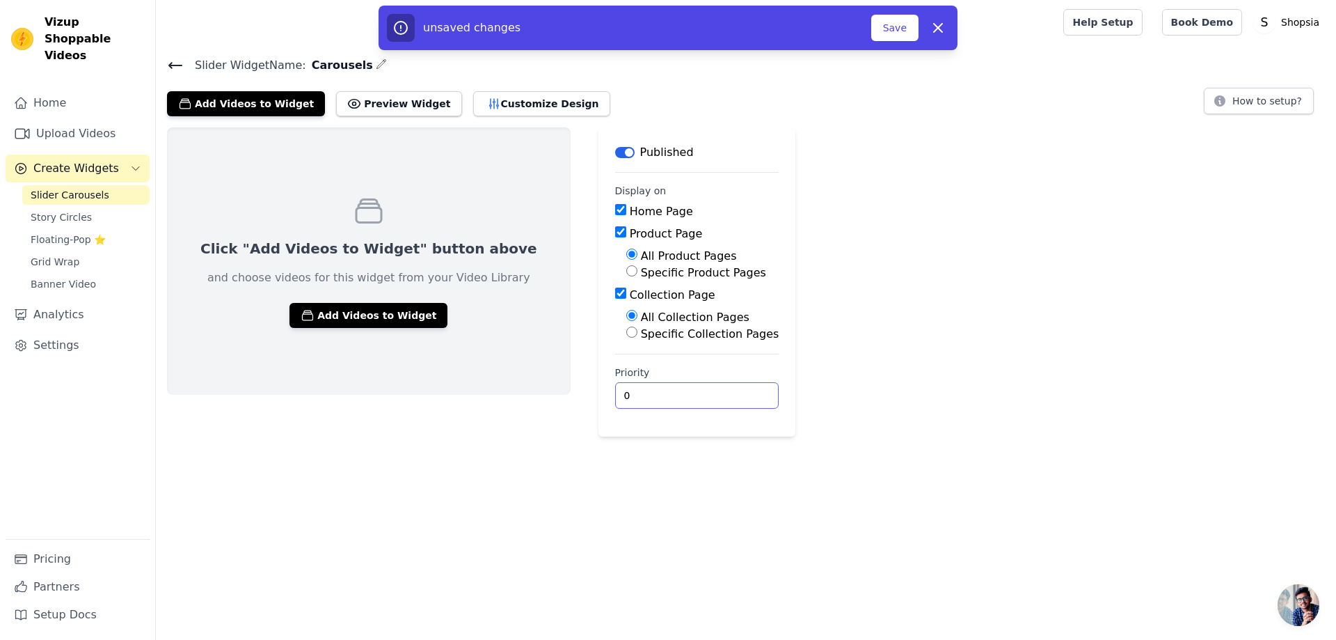
type input "0"
click at [675, 397] on input "0" at bounding box center [697, 395] width 164 height 26
click at [900, 30] on button "Save" at bounding box center [894, 28] width 47 height 26
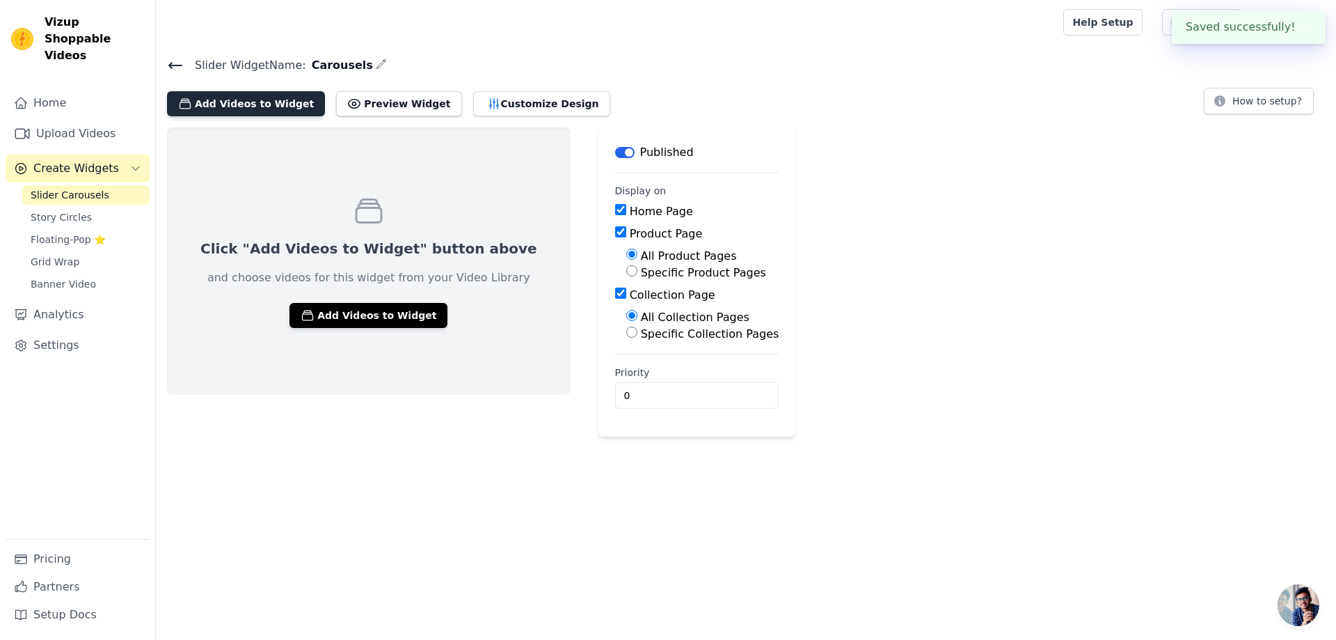
click at [253, 99] on button "Add Videos to Widget" at bounding box center [246, 103] width 158 height 25
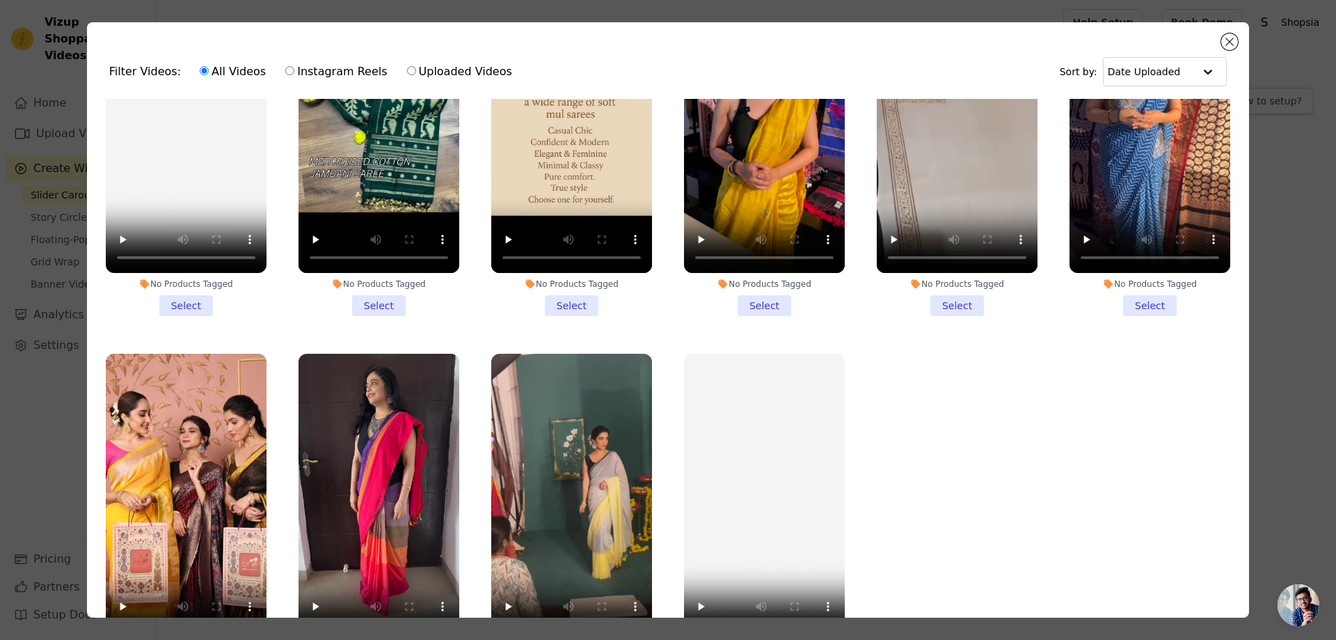
scroll to position [121, 0]
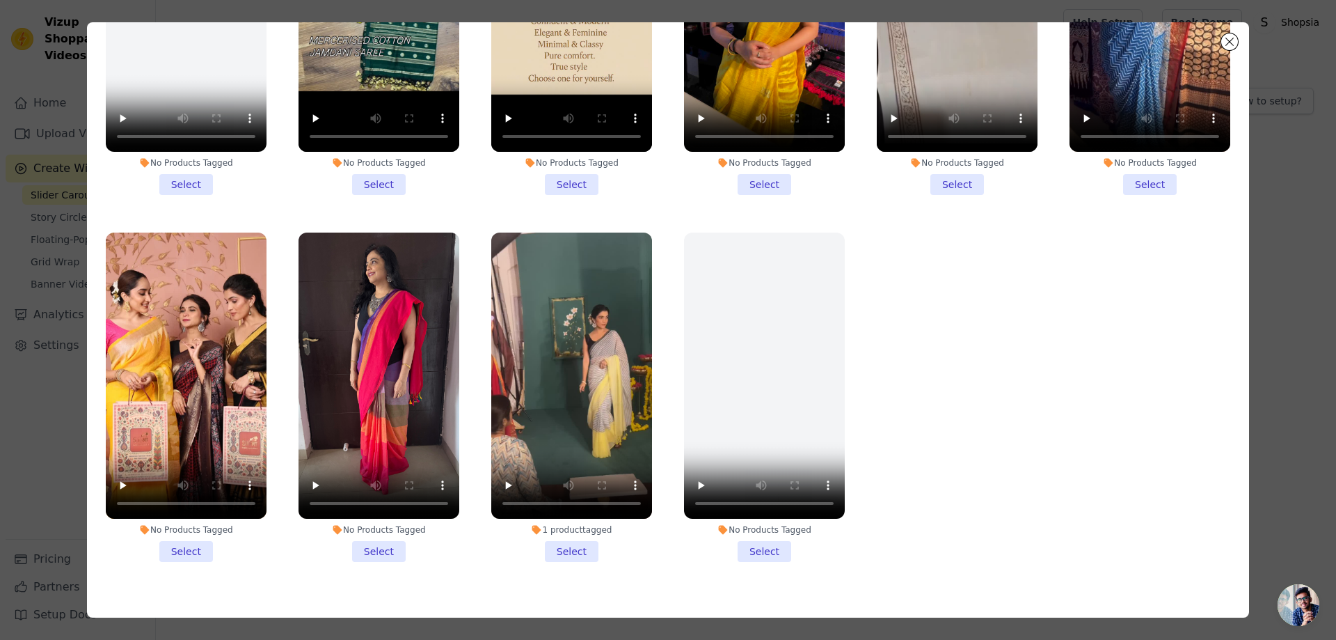
click at [196, 523] on li "No Products Tagged Select" at bounding box center [186, 396] width 161 height 329
click at [0, 0] on input "No Products Tagged Select" at bounding box center [0, 0] width 0 height 0
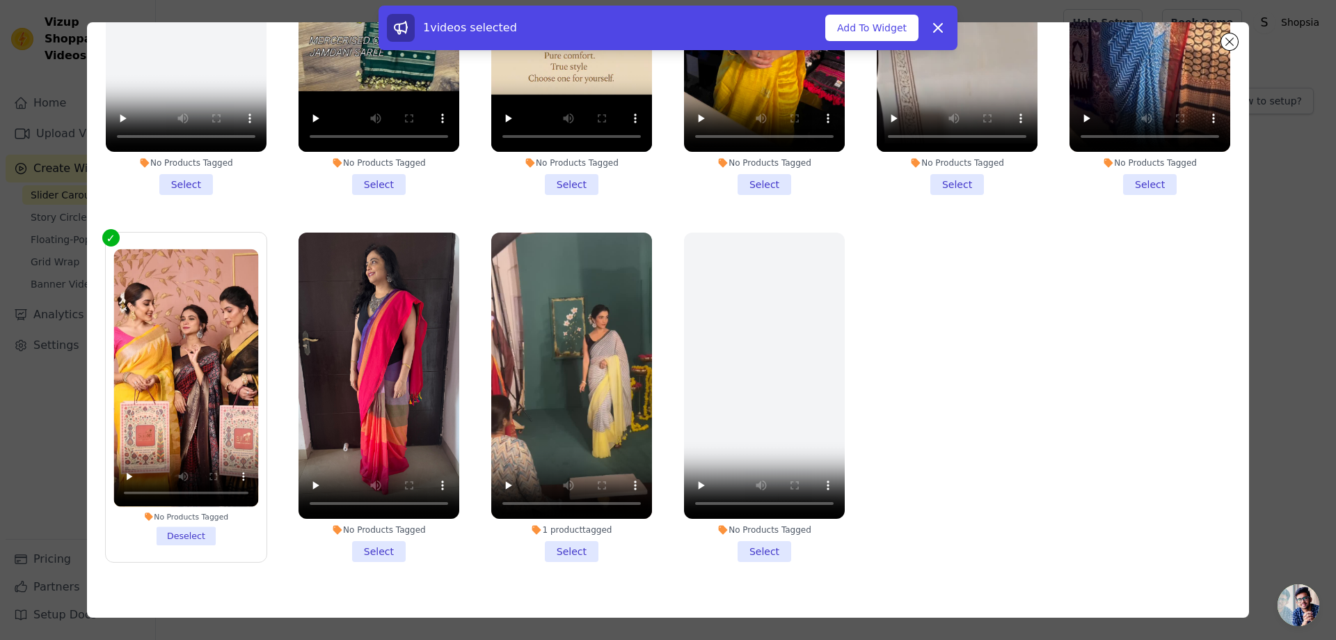
click at [385, 529] on li "No Products Tagged Select" at bounding box center [379, 396] width 161 height 329
click at [0, 0] on input "No Products Tagged Select" at bounding box center [0, 0] width 0 height 0
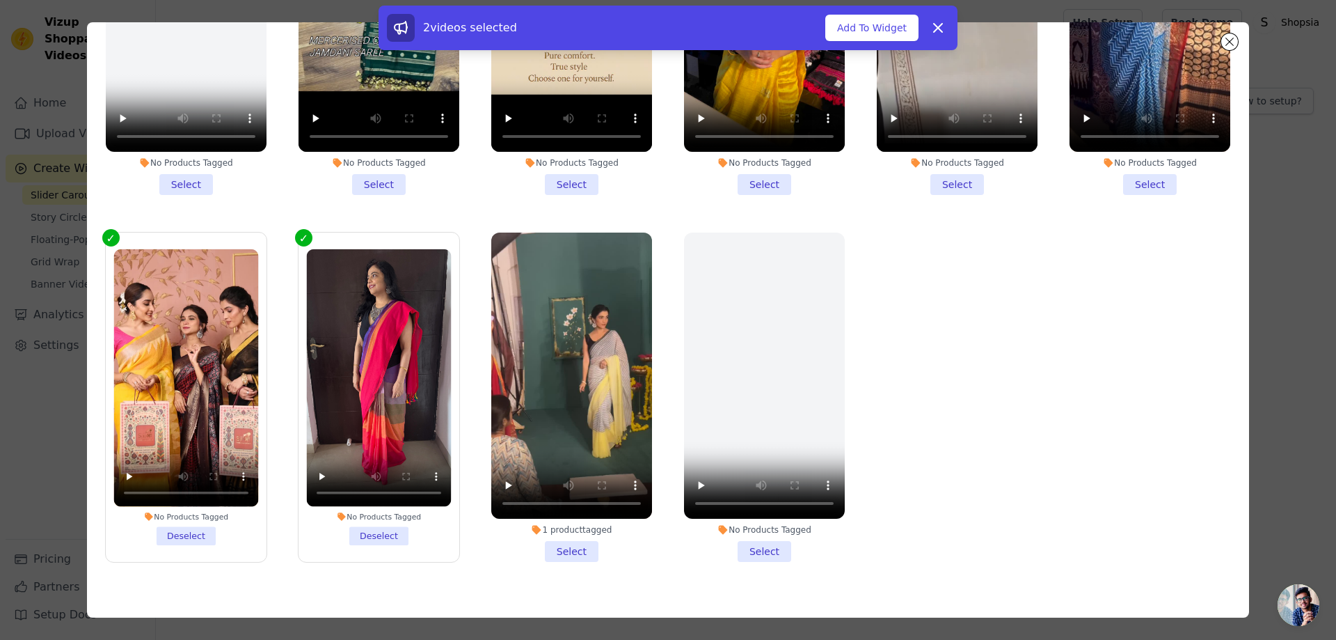
click at [571, 523] on li "1 product tagged Select" at bounding box center [571, 396] width 161 height 329
click at [0, 0] on input "1 product tagged Select" at bounding box center [0, 0] width 0 height 0
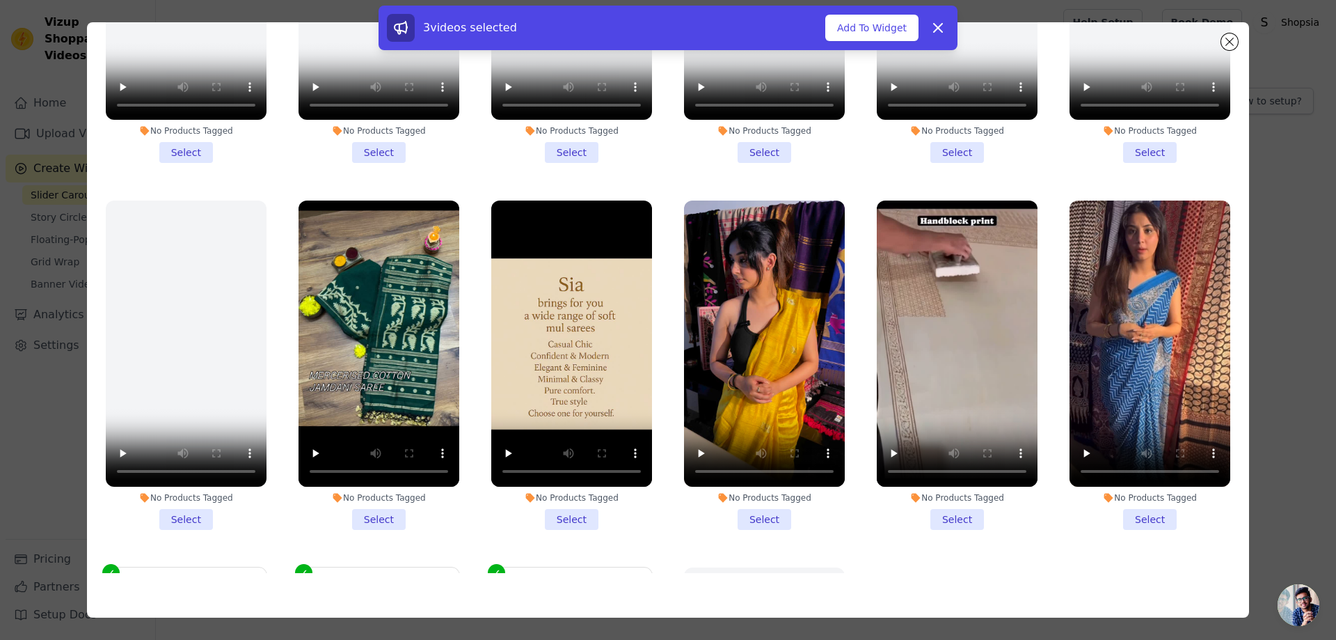
scroll to position [871, 0]
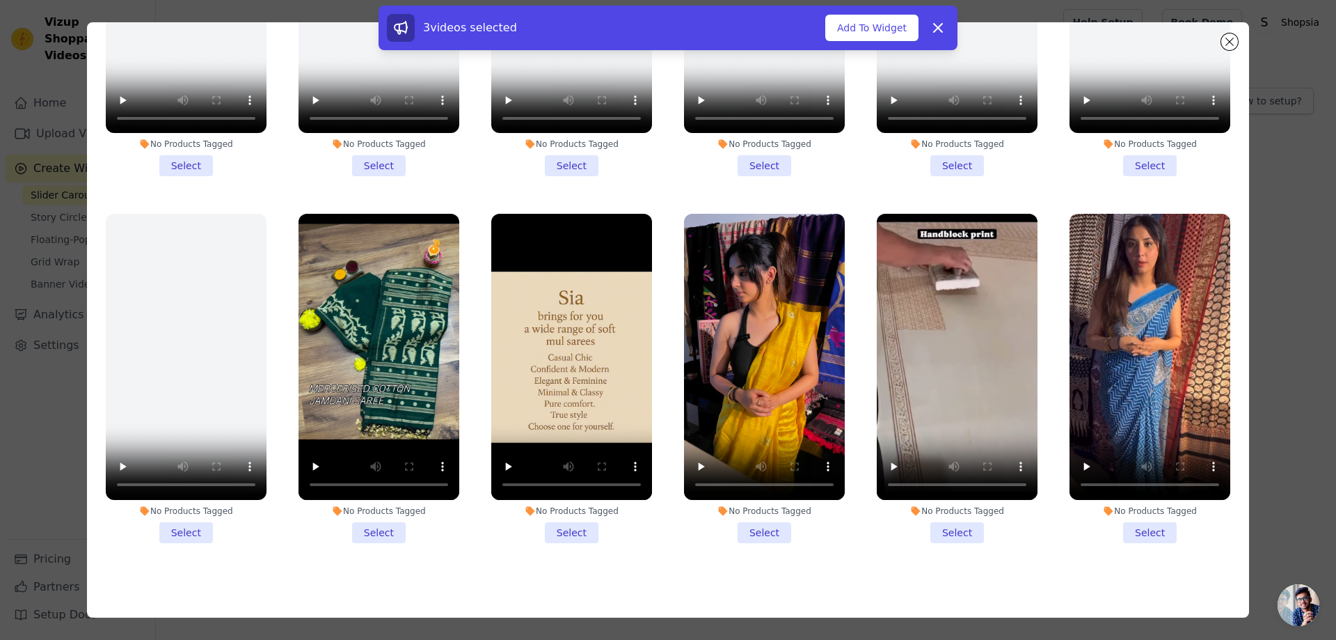
click at [751, 509] on li "No Products Tagged Select" at bounding box center [764, 378] width 161 height 329
click at [0, 0] on input "No Products Tagged Select" at bounding box center [0, 0] width 0 height 0
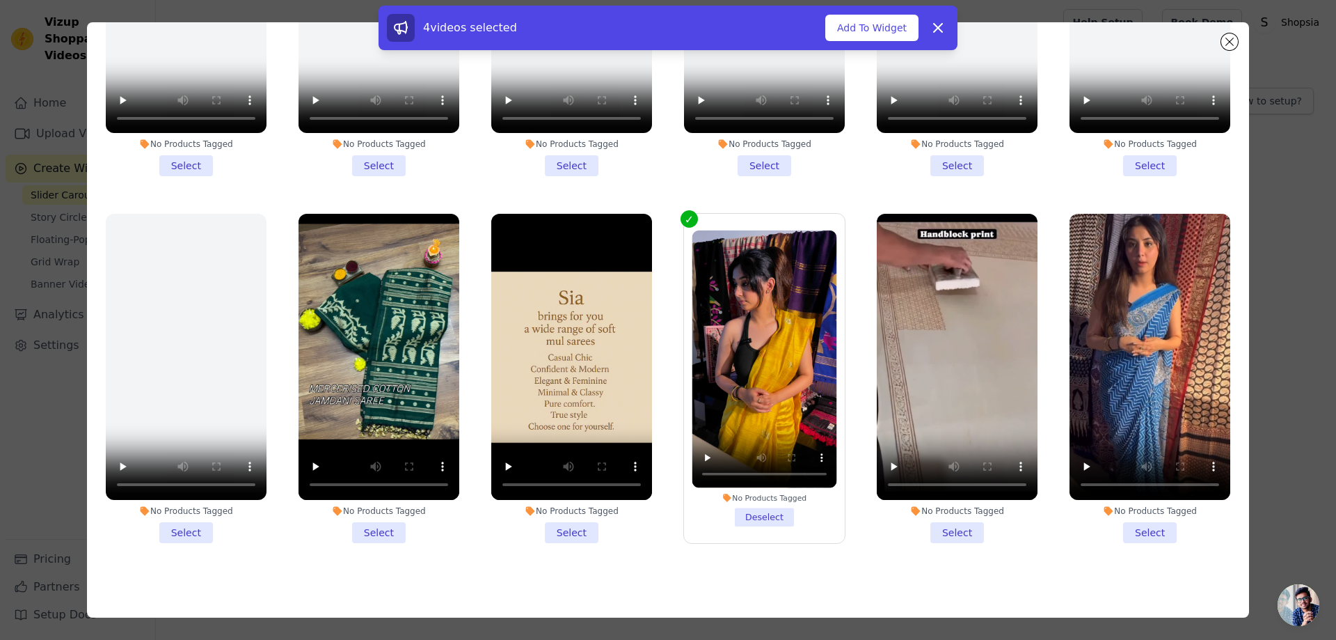
click at [1159, 509] on li "No Products Tagged Select" at bounding box center [1150, 378] width 161 height 329
click at [0, 0] on input "No Products Tagged Select" at bounding box center [0, 0] width 0 height 0
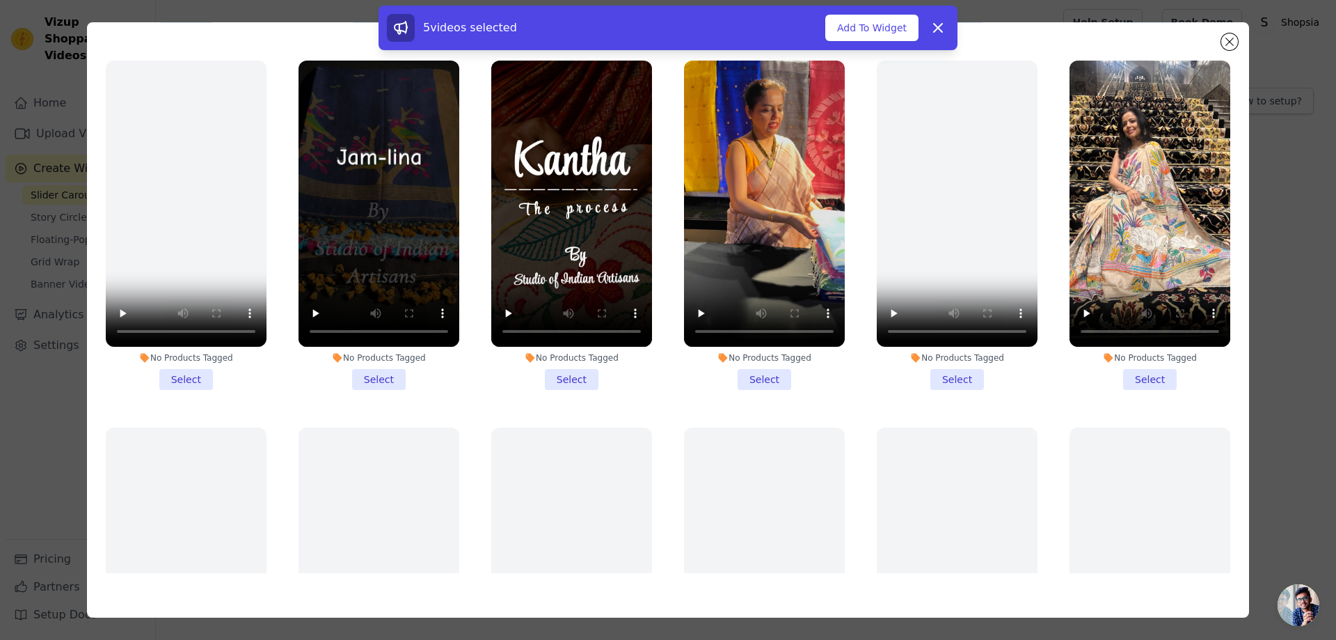
scroll to position [175, 0]
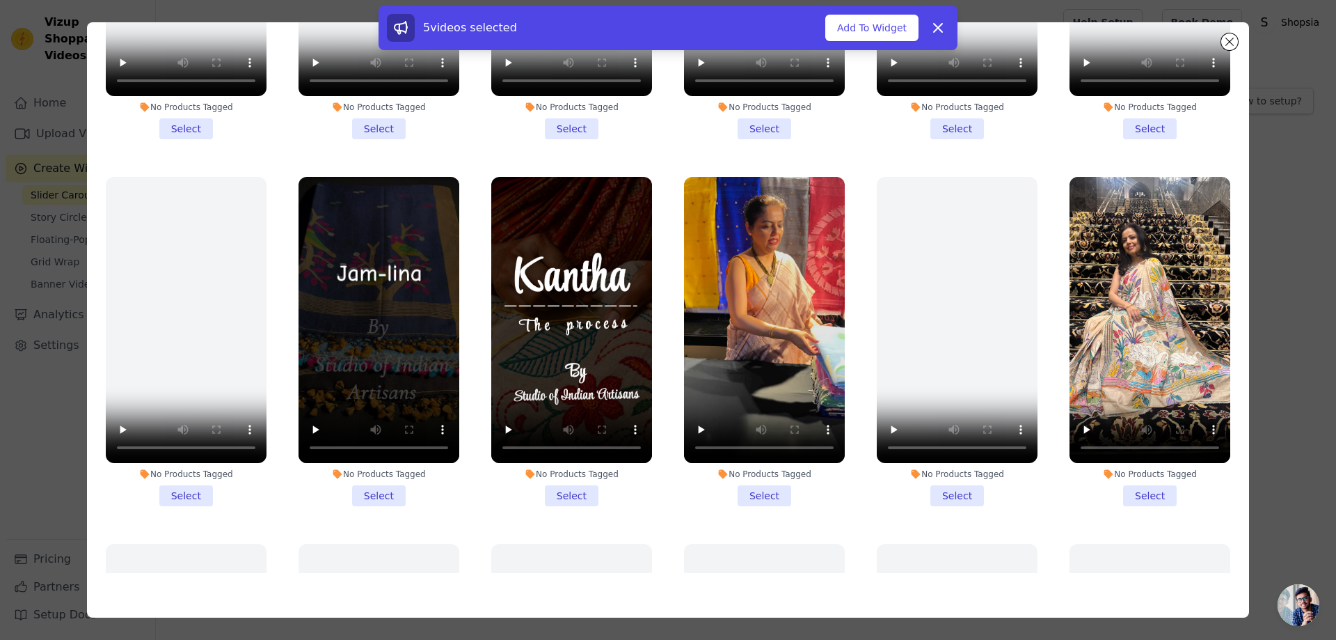
click at [752, 483] on li "No Products Tagged Select" at bounding box center [764, 341] width 161 height 329
click at [0, 0] on input "No Products Tagged Select" at bounding box center [0, 0] width 0 height 0
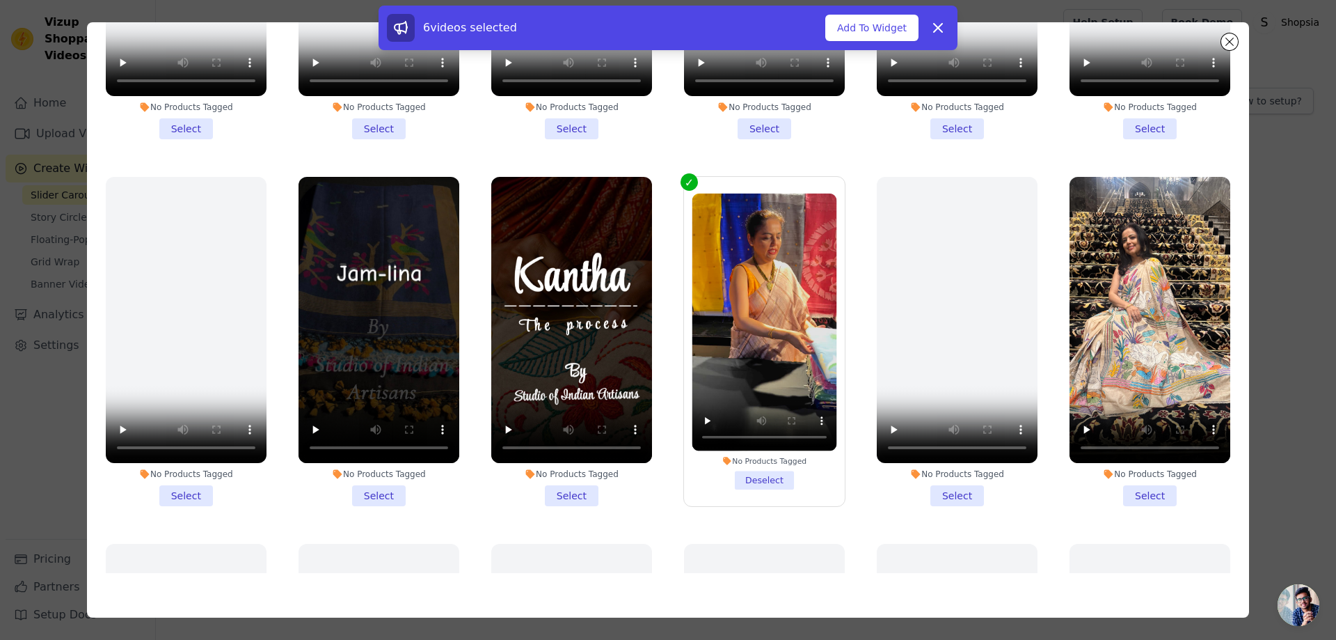
click at [941, 484] on li "No Products Tagged Select" at bounding box center [957, 341] width 161 height 329
click at [0, 0] on input "No Products Tagged Select" at bounding box center [0, 0] width 0 height 0
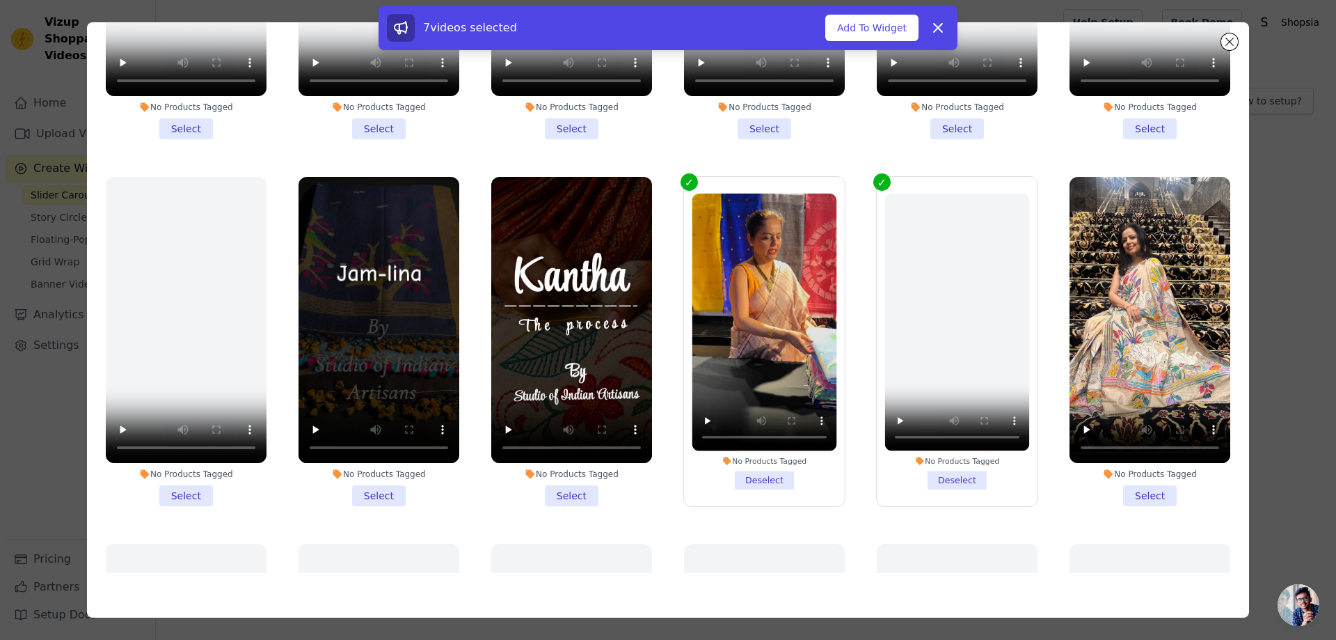
click at [950, 468] on li "No Products Tagged Deselect" at bounding box center [957, 341] width 145 height 296
click at [0, 0] on input "No Products Tagged Deselect" at bounding box center [0, 0] width 0 height 0
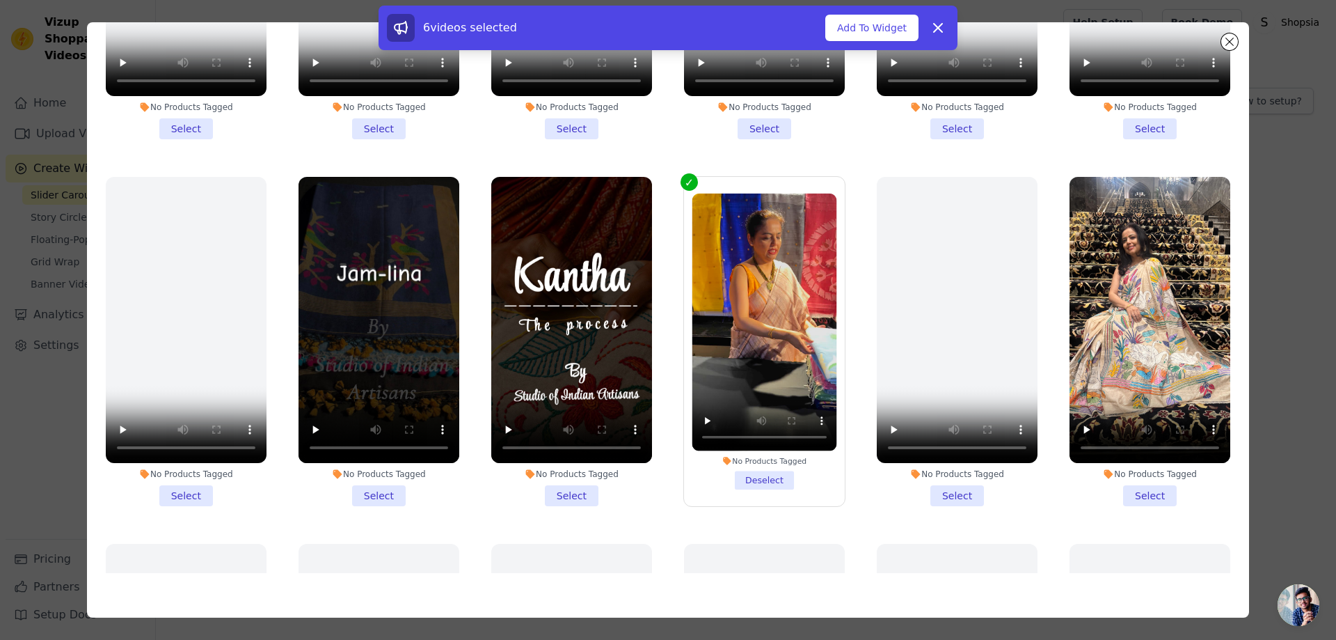
click at [1136, 484] on li "No Products Tagged Select" at bounding box center [1150, 341] width 161 height 329
click at [0, 0] on input "No Products Tagged Select" at bounding box center [0, 0] width 0 height 0
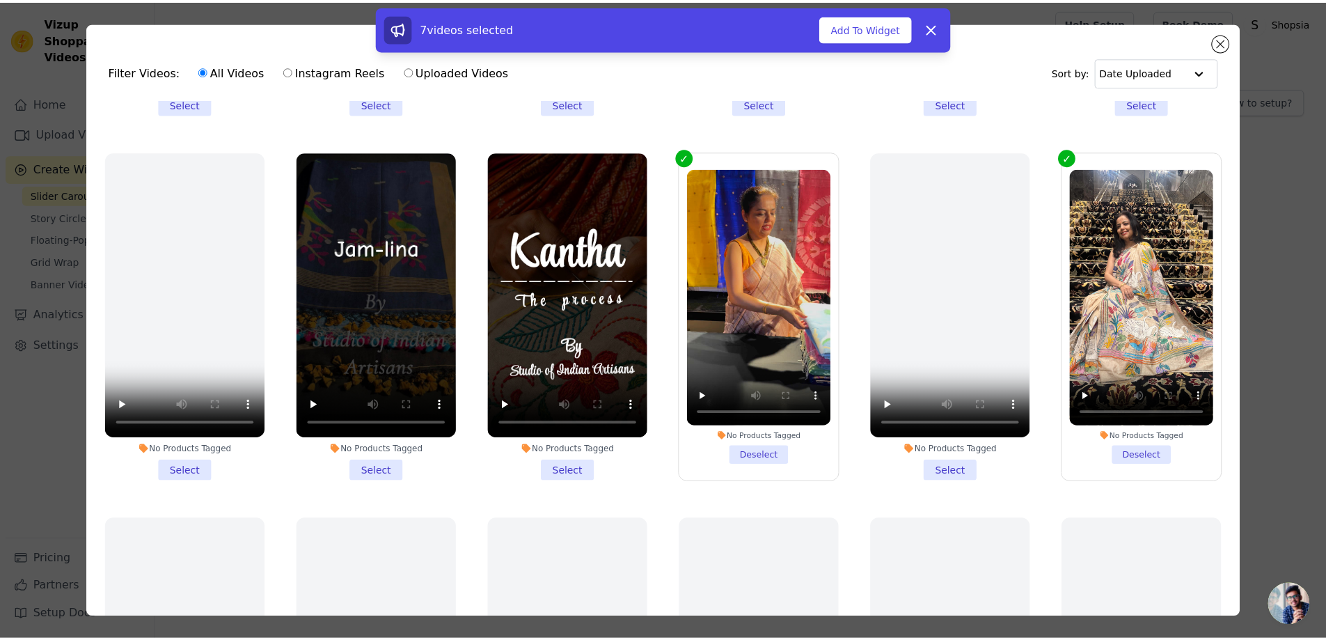
scroll to position [348, 0]
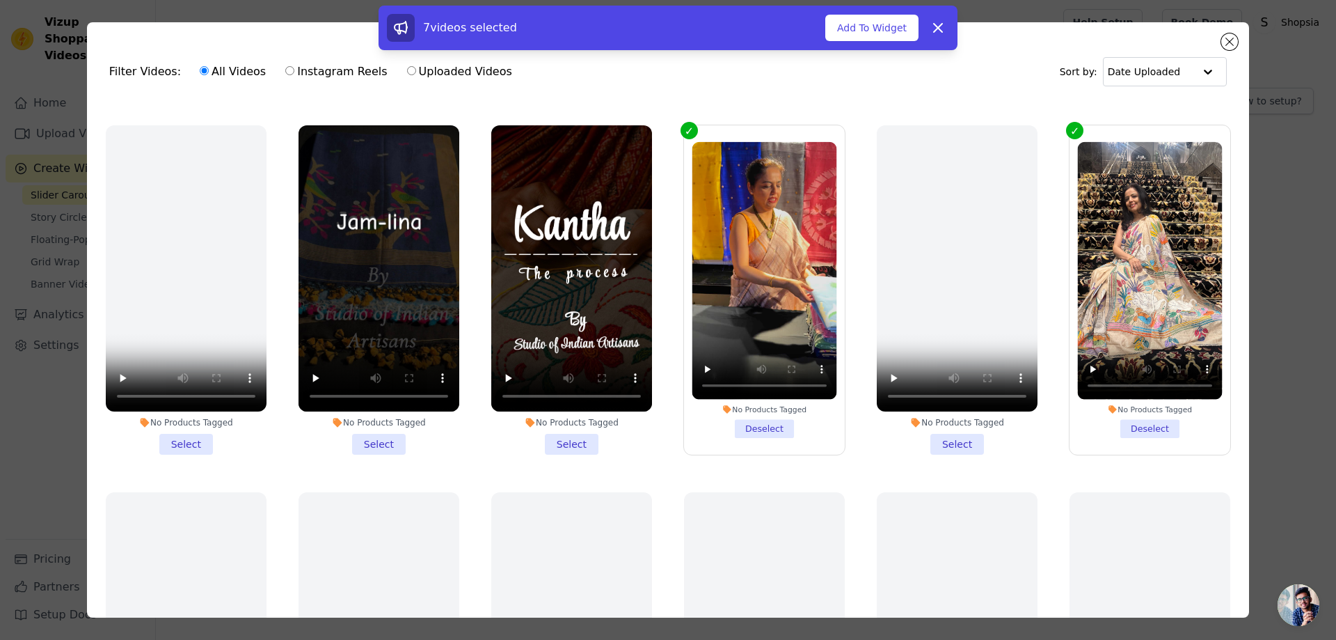
click at [372, 431] on li "No Products Tagged Select" at bounding box center [379, 289] width 161 height 329
click at [0, 0] on input "No Products Tagged Select" at bounding box center [0, 0] width 0 height 0
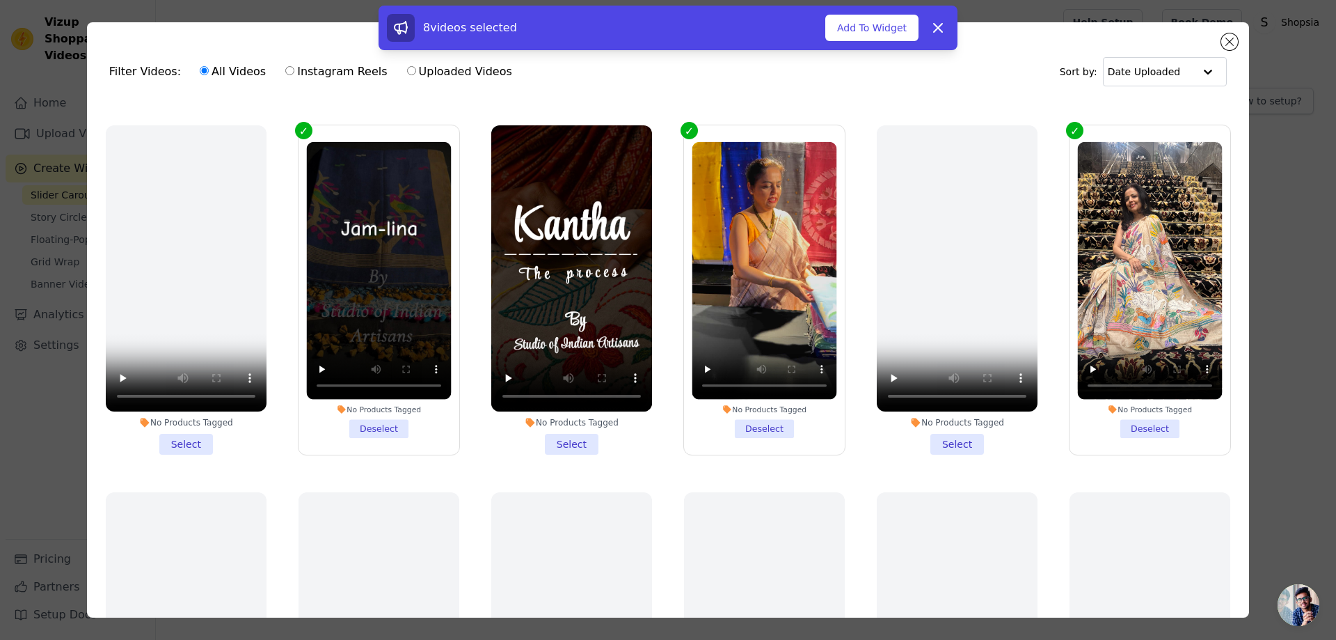
click at [549, 436] on li "No Products Tagged Select" at bounding box center [571, 289] width 161 height 329
click at [0, 0] on input "No Products Tagged Select" at bounding box center [0, 0] width 0 height 0
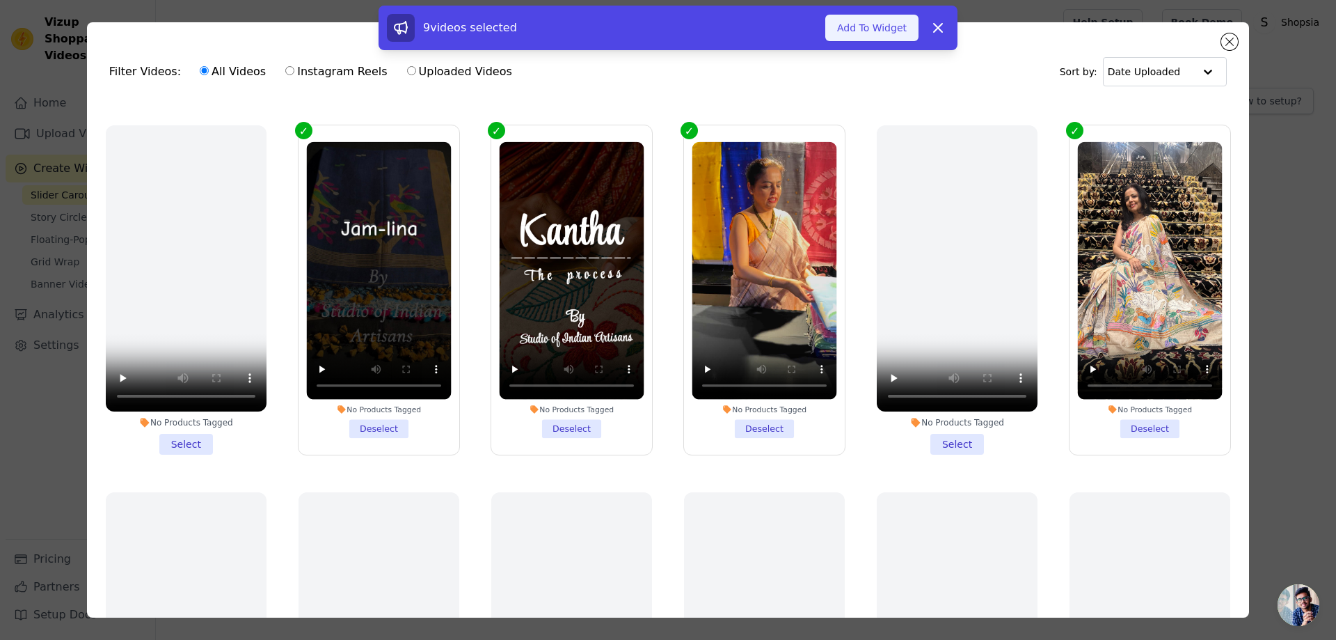
click at [871, 34] on button "Add To Widget" at bounding box center [871, 28] width 93 height 26
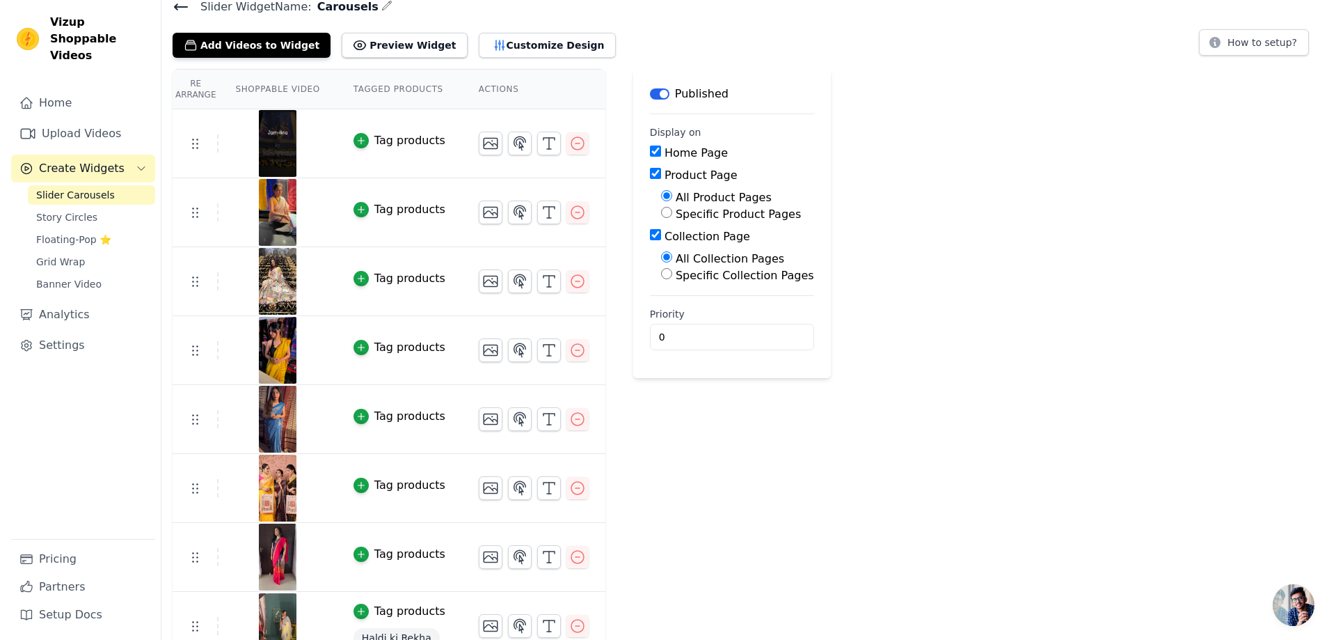
scroll to position [0, 0]
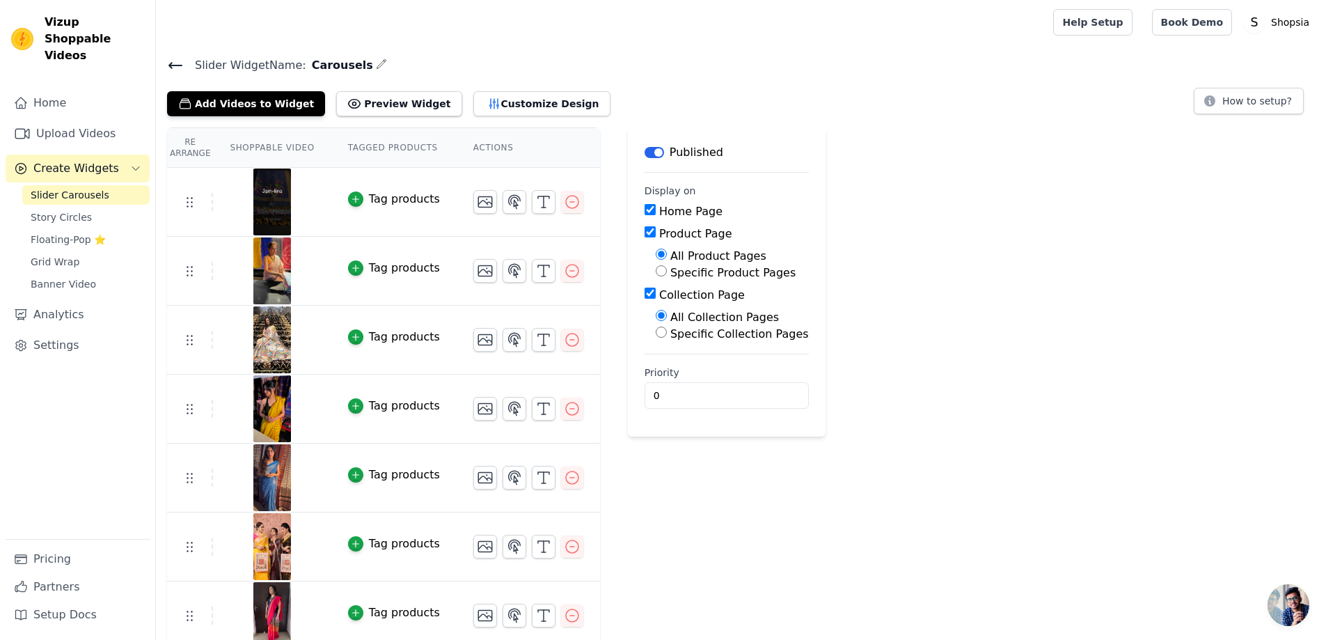
click at [644, 296] on input "Collection Page" at bounding box center [649, 292] width 11 height 11
checkbox input "false"
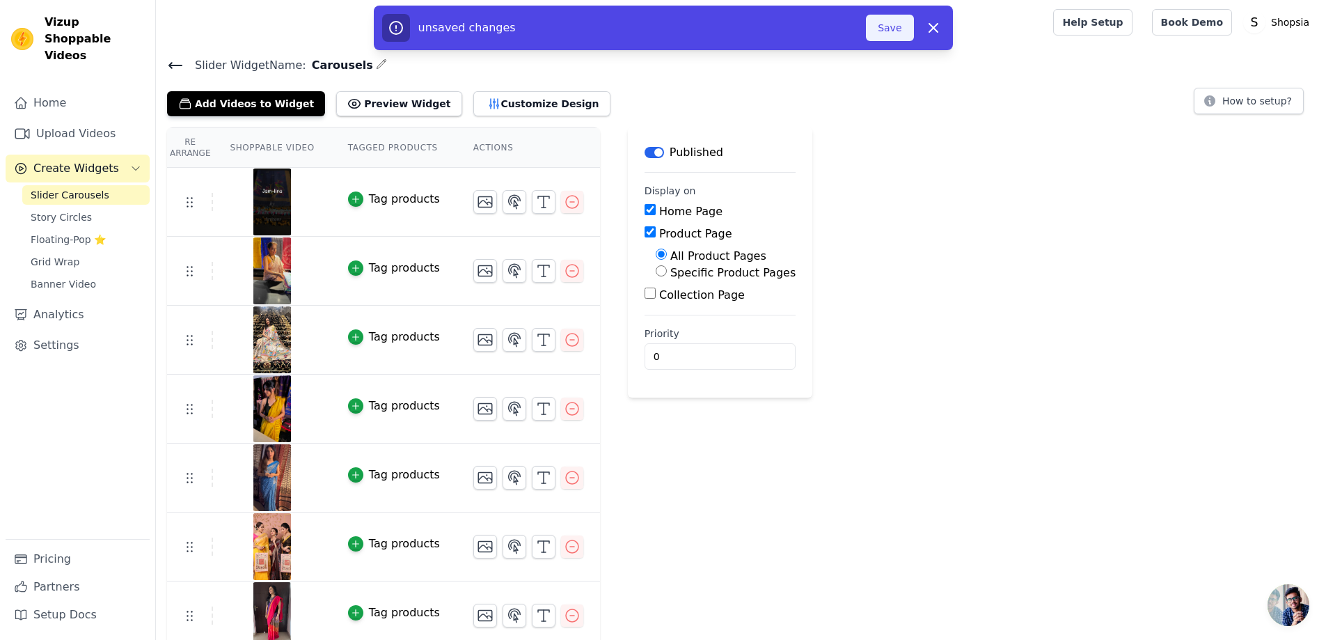
click at [889, 30] on button "Save" at bounding box center [889, 28] width 47 height 26
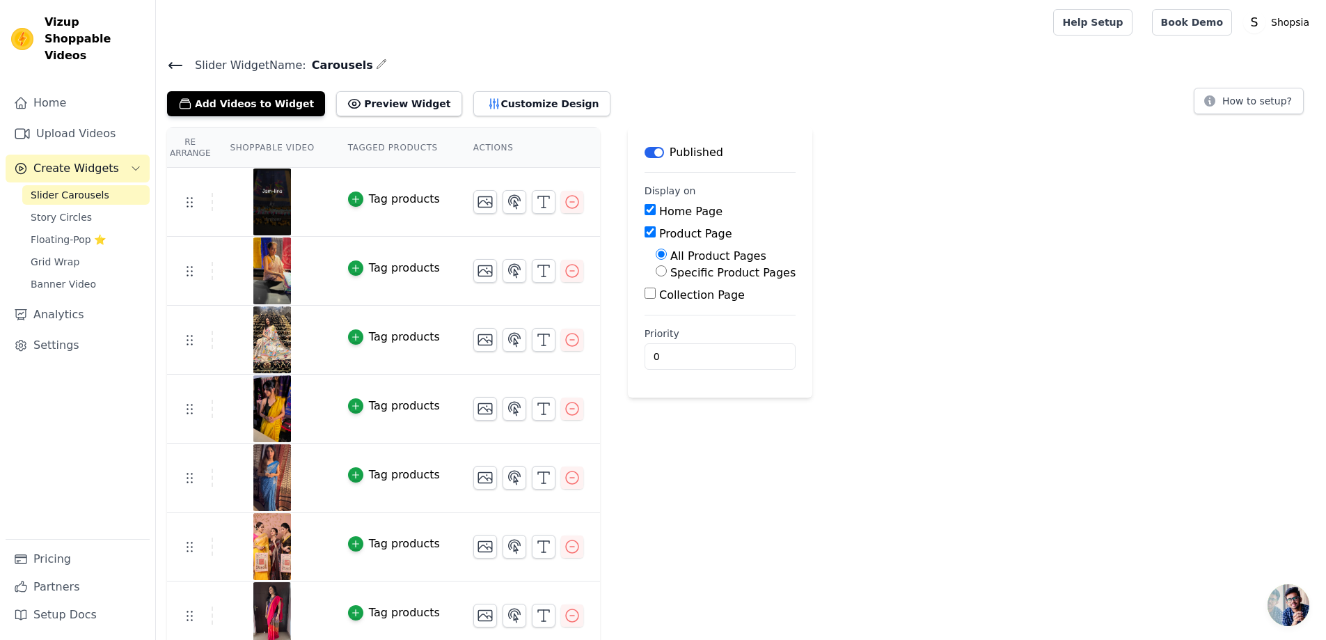
click at [174, 58] on icon at bounding box center [175, 65] width 17 height 17
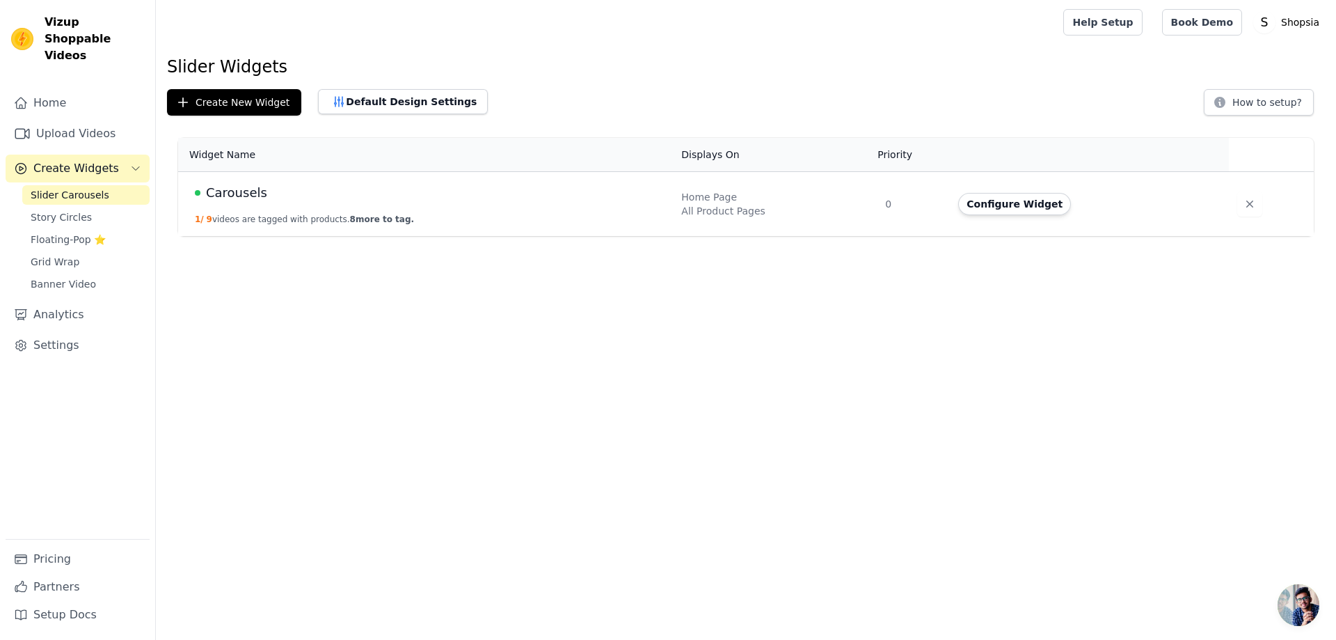
drag, startPoint x: 553, startPoint y: 114, endPoint x: 585, endPoint y: 22, distance: 97.9
click at [553, 113] on div "Create New Widget Default Design Settings How to setup?" at bounding box center [746, 102] width 1158 height 26
